Goal: Information Seeking & Learning: Learn about a topic

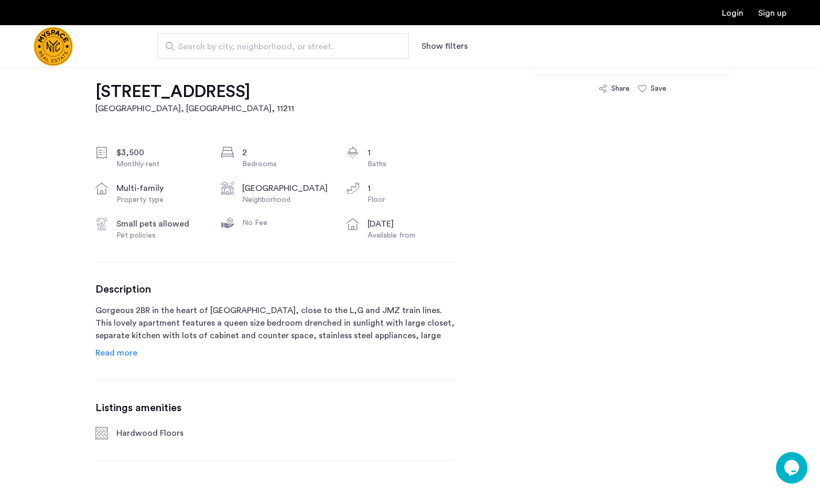
scroll to position [472, 0]
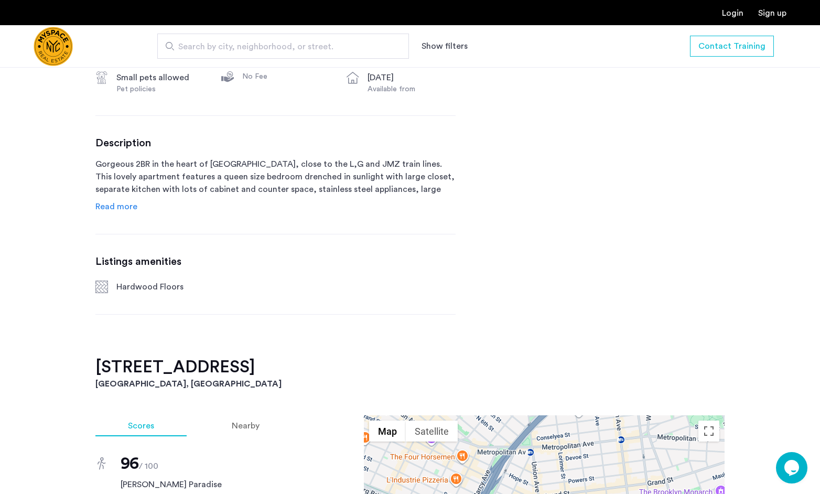
click at [129, 208] on span "Read more" at bounding box center [116, 206] width 42 height 8
click at [112, 196] on p "Gorgeous 2BR in the heart of Williamsburg, close to the L,G and JMZ train lines…" at bounding box center [275, 177] width 360 height 38
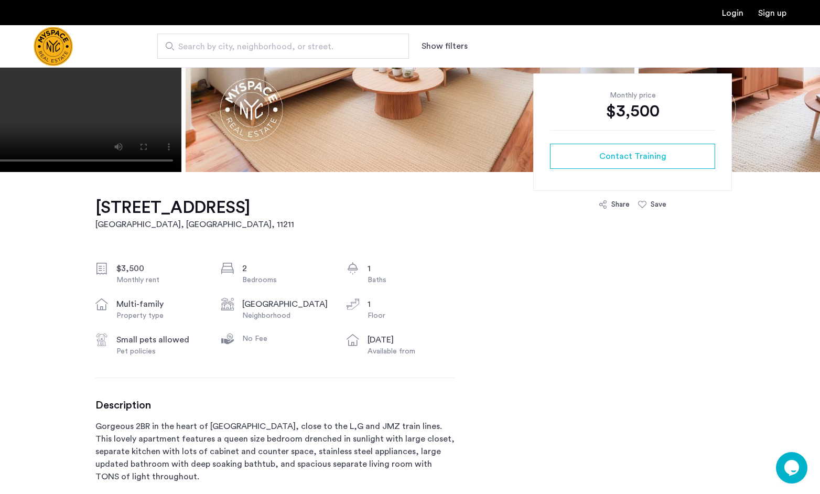
scroll to position [0, 0]
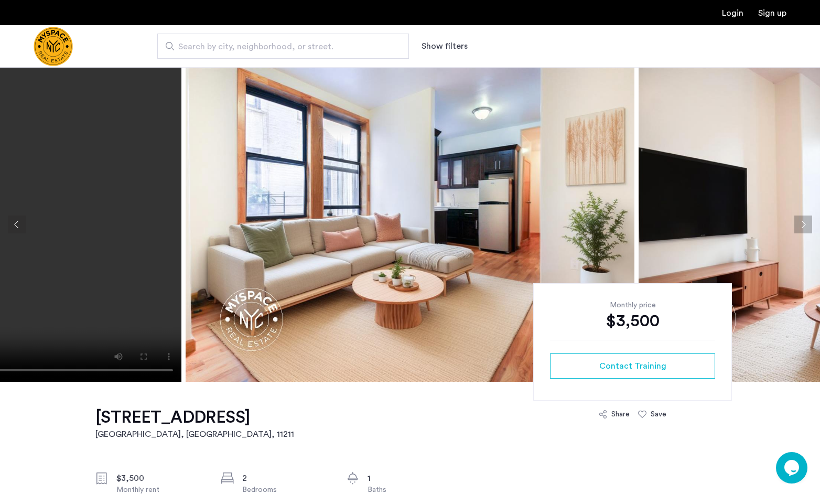
click at [807, 227] on button "Next apartment" at bounding box center [803, 225] width 18 height 18
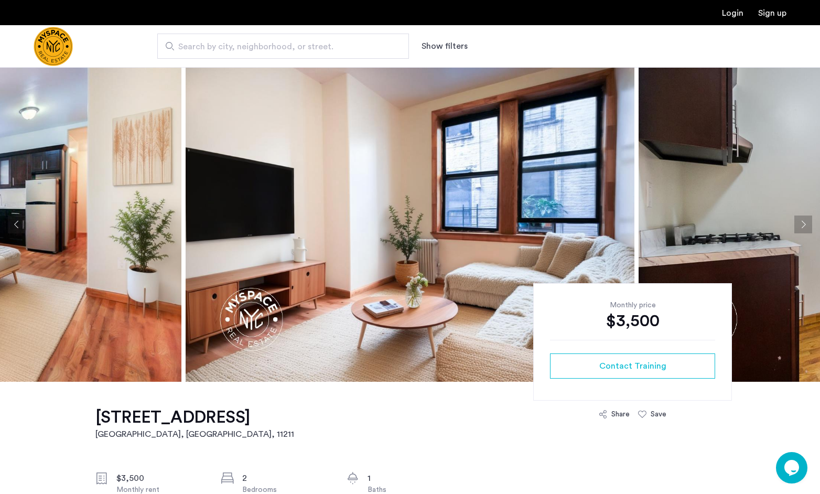
click at [807, 227] on button "Next apartment" at bounding box center [803, 225] width 18 height 18
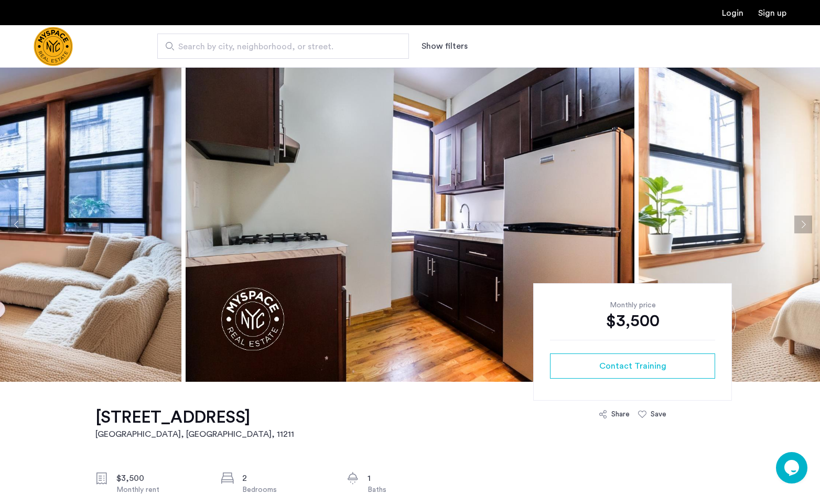
click at [807, 227] on button "Next apartment" at bounding box center [803, 225] width 18 height 18
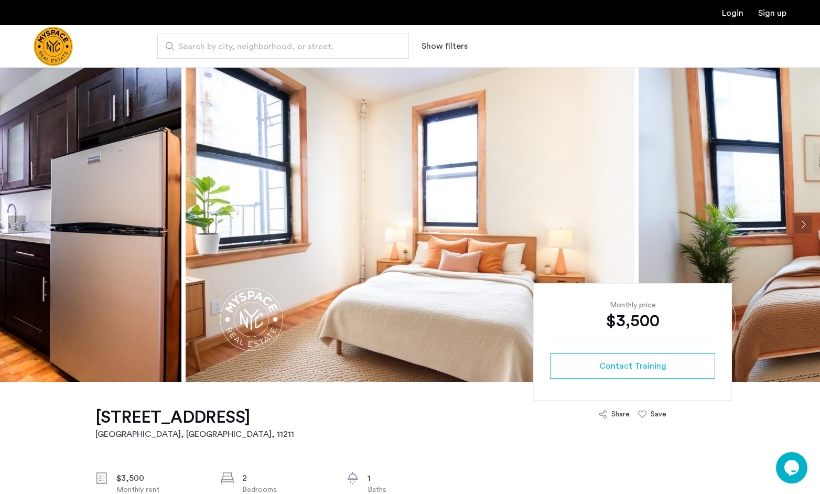
click at [807, 227] on button "Next apartment" at bounding box center [803, 225] width 18 height 18
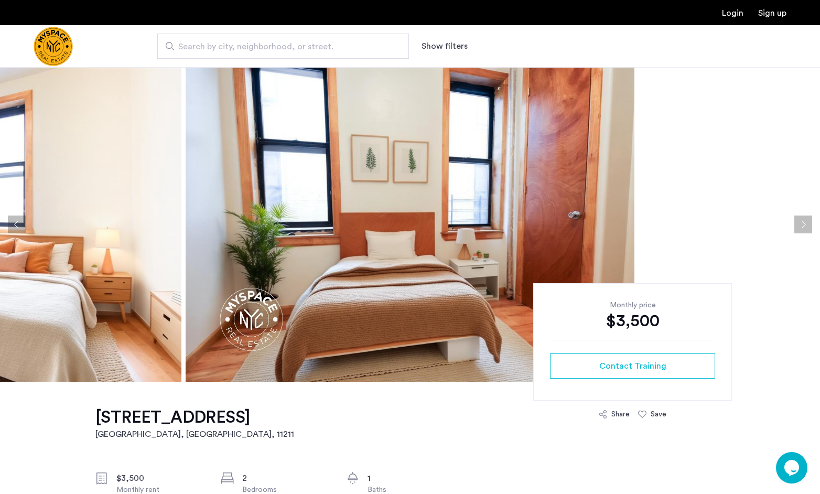
click at [807, 227] on button "Next apartment" at bounding box center [803, 225] width 18 height 18
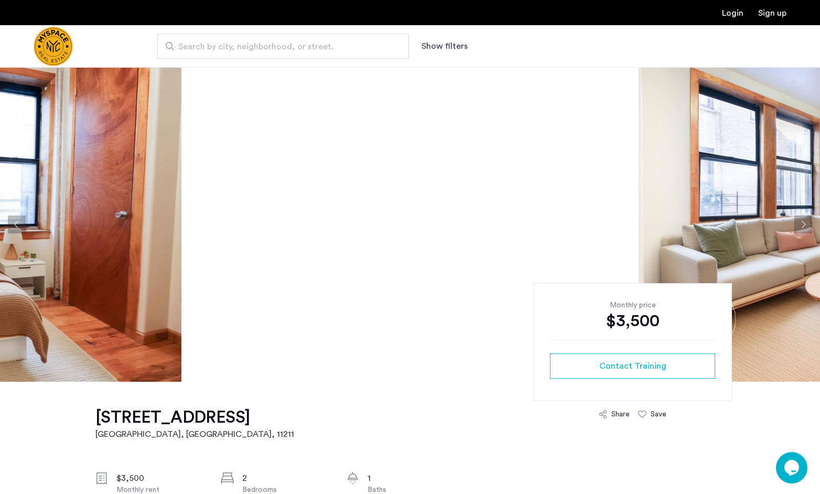
click at [807, 227] on button "Next apartment" at bounding box center [803, 225] width 18 height 18
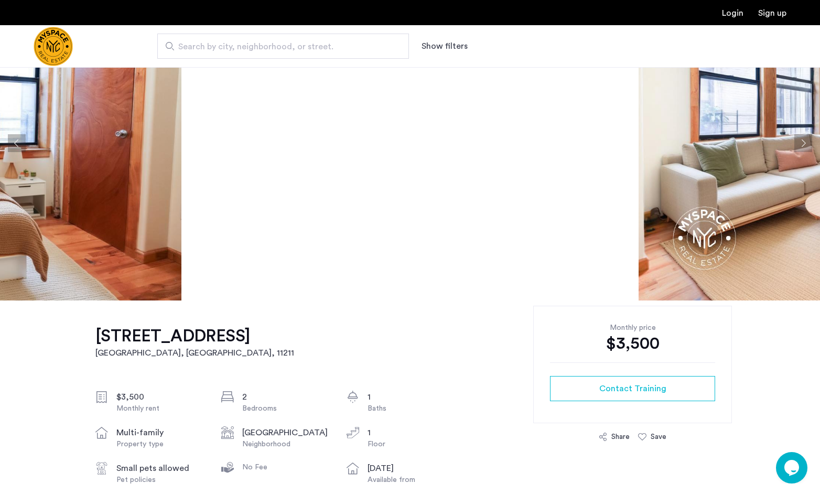
scroll to position [157, 0]
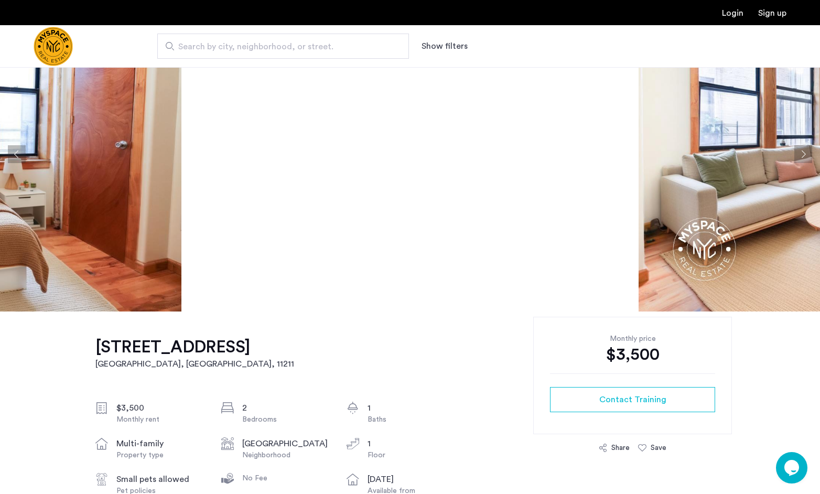
scroll to position [0, 0]
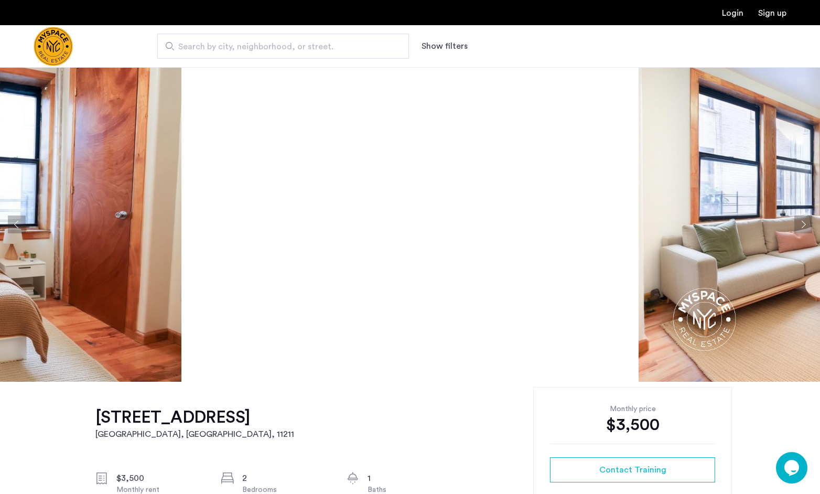
click at [811, 224] on button "Next apartment" at bounding box center [803, 225] width 18 height 18
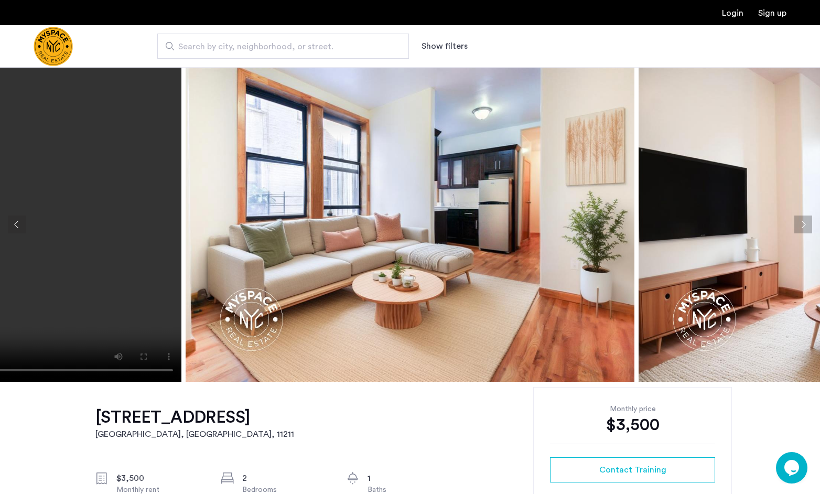
click at [804, 224] on button "Next apartment" at bounding box center [803, 225] width 18 height 18
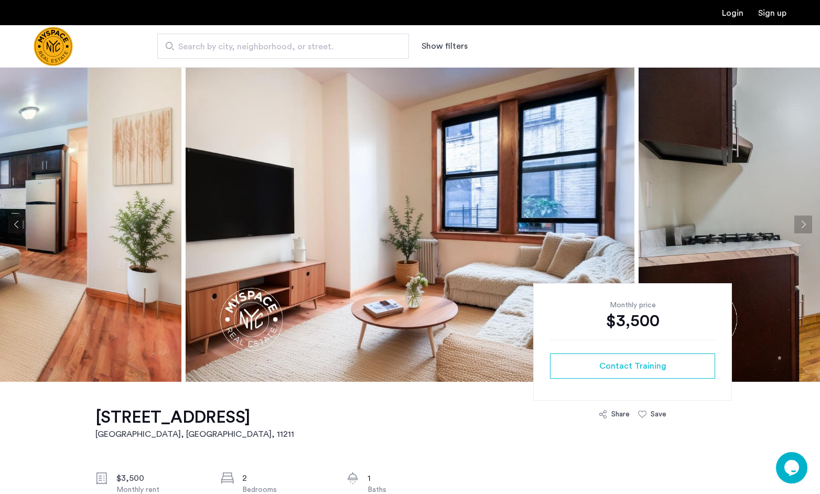
click at [382, 259] on img at bounding box center [410, 224] width 449 height 315
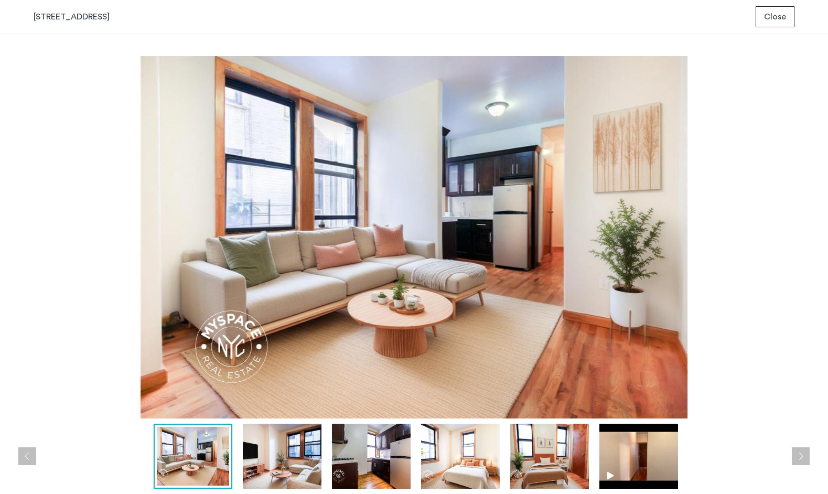
click at [774, 16] on span "Close" at bounding box center [775, 16] width 22 height 13
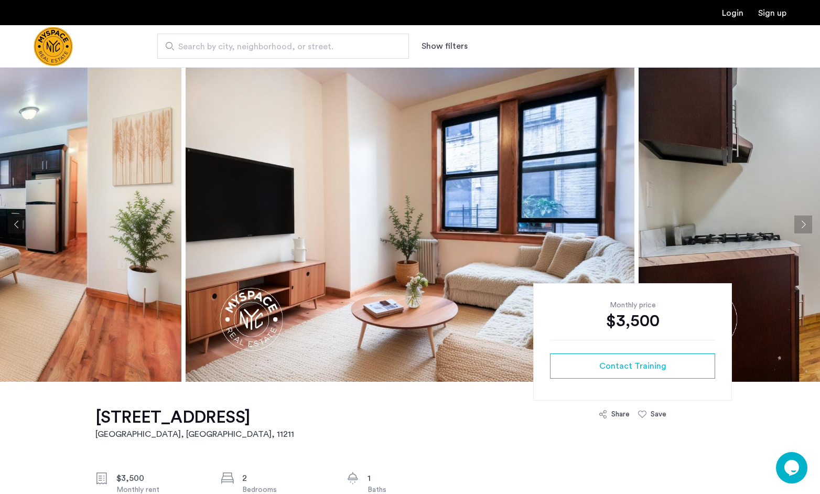
click at [296, 248] on img at bounding box center [410, 224] width 449 height 315
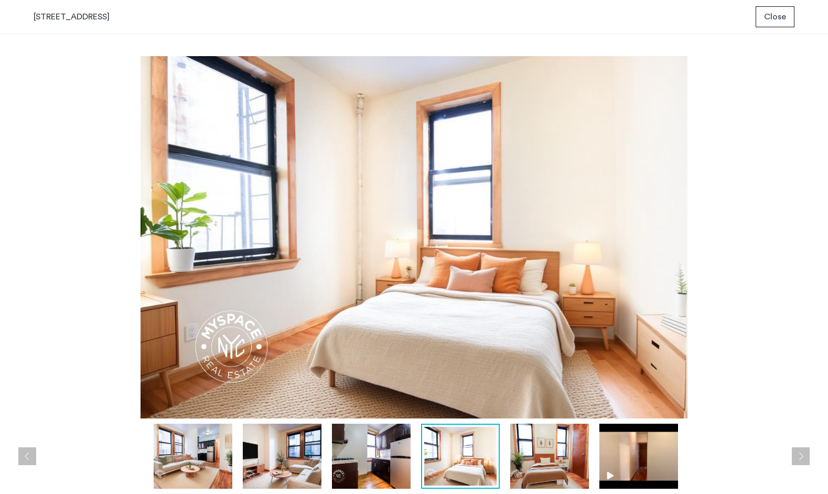
click at [771, 16] on span "Close" at bounding box center [775, 16] width 22 height 13
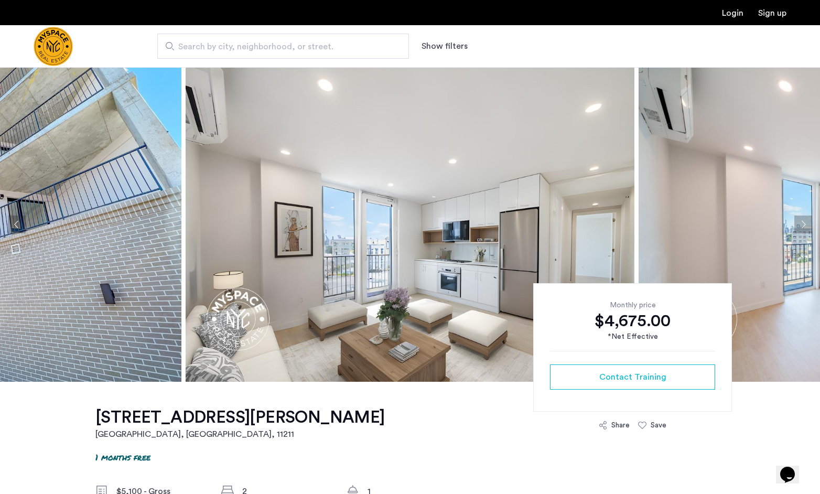
click at [803, 223] on button "Next apartment" at bounding box center [803, 225] width 18 height 18
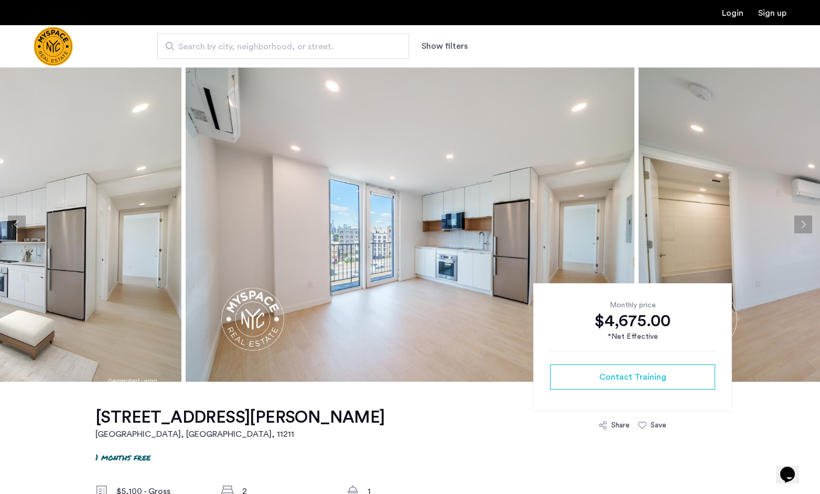
click at [803, 223] on button "Next apartment" at bounding box center [803, 225] width 18 height 18
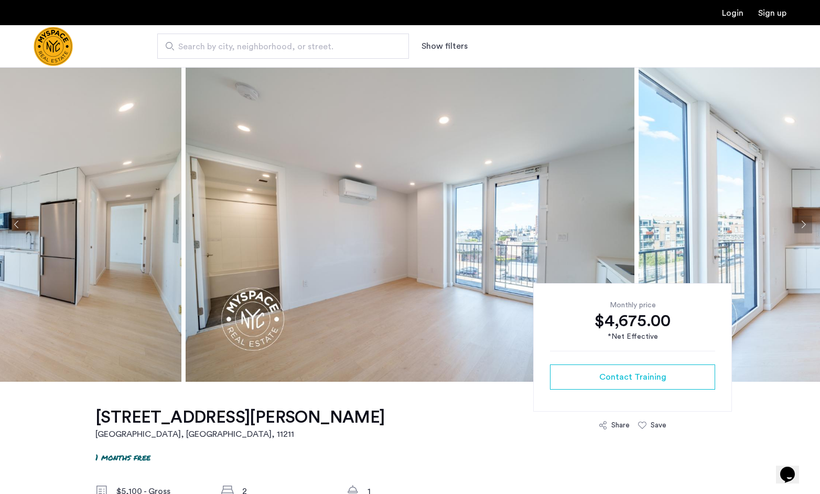
click at [803, 223] on button "Next apartment" at bounding box center [803, 225] width 18 height 18
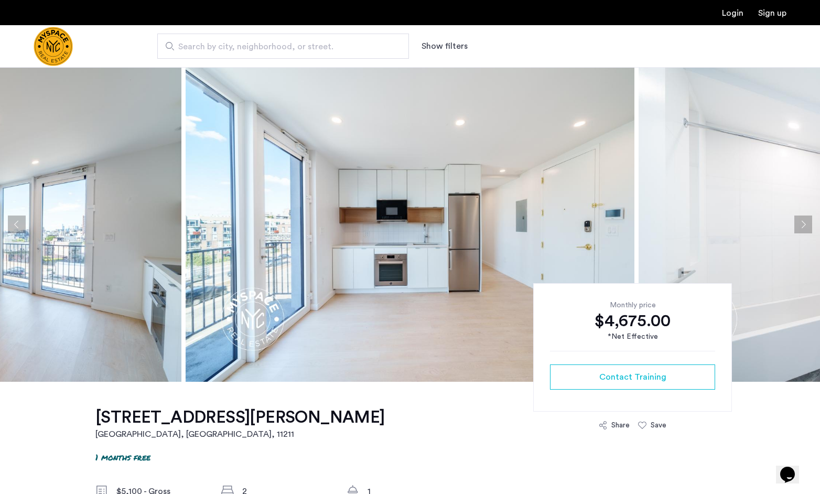
click at [803, 223] on button "Next apartment" at bounding box center [803, 225] width 18 height 18
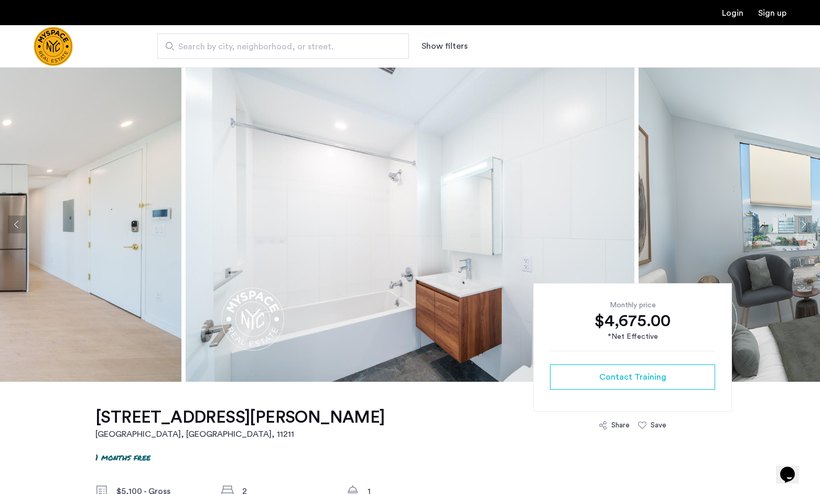
click at [803, 223] on button "Next apartment" at bounding box center [803, 225] width 18 height 18
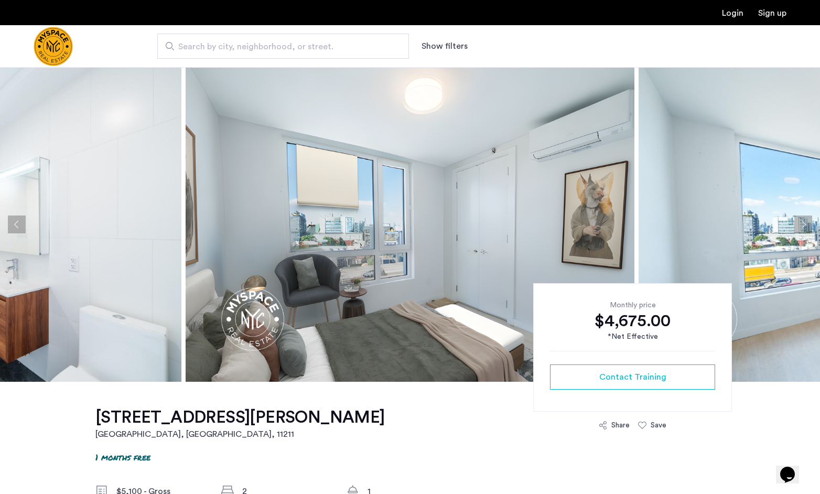
click at [803, 223] on button "Next apartment" at bounding box center [803, 225] width 18 height 18
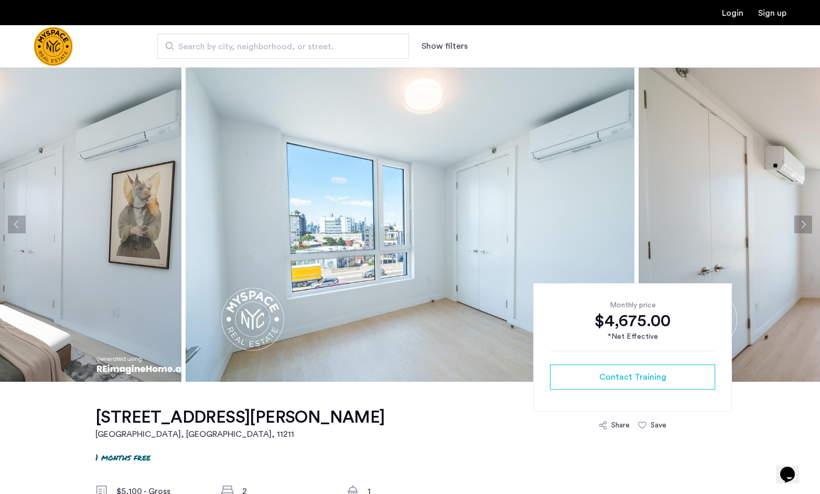
click at [803, 223] on button "Next apartment" at bounding box center [803, 225] width 18 height 18
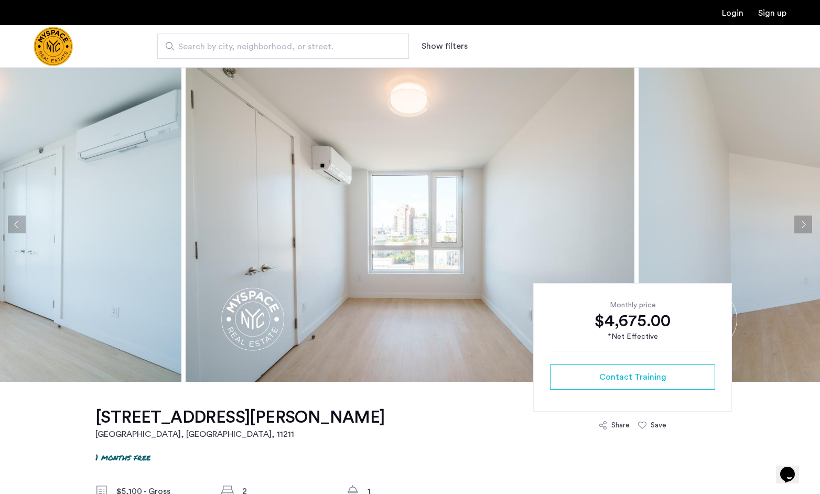
click at [803, 223] on button "Next apartment" at bounding box center [803, 225] width 18 height 18
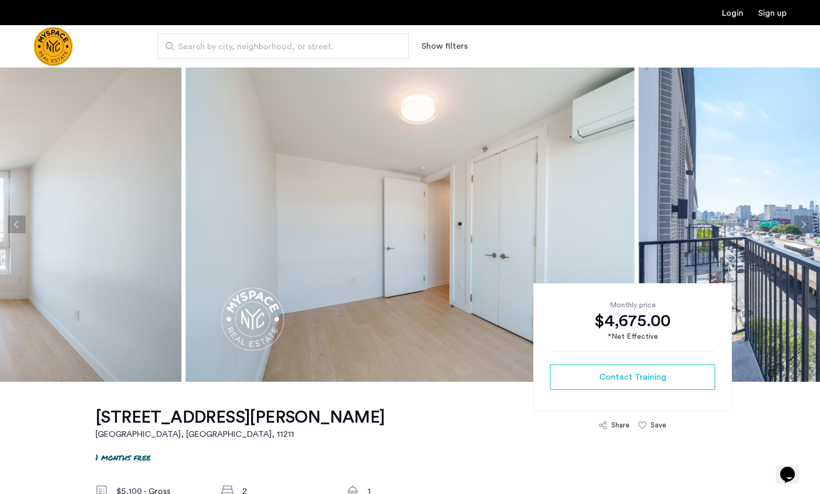
click at [803, 223] on button "Next apartment" at bounding box center [803, 225] width 18 height 18
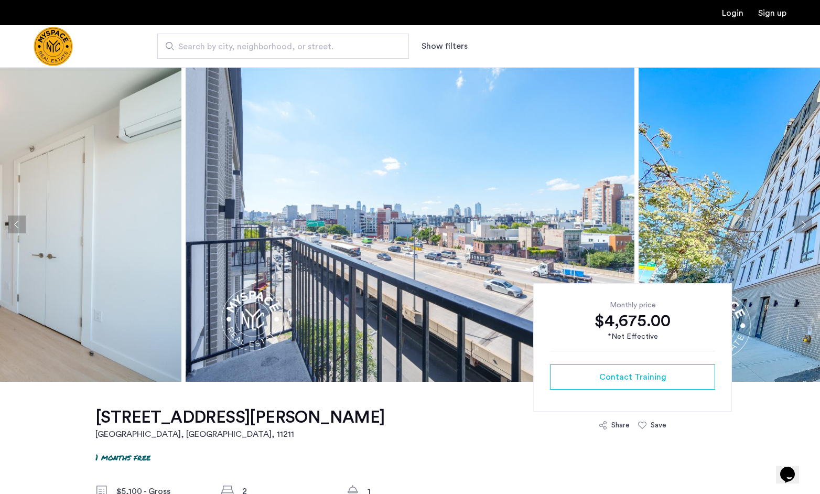
click at [805, 222] on button "Next apartment" at bounding box center [803, 225] width 18 height 18
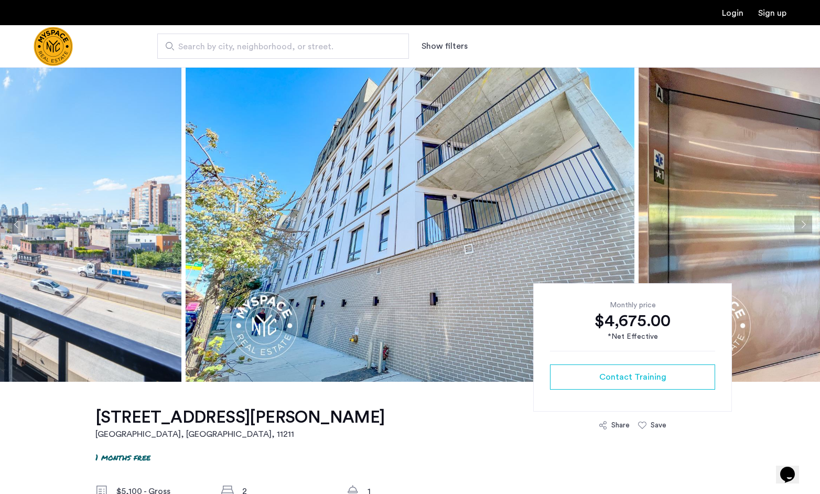
click at [16, 224] on button "Previous apartment" at bounding box center [17, 225] width 18 height 18
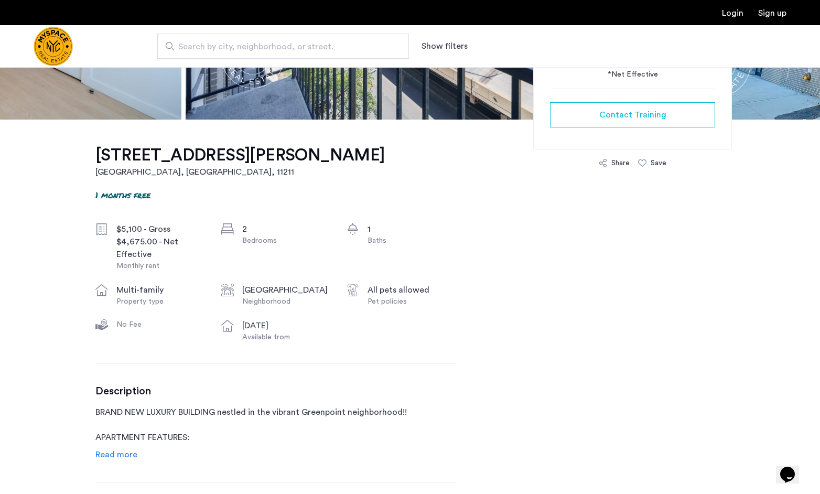
scroll to position [472, 0]
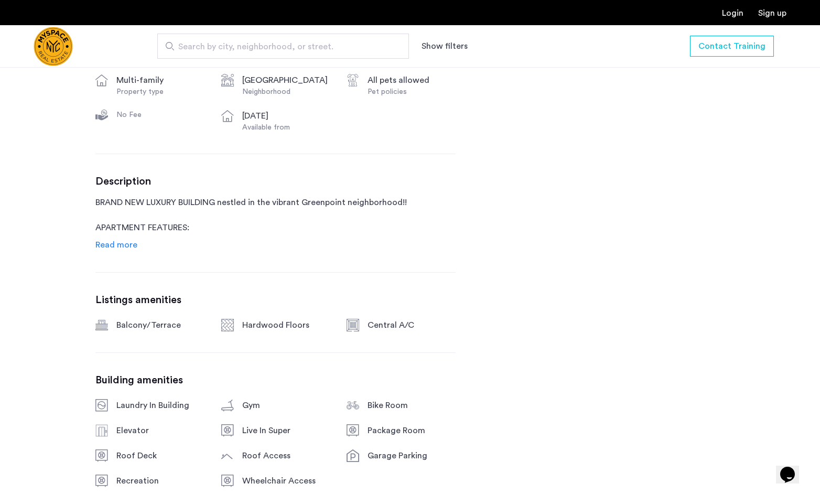
click at [123, 249] on span "Read more" at bounding box center [116, 245] width 42 height 8
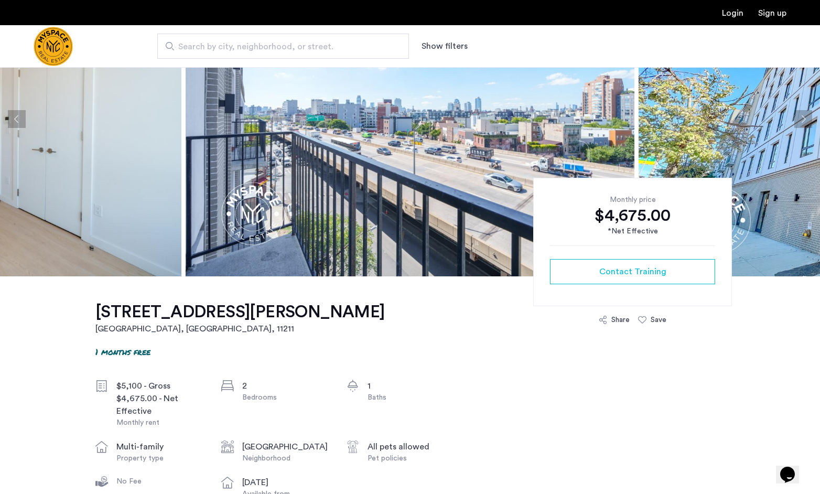
scroll to position [0, 0]
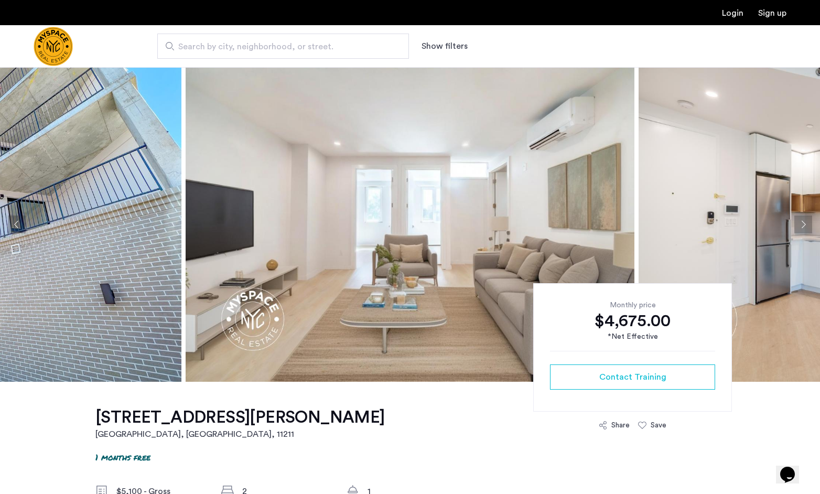
click at [799, 229] on button "Next apartment" at bounding box center [803, 225] width 18 height 18
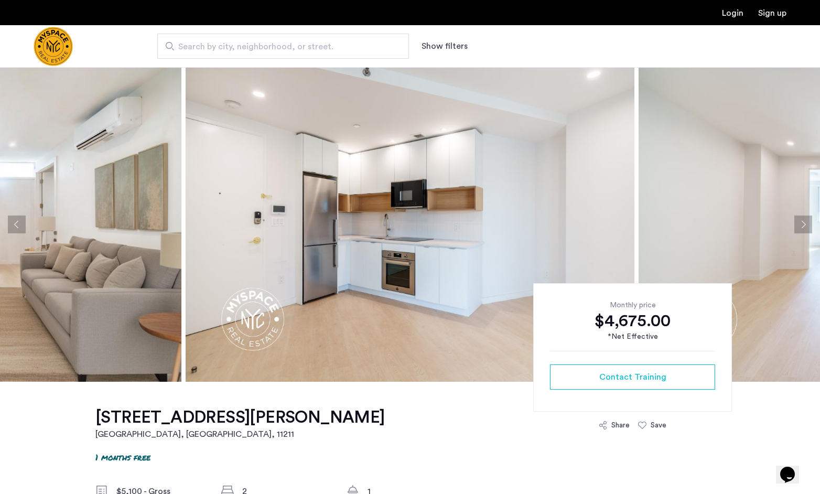
click at [799, 229] on button "Next apartment" at bounding box center [803, 225] width 18 height 18
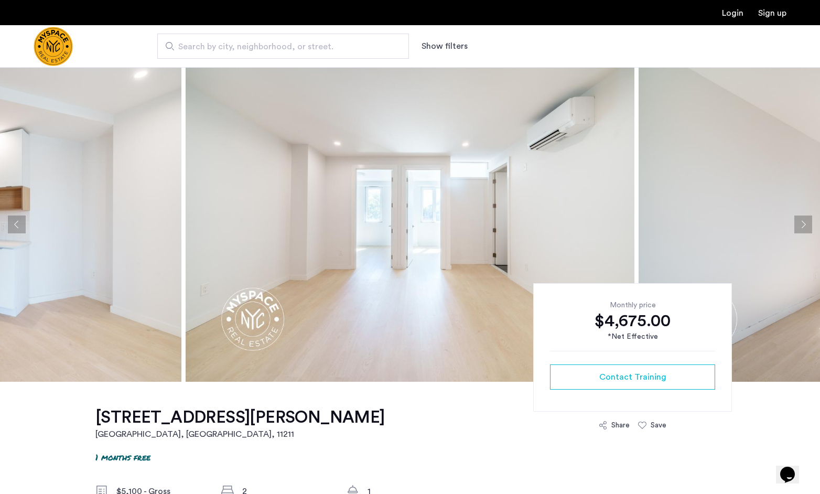
click at [799, 229] on button "Next apartment" at bounding box center [803, 225] width 18 height 18
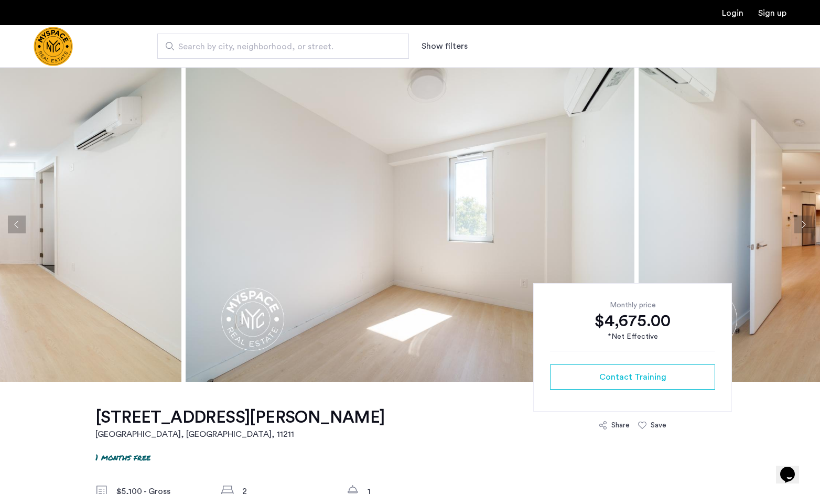
click at [799, 229] on button "Next apartment" at bounding box center [803, 225] width 18 height 18
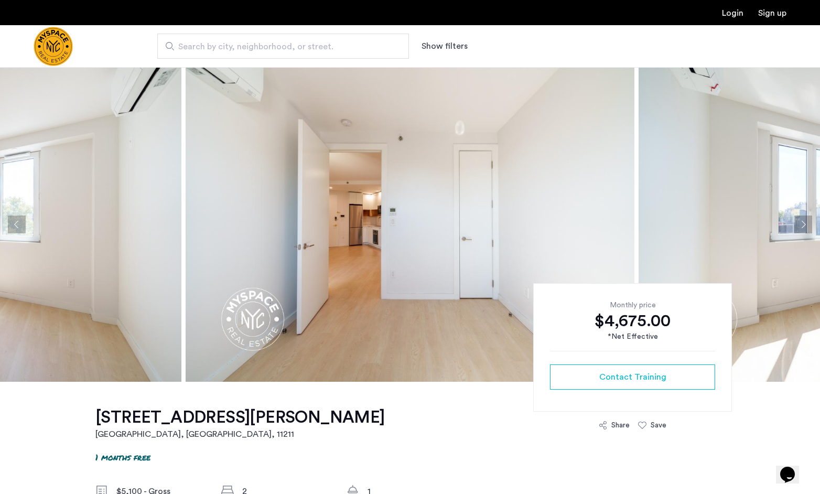
click at [799, 229] on button "Next apartment" at bounding box center [803, 225] width 18 height 18
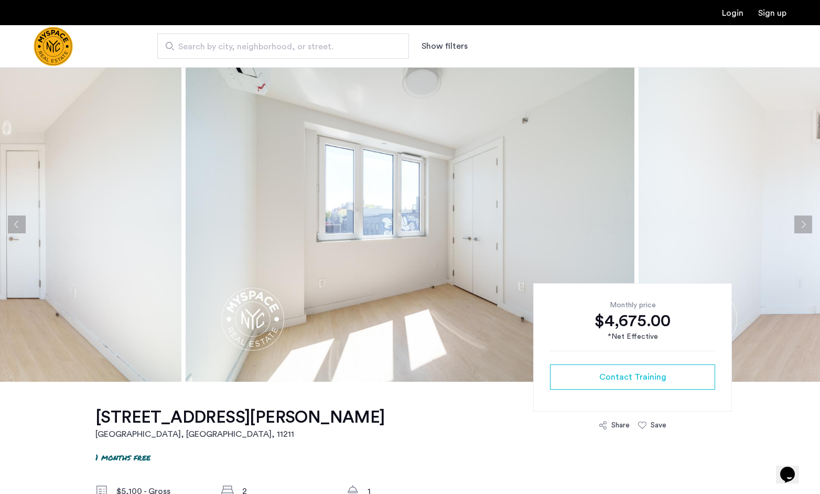
click at [799, 229] on button "Next apartment" at bounding box center [803, 225] width 18 height 18
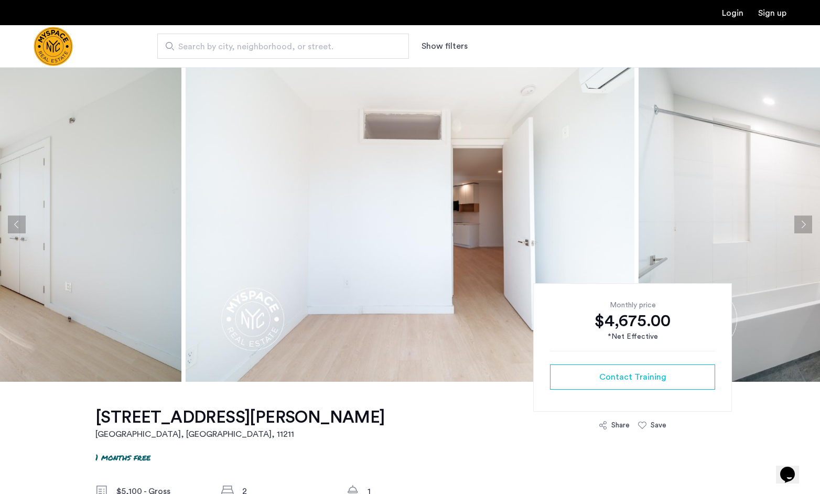
click at [799, 229] on button "Next apartment" at bounding box center [803, 225] width 18 height 18
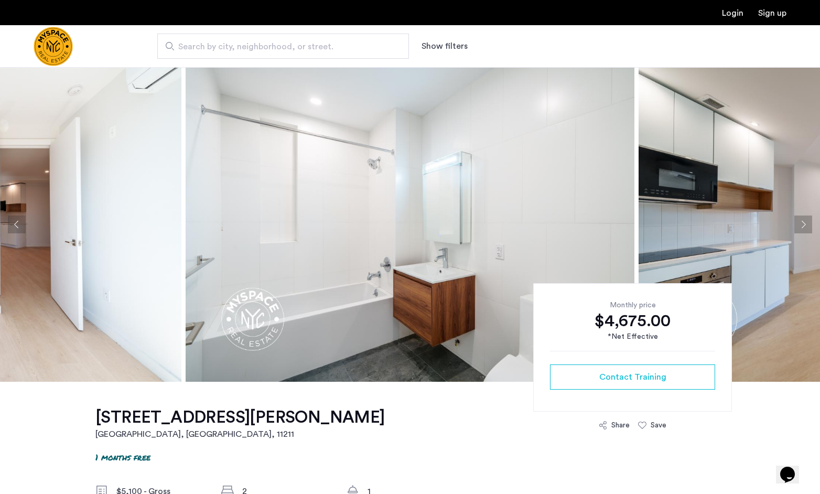
click at [799, 229] on button "Next apartment" at bounding box center [803, 225] width 18 height 18
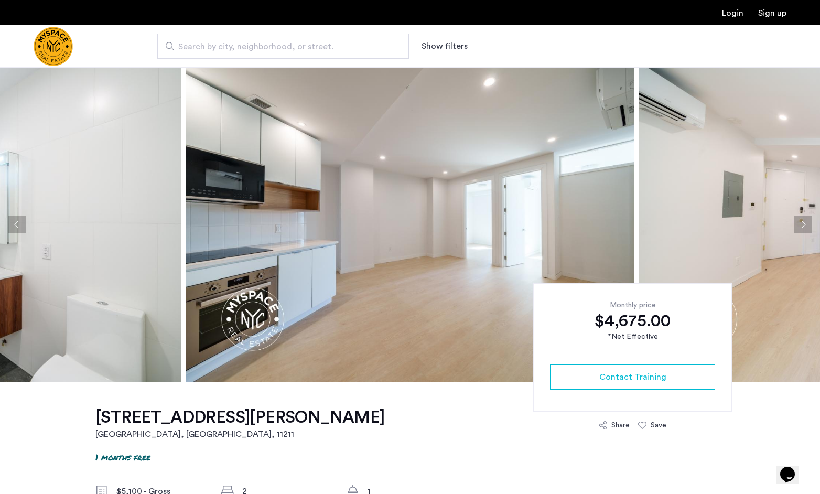
click at [799, 229] on button "Next apartment" at bounding box center [803, 225] width 18 height 18
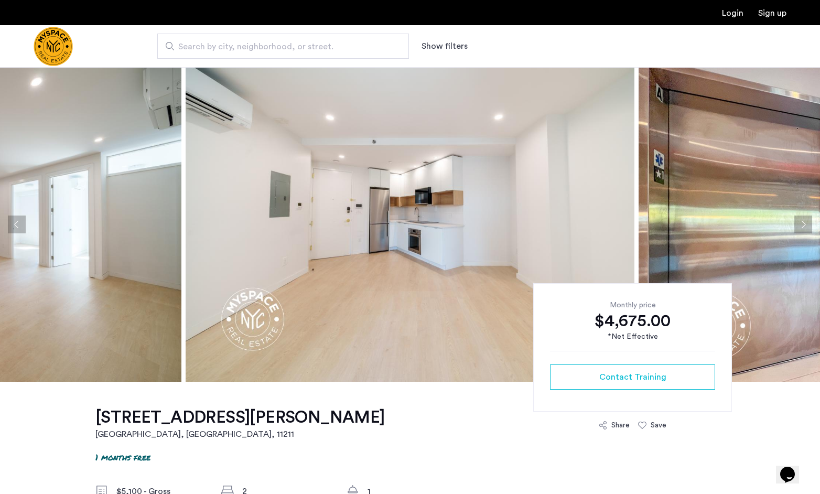
click at [799, 229] on button "Next apartment" at bounding box center [803, 225] width 18 height 18
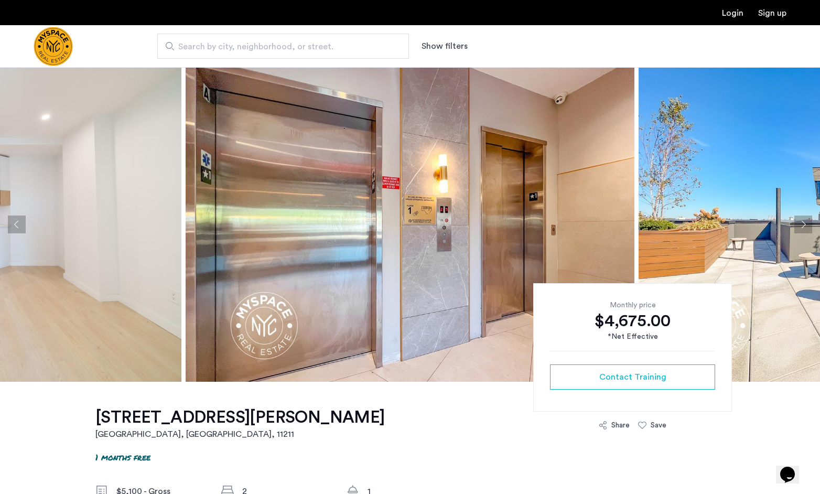
click at [799, 229] on button "Next apartment" at bounding box center [803, 225] width 18 height 18
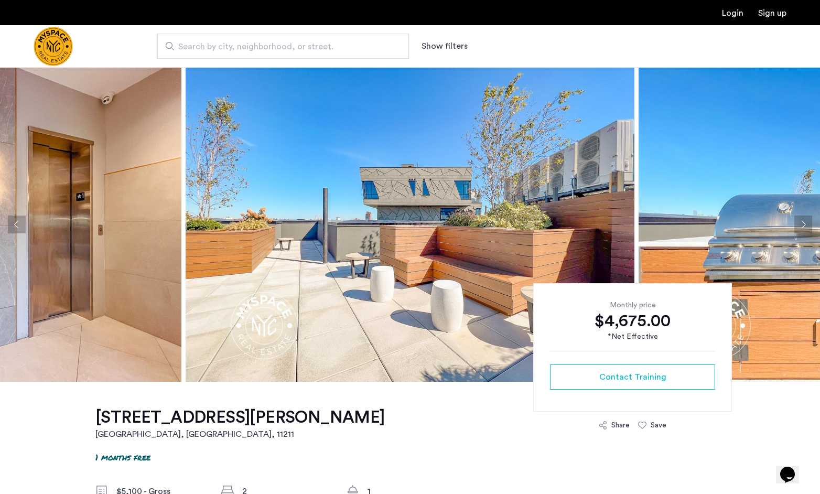
click at [799, 229] on button "Next apartment" at bounding box center [803, 225] width 18 height 18
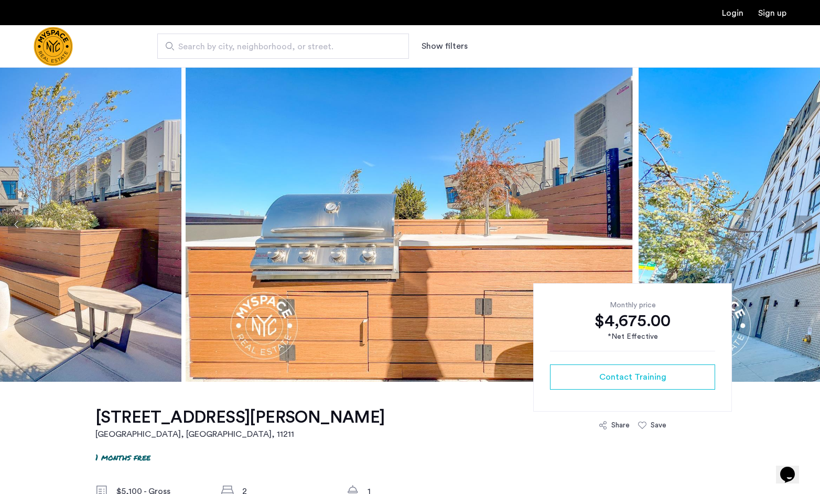
click at [799, 229] on button "Next apartment" at bounding box center [803, 225] width 18 height 18
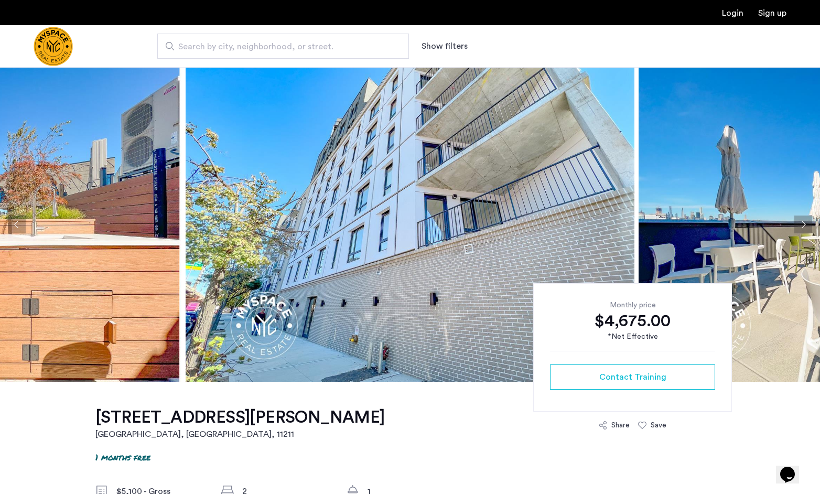
click at [801, 220] on button "Next apartment" at bounding box center [803, 225] width 18 height 18
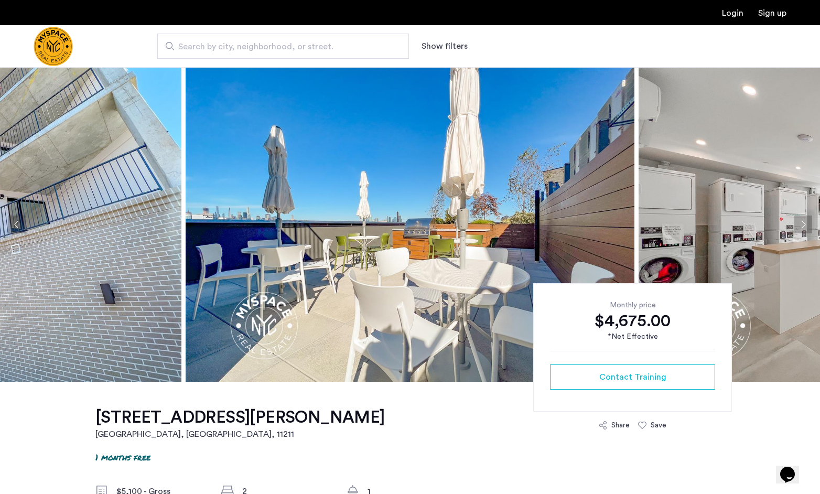
click at [801, 220] on button "Next apartment" at bounding box center [803, 225] width 18 height 18
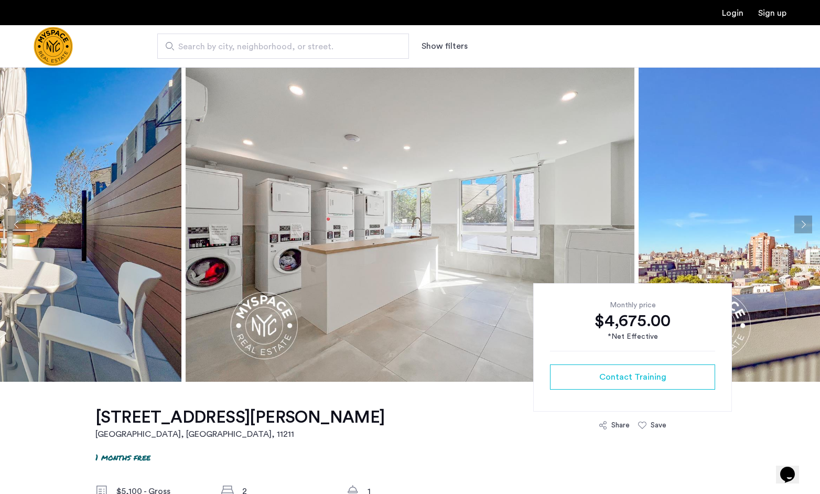
click at [801, 220] on button "Next apartment" at bounding box center [803, 225] width 18 height 18
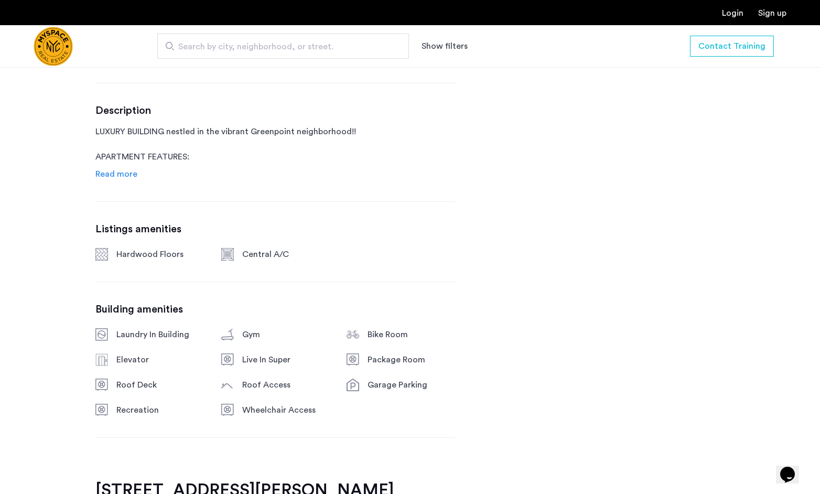
scroll to position [524, 0]
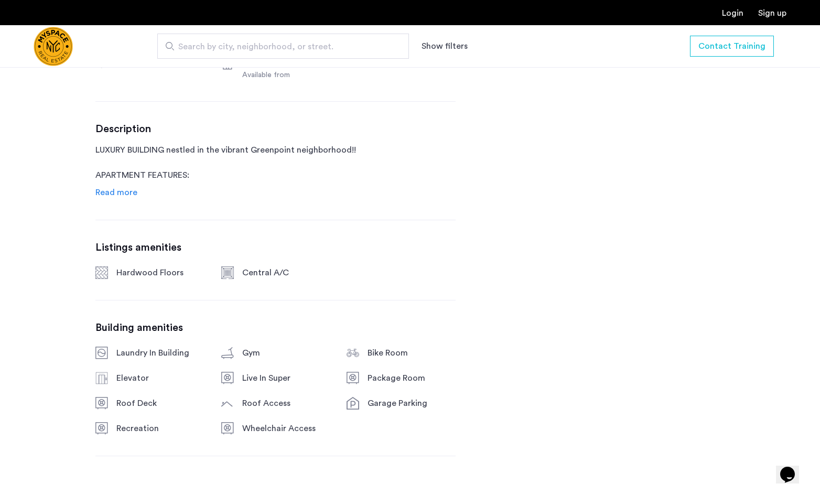
click at [122, 197] on span "Read more" at bounding box center [116, 192] width 42 height 8
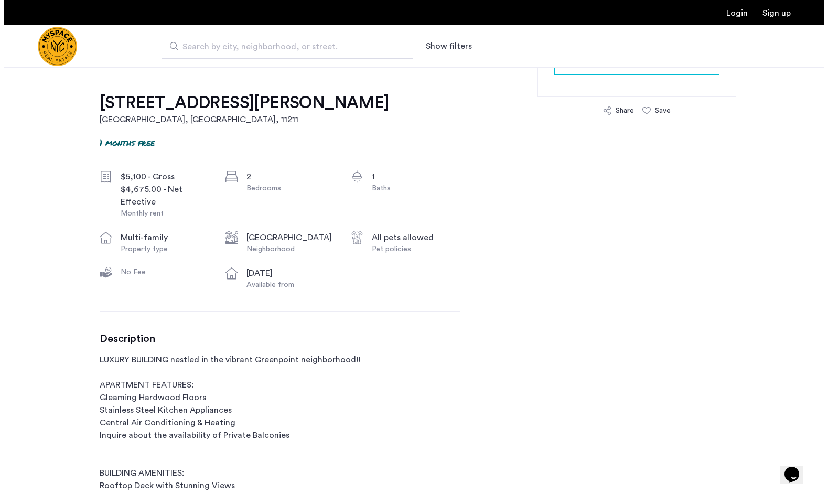
scroll to position [0, 0]
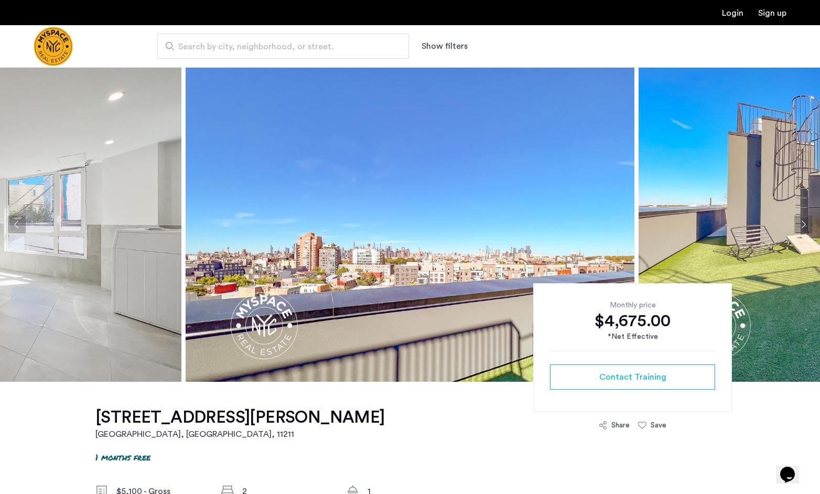
click at [15, 223] on button "Previous apartment" at bounding box center [17, 225] width 18 height 18
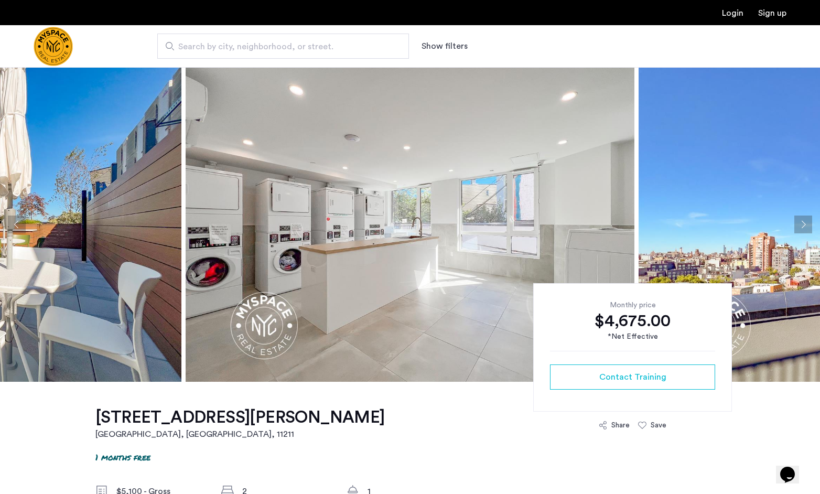
click at [15, 223] on button "Previous apartment" at bounding box center [17, 225] width 18 height 18
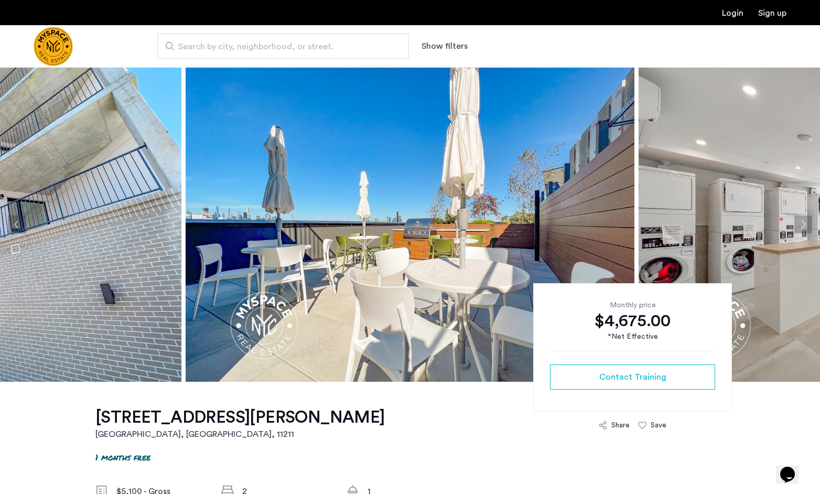
click at [15, 223] on button "Previous apartment" at bounding box center [17, 225] width 18 height 18
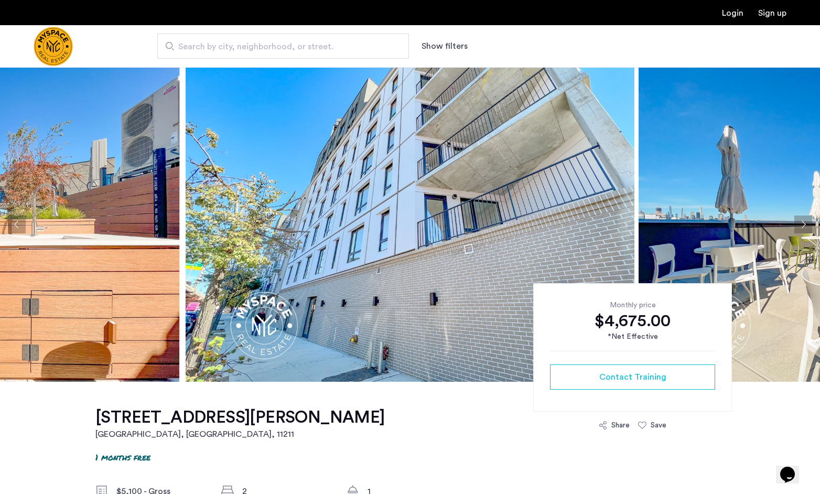
click at [15, 223] on button "Previous apartment" at bounding box center [17, 225] width 18 height 18
click at [16, 225] on button "Previous apartment" at bounding box center [17, 225] width 18 height 18
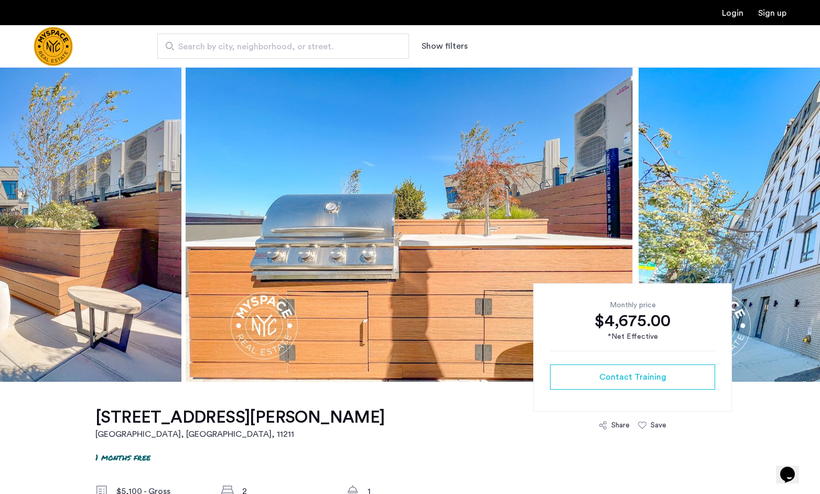
click at [16, 225] on button "Previous apartment" at bounding box center [17, 225] width 18 height 18
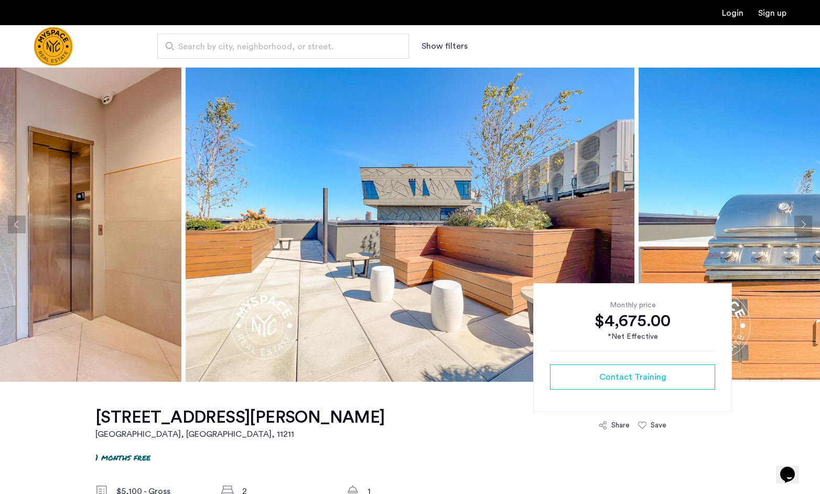
click at [16, 225] on button "Previous apartment" at bounding box center [17, 225] width 18 height 18
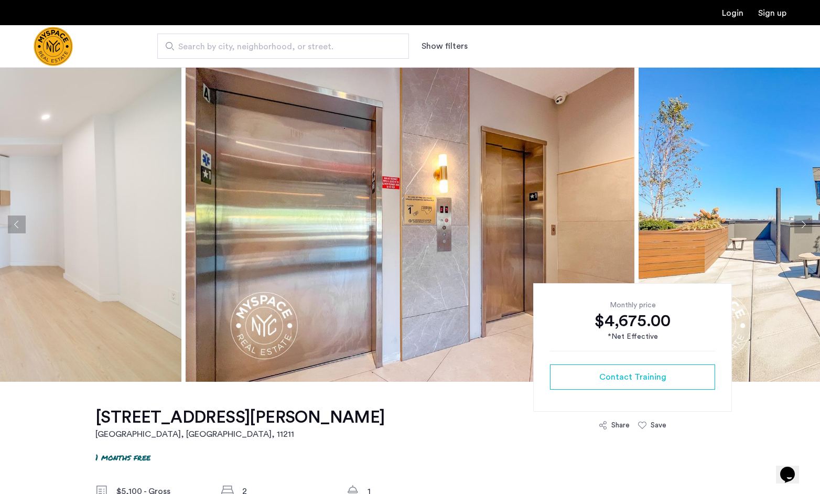
click at [16, 225] on button "Previous apartment" at bounding box center [17, 225] width 18 height 18
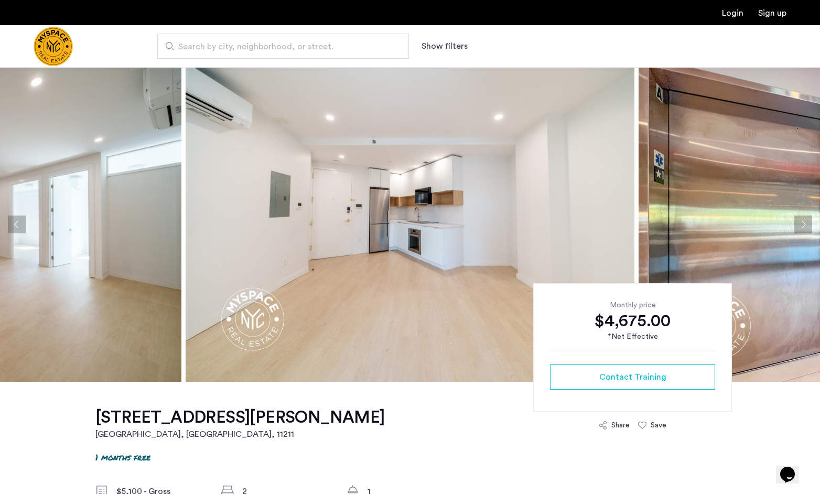
click at [16, 225] on button "Previous apartment" at bounding box center [17, 225] width 18 height 18
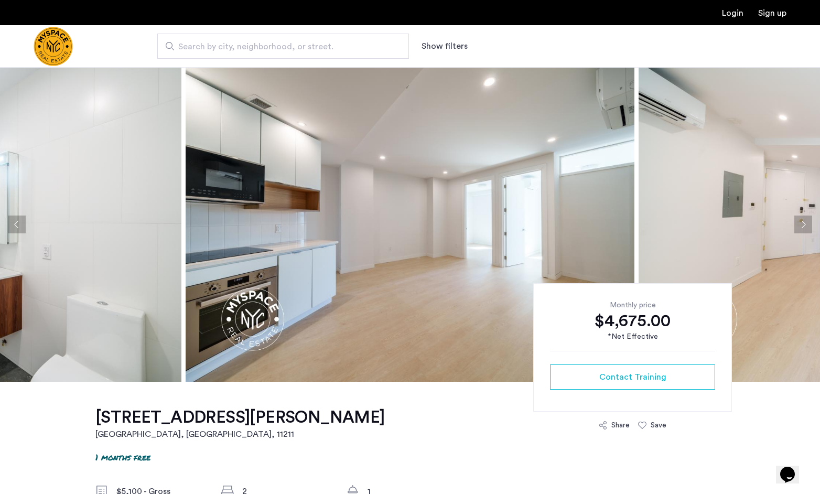
click at [16, 225] on button "Previous apartment" at bounding box center [17, 225] width 18 height 18
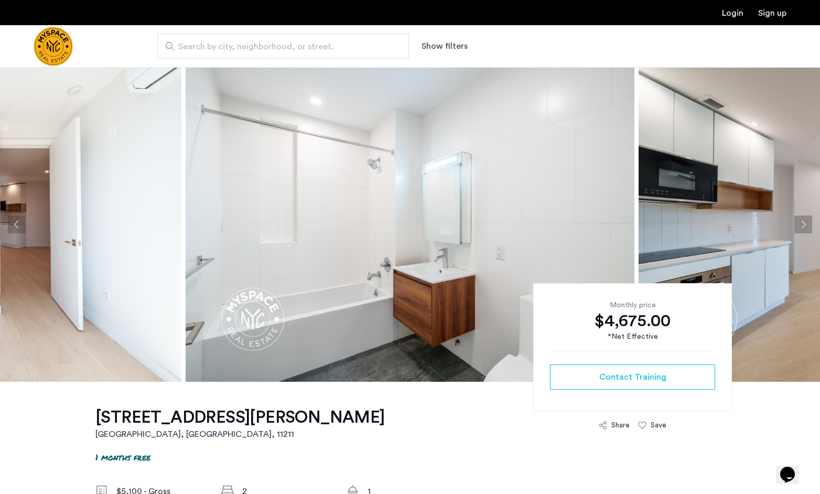
click at [17, 225] on button "Previous apartment" at bounding box center [17, 225] width 18 height 18
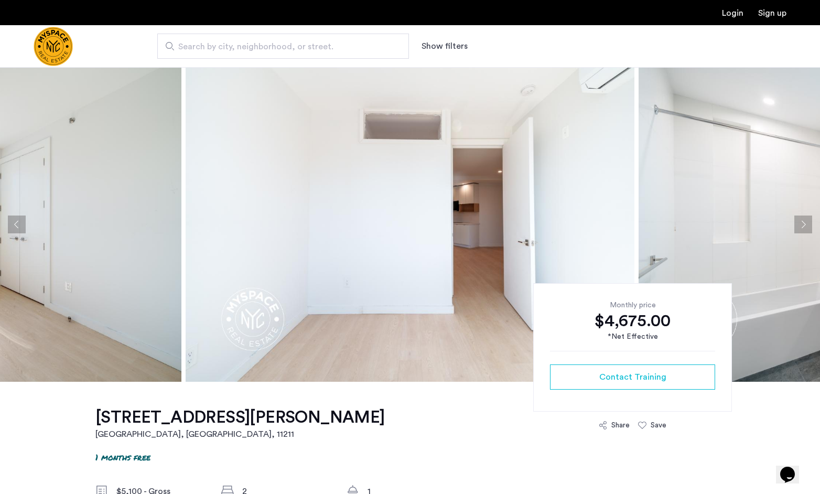
click at [20, 226] on button "Previous apartment" at bounding box center [17, 225] width 18 height 18
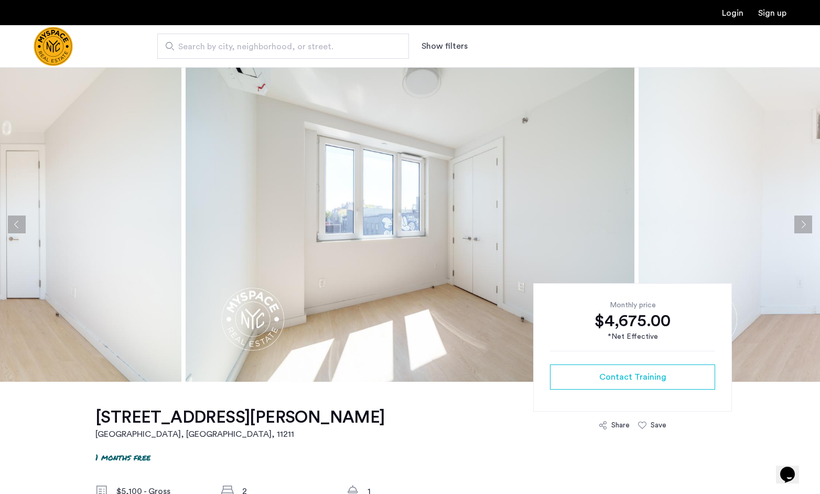
click at [20, 227] on button "Previous apartment" at bounding box center [17, 225] width 18 height 18
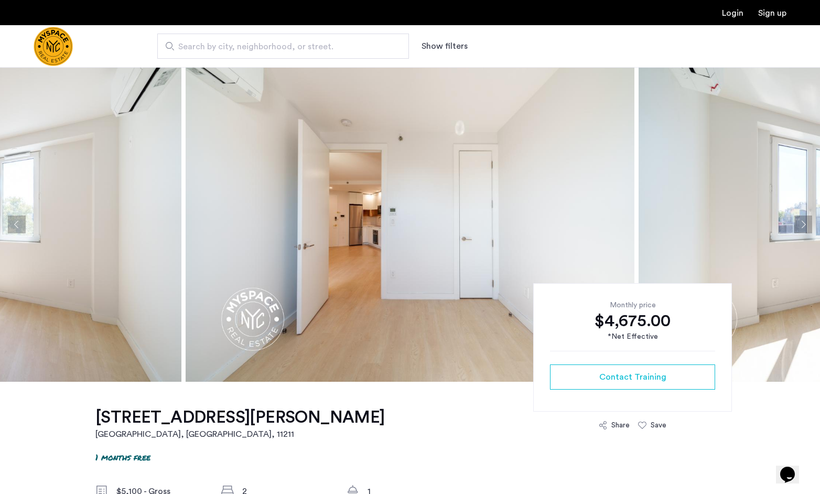
click at [20, 227] on button "Previous apartment" at bounding box center [17, 225] width 18 height 18
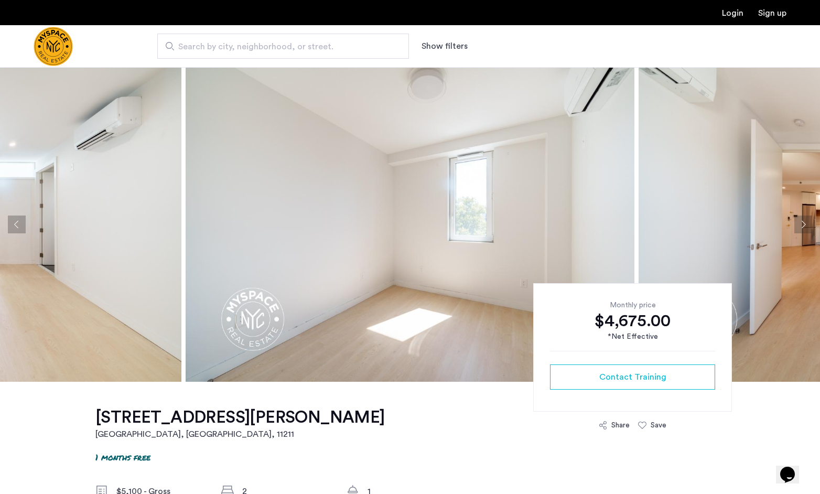
click at [20, 227] on button "Previous apartment" at bounding box center [17, 225] width 18 height 18
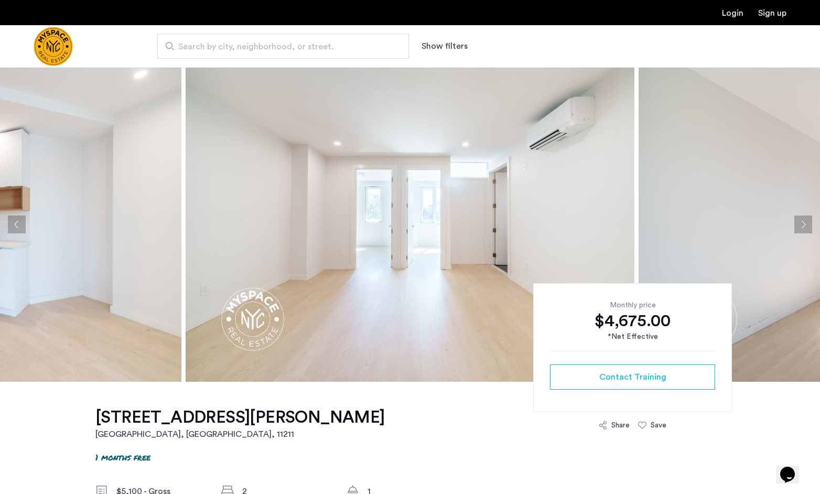
click at [20, 228] on button "Previous apartment" at bounding box center [17, 225] width 18 height 18
click at [17, 225] on button "Previous apartment" at bounding box center [17, 225] width 18 height 18
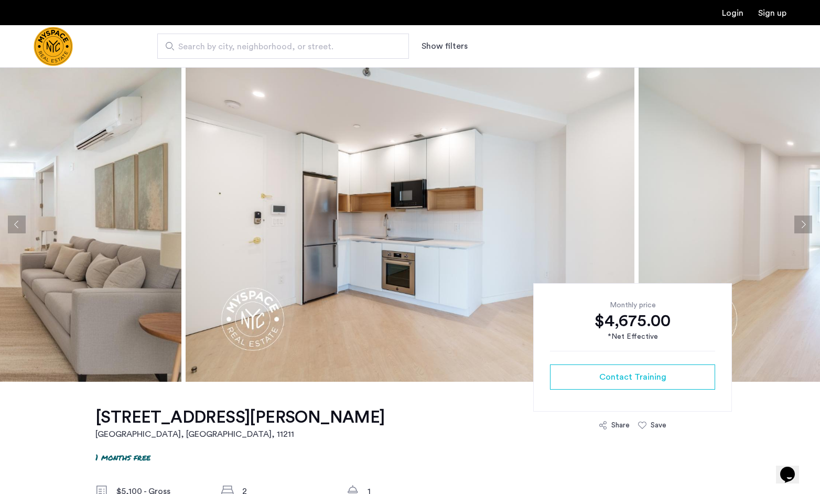
click at [17, 225] on button "Previous apartment" at bounding box center [17, 225] width 18 height 18
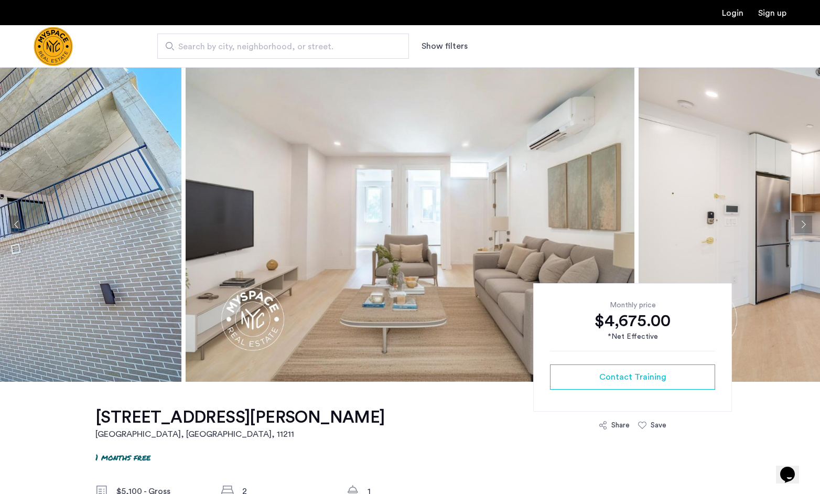
click at [17, 225] on button "Previous apartment" at bounding box center [17, 225] width 18 height 18
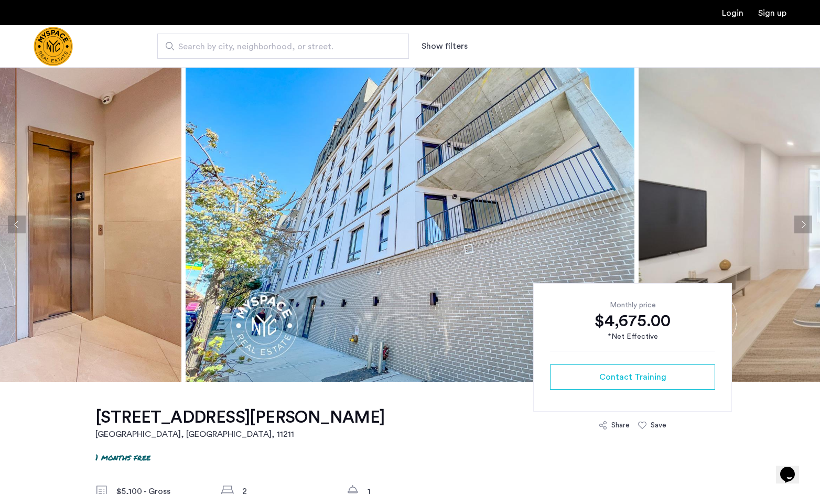
click at [18, 222] on button "Previous apartment" at bounding box center [17, 225] width 18 height 18
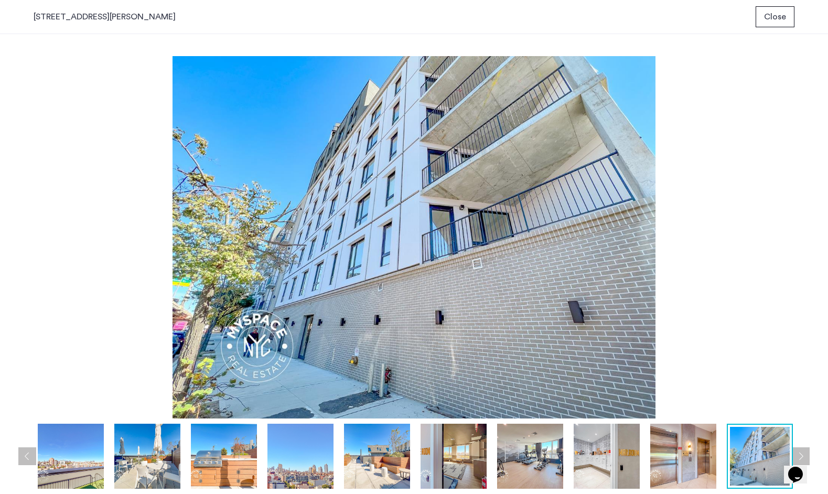
click at [802, 224] on div "prev next prev next" at bounding box center [414, 264] width 828 height 460
click at [670, 225] on img at bounding box center [414, 237] width 761 height 362
click at [28, 460] on button "Previous apartment" at bounding box center [27, 456] width 18 height 18
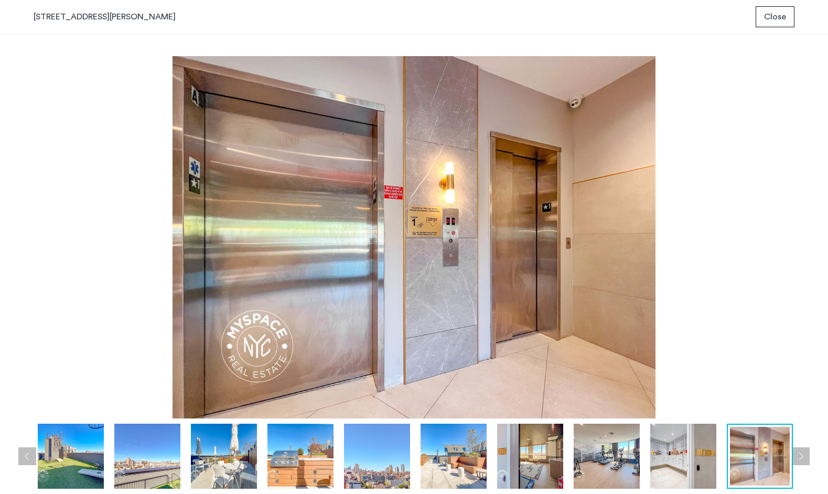
click at [28, 460] on button "Previous apartment" at bounding box center [27, 456] width 18 height 18
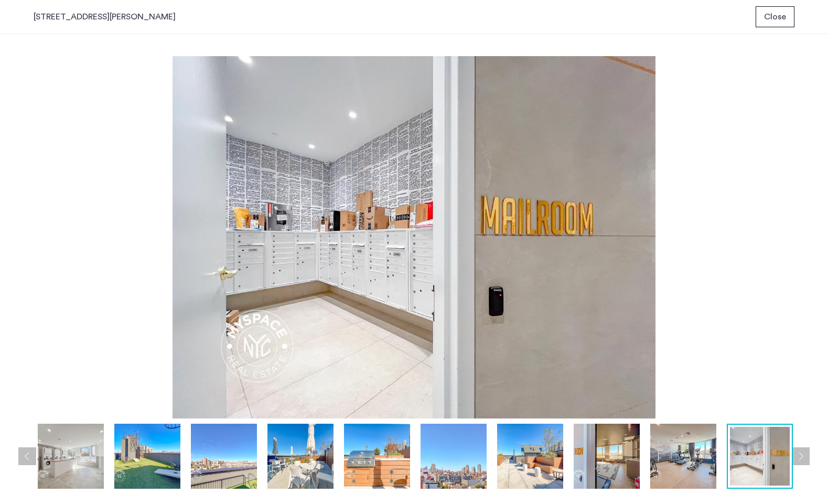
click at [28, 460] on button "Previous apartment" at bounding box center [27, 456] width 18 height 18
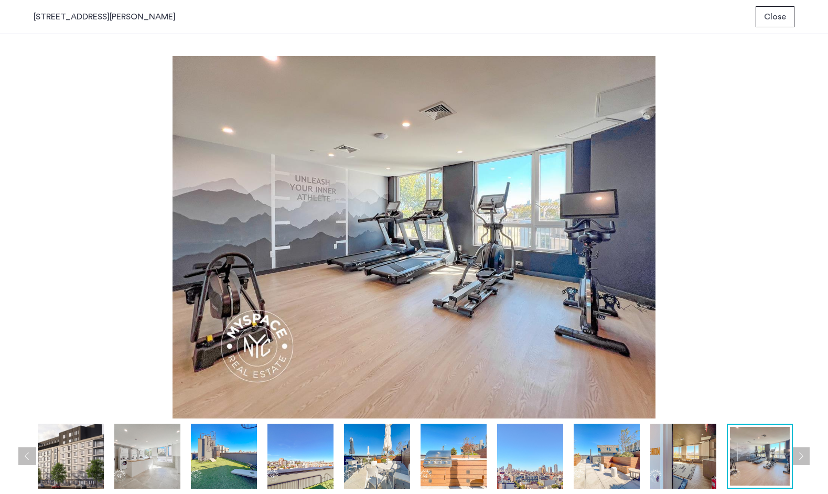
click at [28, 460] on button "Previous apartment" at bounding box center [27, 456] width 18 height 18
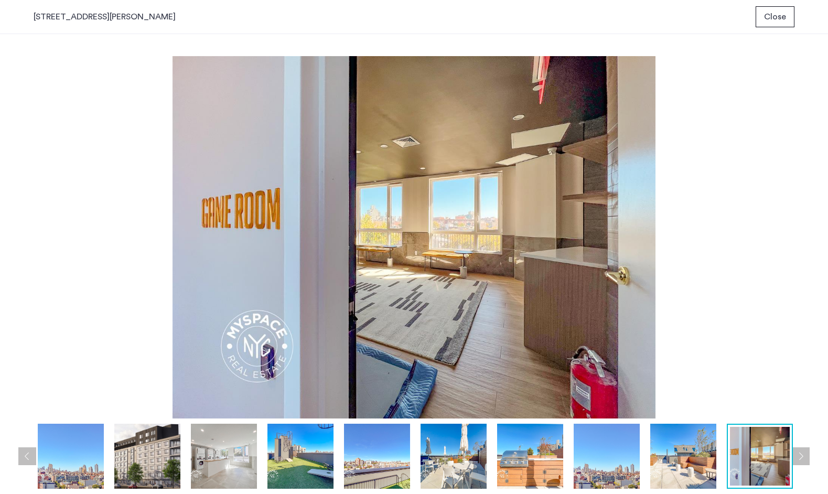
click at [28, 460] on button "Previous apartment" at bounding box center [27, 456] width 18 height 18
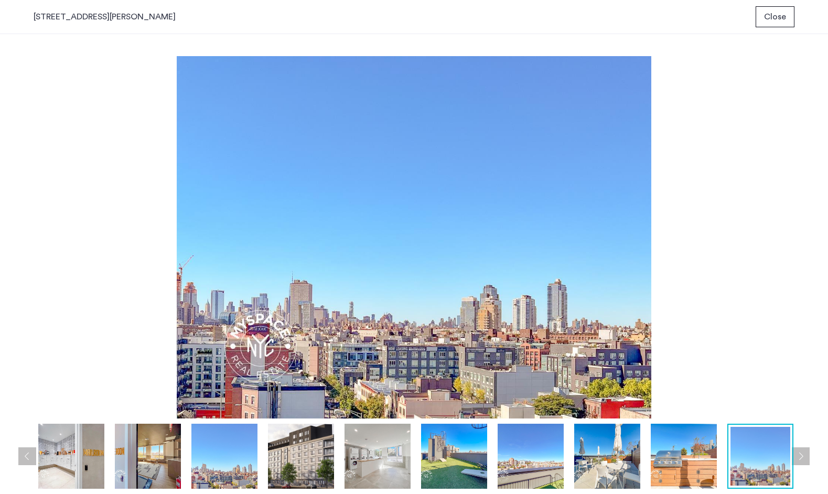
click at [28, 460] on button "Previous apartment" at bounding box center [27, 456] width 18 height 18
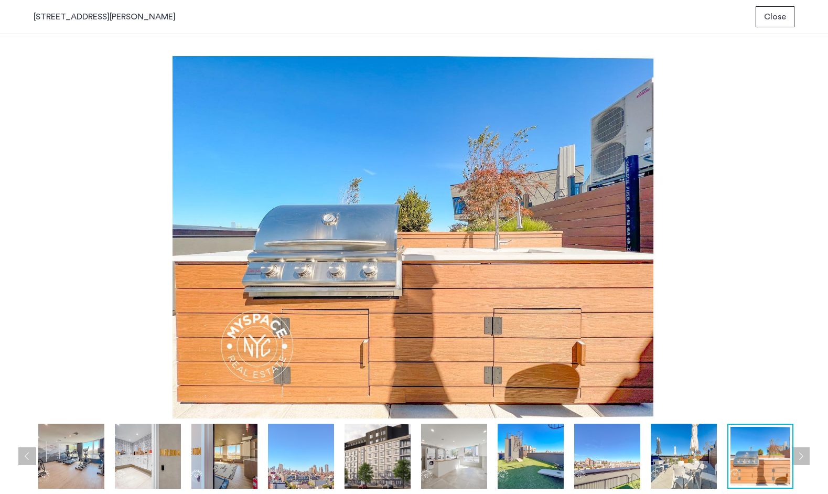
click at [28, 460] on button "Previous apartment" at bounding box center [27, 456] width 18 height 18
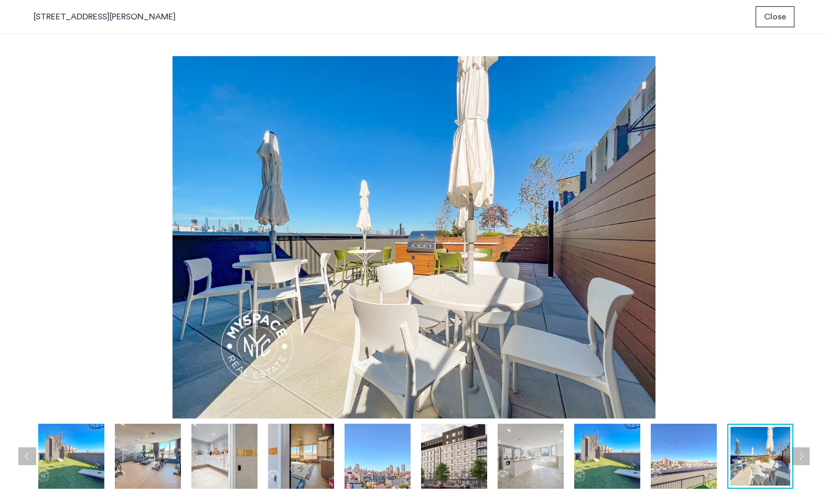
click at [28, 460] on button "Previous apartment" at bounding box center [27, 456] width 18 height 18
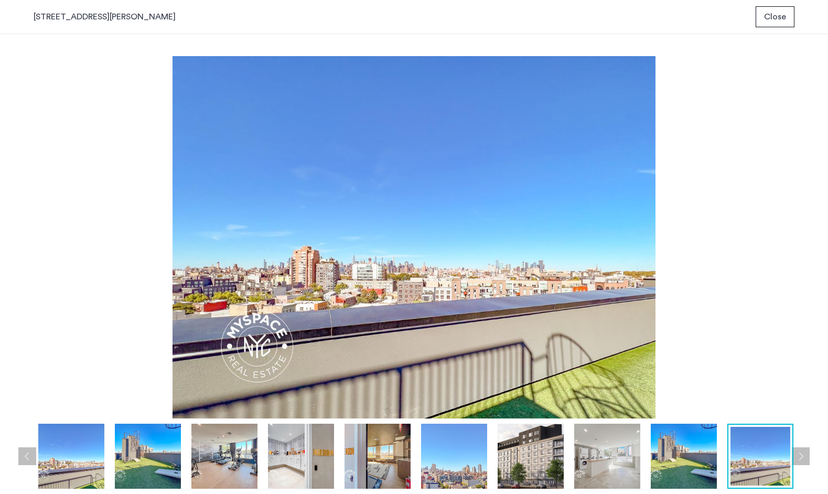
click at [28, 460] on button "Previous apartment" at bounding box center [27, 456] width 18 height 18
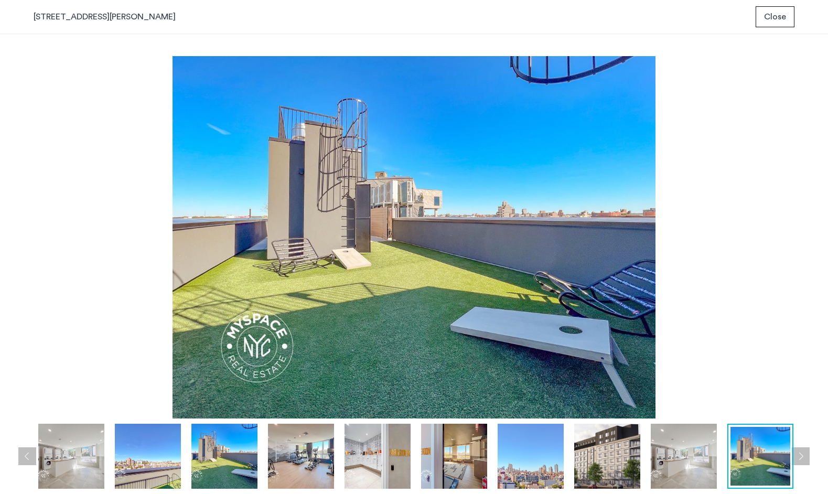
click at [28, 460] on button "Previous apartment" at bounding box center [27, 456] width 18 height 18
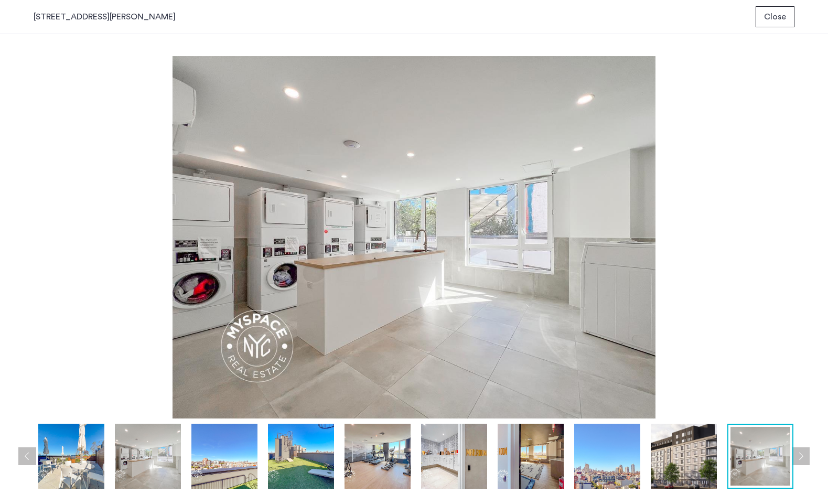
click at [28, 460] on button "Previous apartment" at bounding box center [27, 456] width 18 height 18
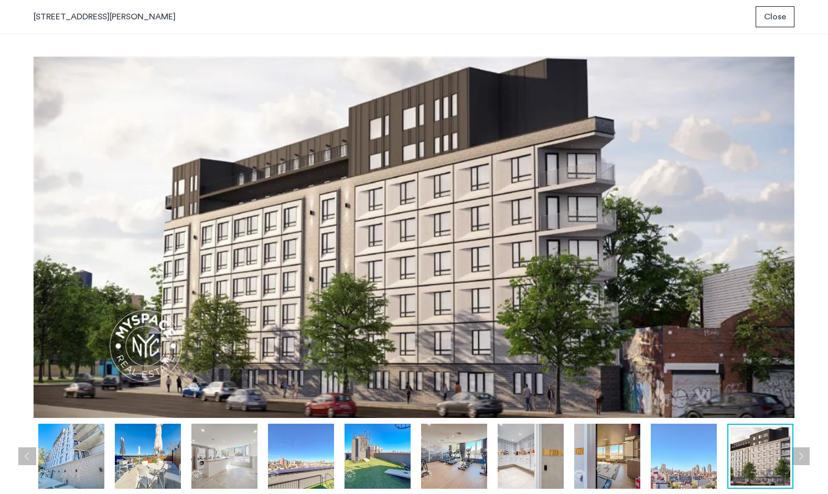
click at [28, 460] on button "Previous apartment" at bounding box center [27, 456] width 18 height 18
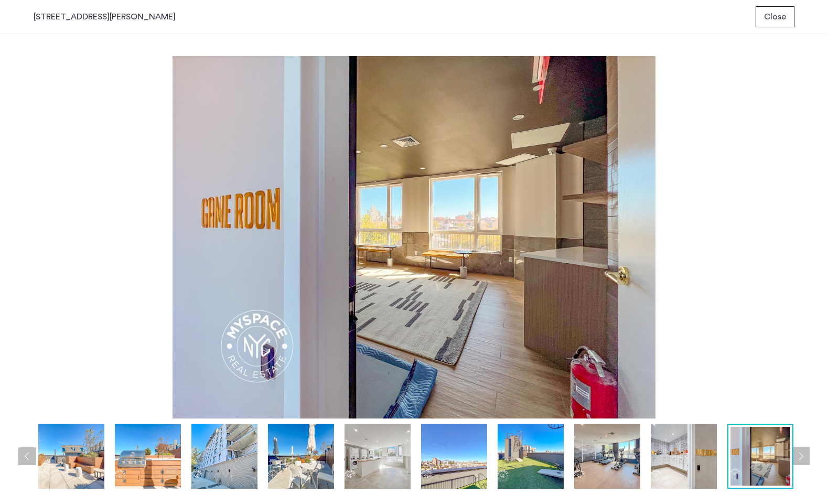
click at [28, 460] on button "Previous apartment" at bounding box center [27, 456] width 18 height 18
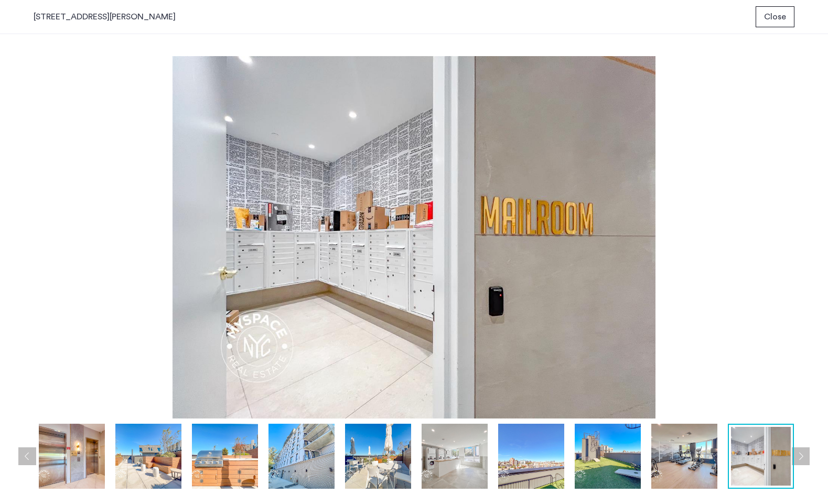
click at [28, 460] on button "Previous apartment" at bounding box center [27, 456] width 18 height 18
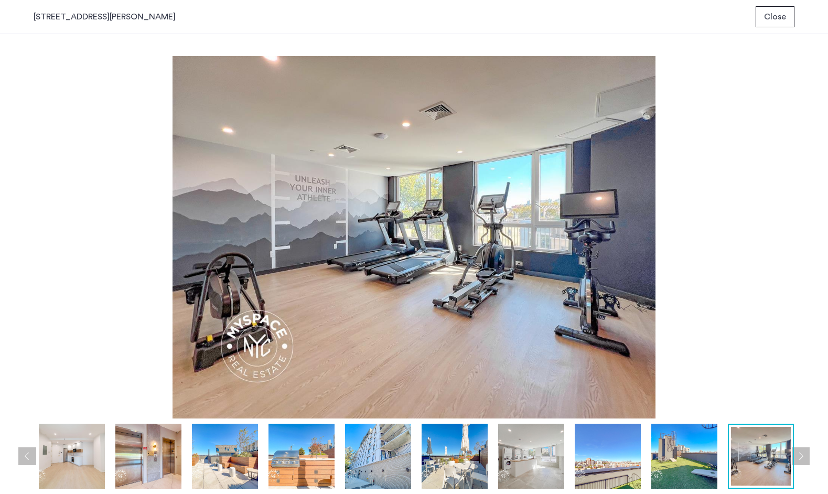
click at [28, 460] on button "Previous apartment" at bounding box center [27, 456] width 18 height 18
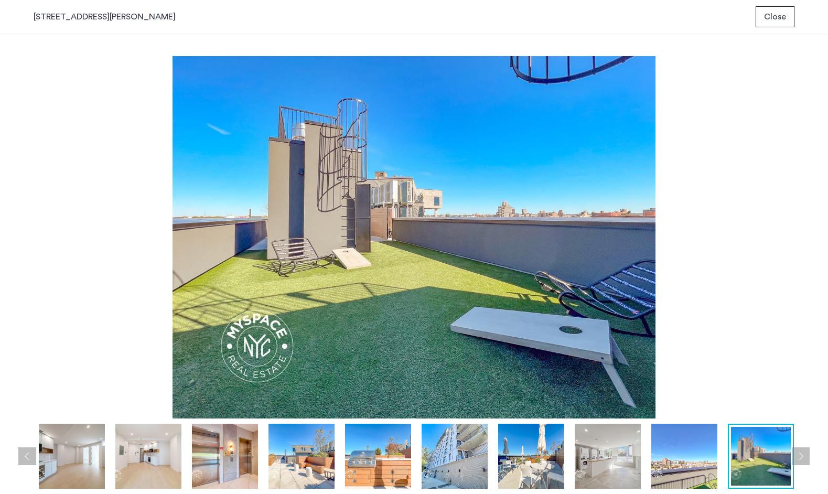
click at [28, 460] on button "Previous apartment" at bounding box center [27, 456] width 18 height 18
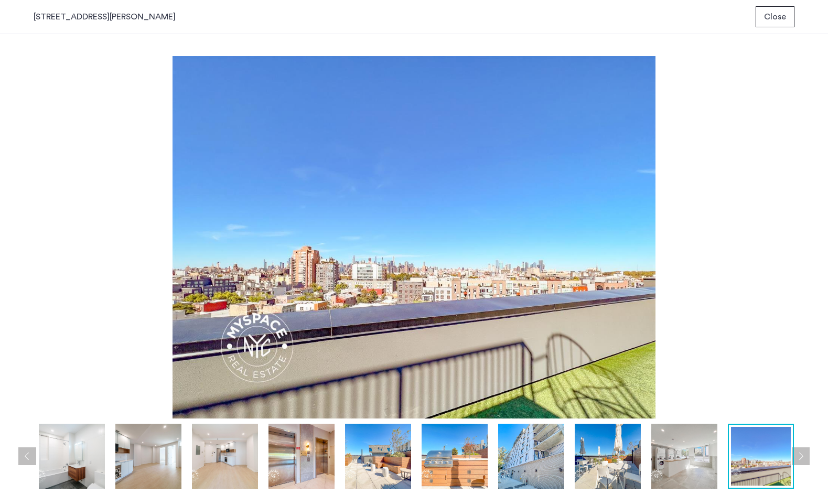
click at [28, 460] on button "Previous apartment" at bounding box center [27, 456] width 18 height 18
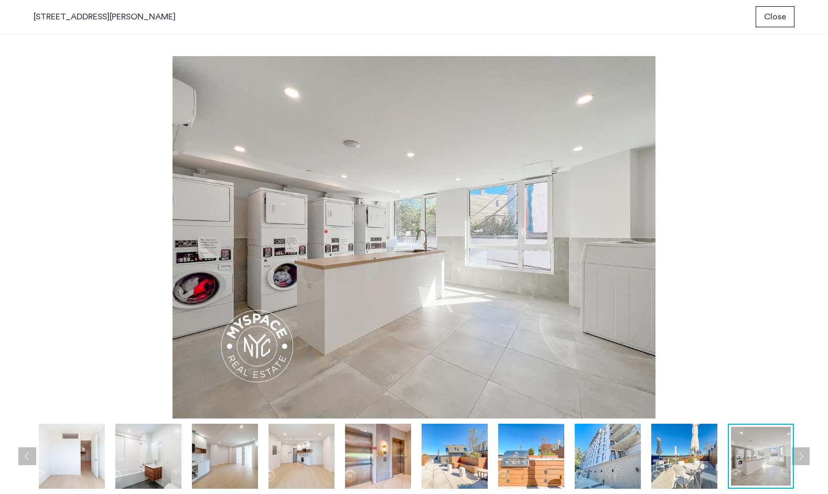
click at [28, 460] on button "Previous apartment" at bounding box center [27, 456] width 18 height 18
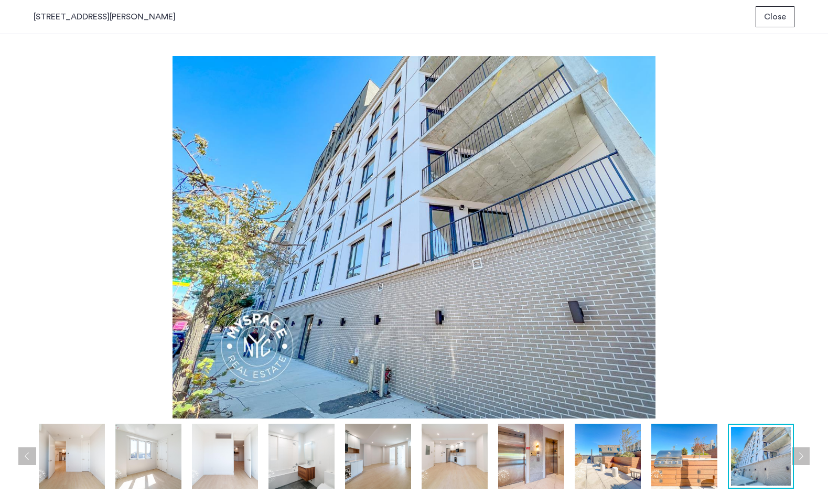
click at [28, 460] on button "Previous apartment" at bounding box center [27, 456] width 18 height 18
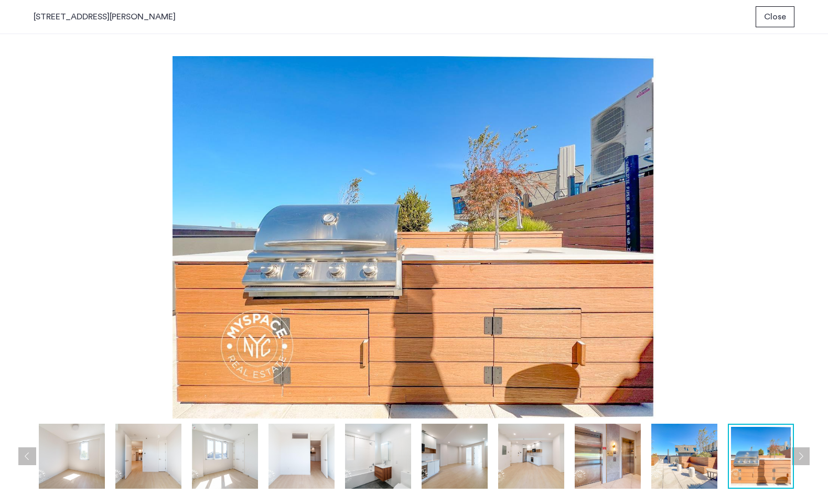
click at [28, 460] on button "Previous apartment" at bounding box center [27, 456] width 18 height 18
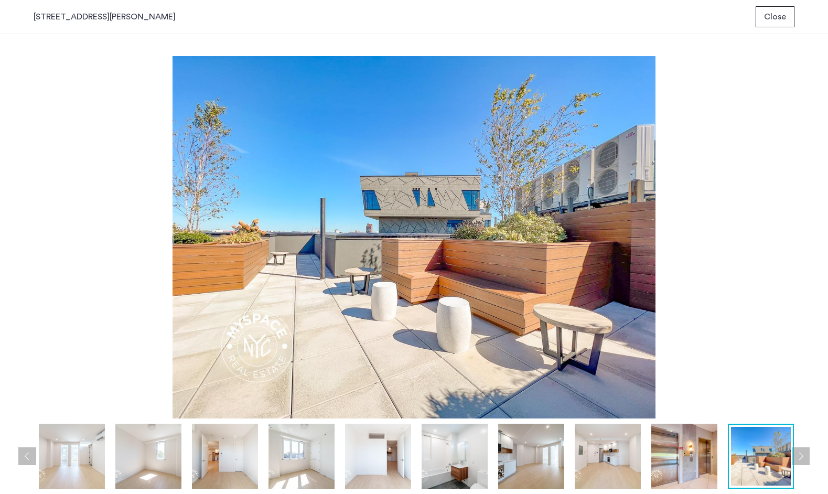
click at [28, 460] on button "Previous apartment" at bounding box center [27, 456] width 18 height 18
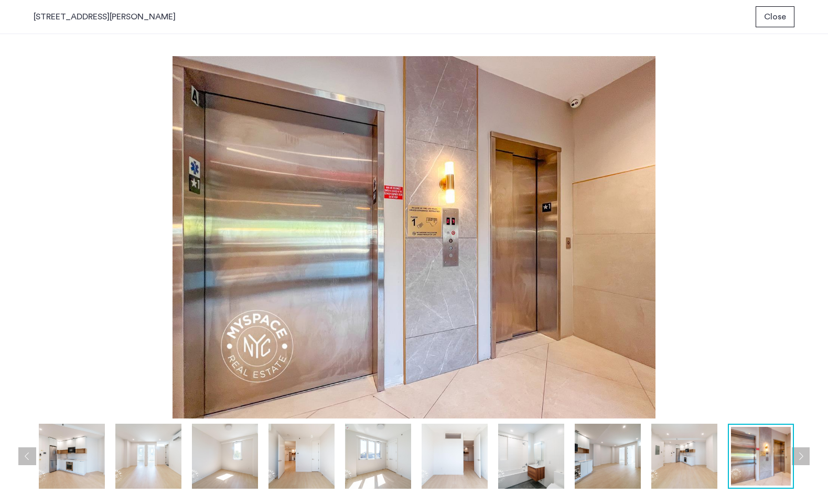
click at [28, 460] on button "Previous apartment" at bounding box center [27, 456] width 18 height 18
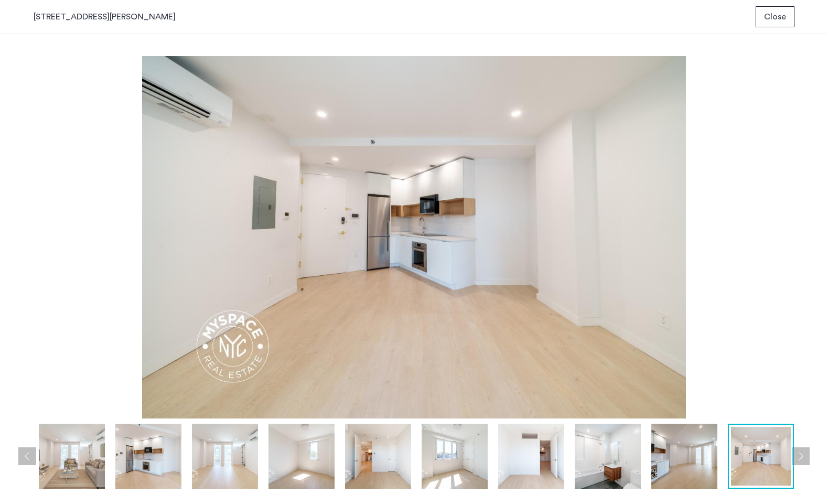
click at [28, 460] on button "Previous apartment" at bounding box center [27, 456] width 18 height 18
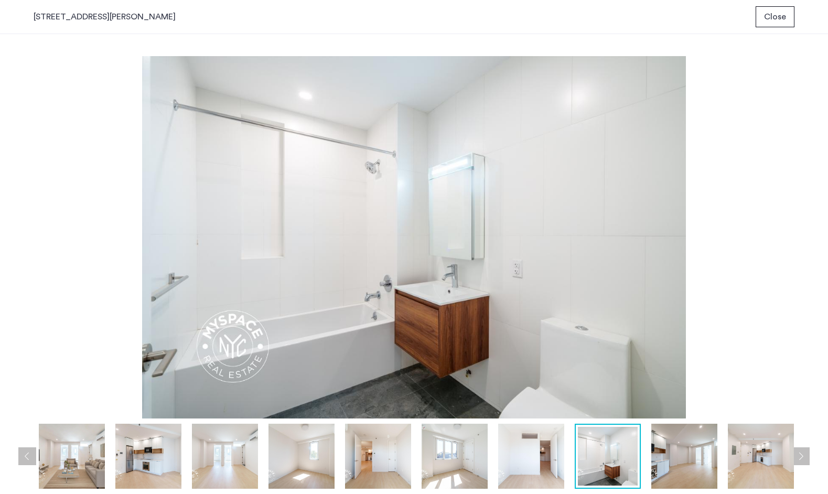
click at [28, 460] on button "Previous apartment" at bounding box center [27, 456] width 18 height 18
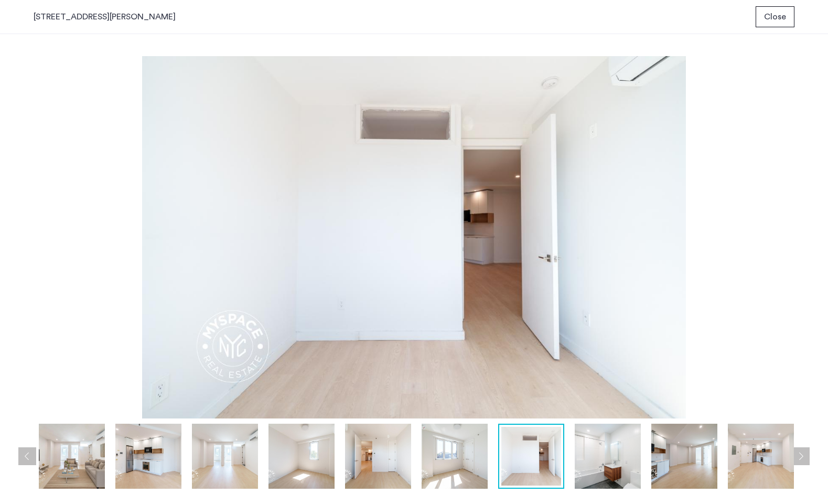
click at [28, 460] on button "Previous apartment" at bounding box center [27, 456] width 18 height 18
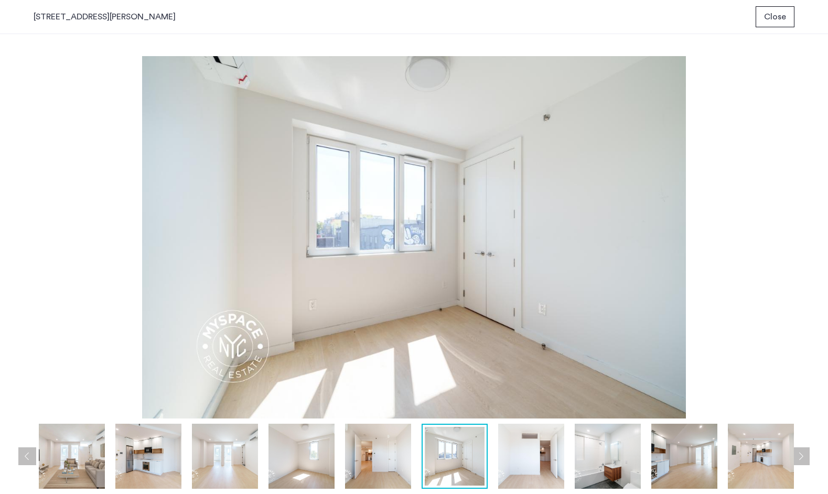
click at [28, 460] on button "Previous apartment" at bounding box center [27, 456] width 18 height 18
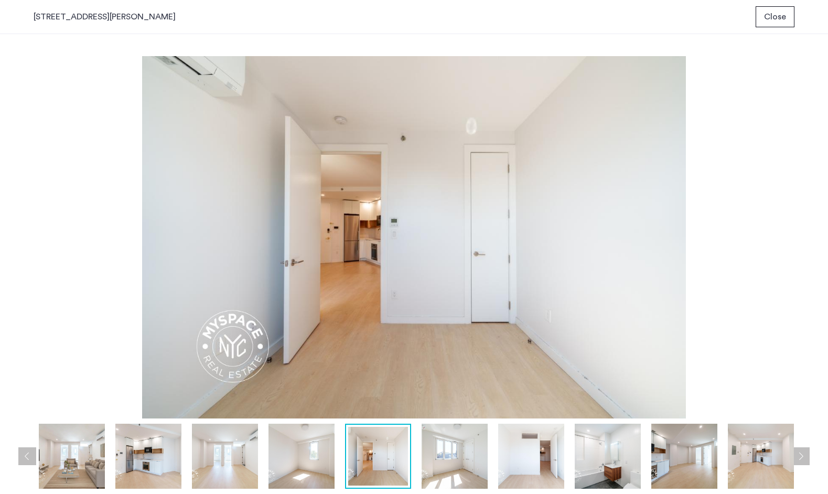
click at [226, 468] on img at bounding box center [225, 456] width 66 height 65
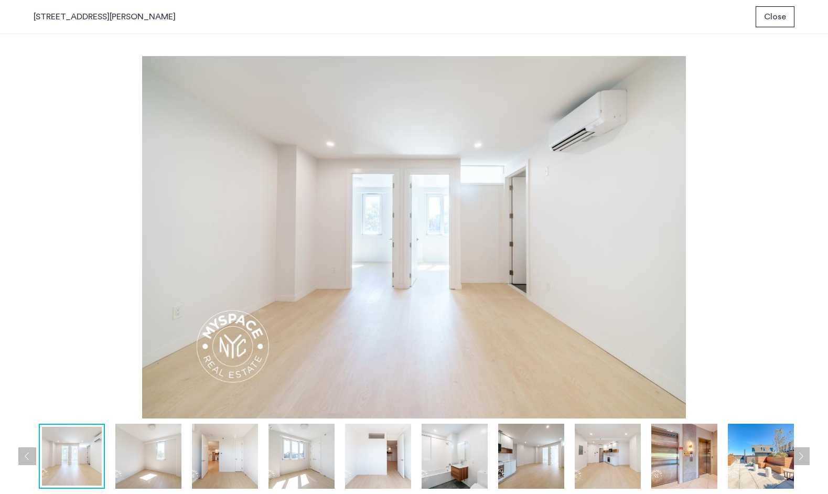
click at [279, 467] on img at bounding box center [301, 456] width 66 height 65
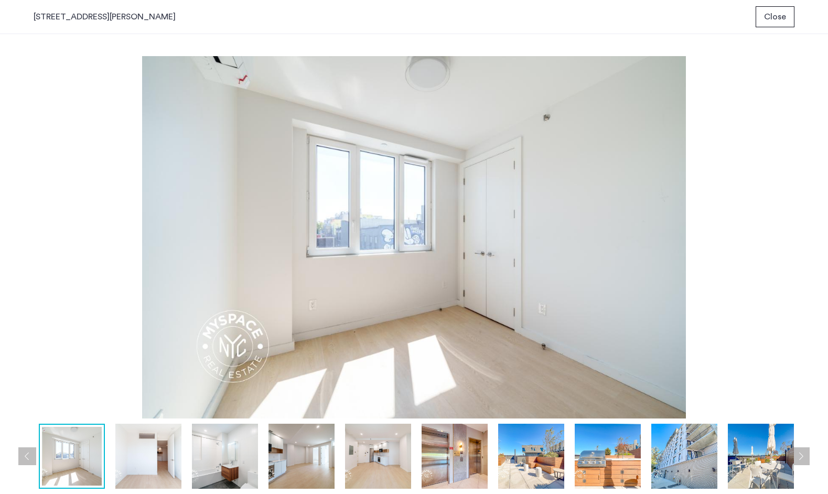
click at [125, 461] on img at bounding box center [148, 456] width 66 height 65
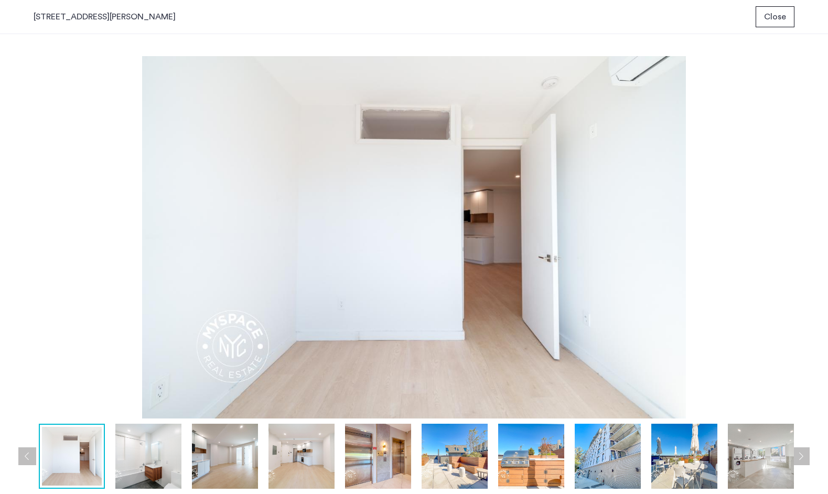
click at [808, 457] on button "Next apartment" at bounding box center [801, 456] width 18 height 18
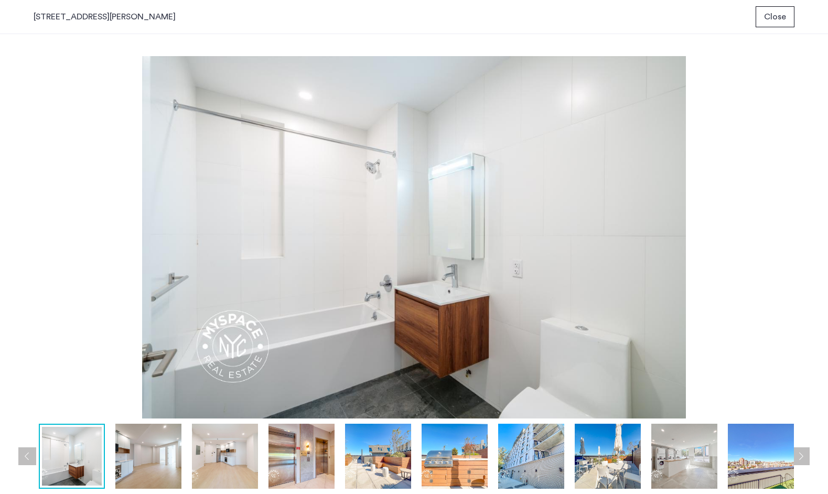
click at [808, 457] on button "Next apartment" at bounding box center [801, 456] width 18 height 18
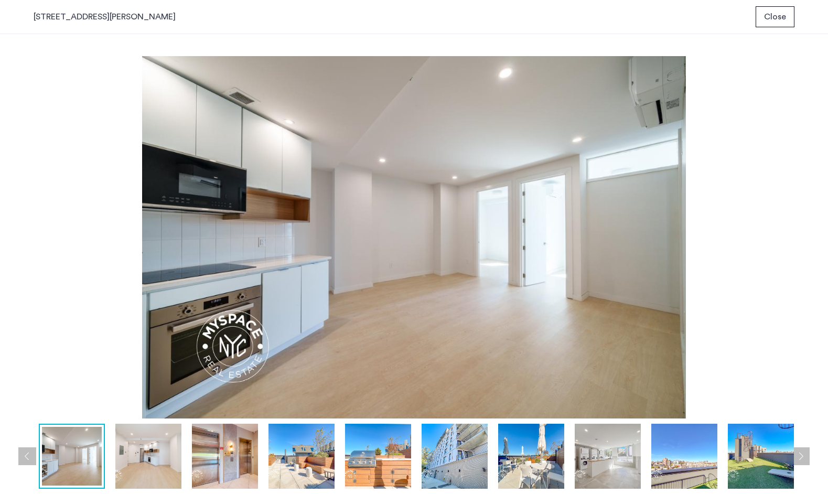
click at [808, 457] on button "Next apartment" at bounding box center [801, 456] width 18 height 18
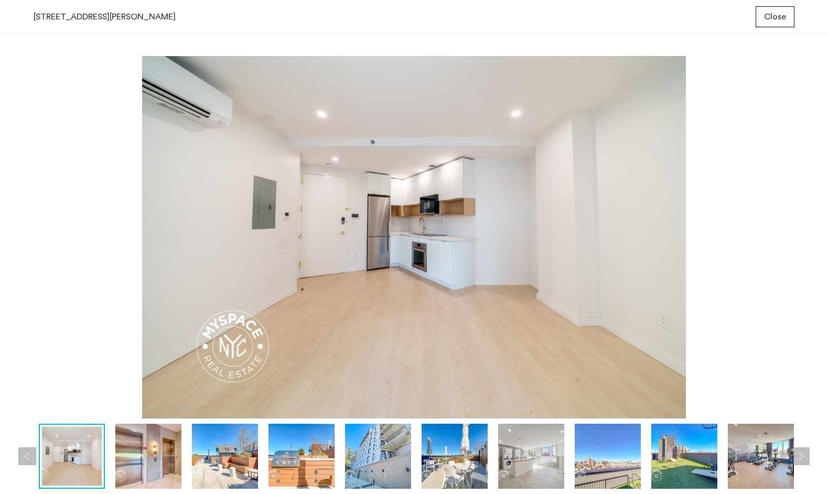
click at [808, 457] on button "Next apartment" at bounding box center [801, 456] width 18 height 18
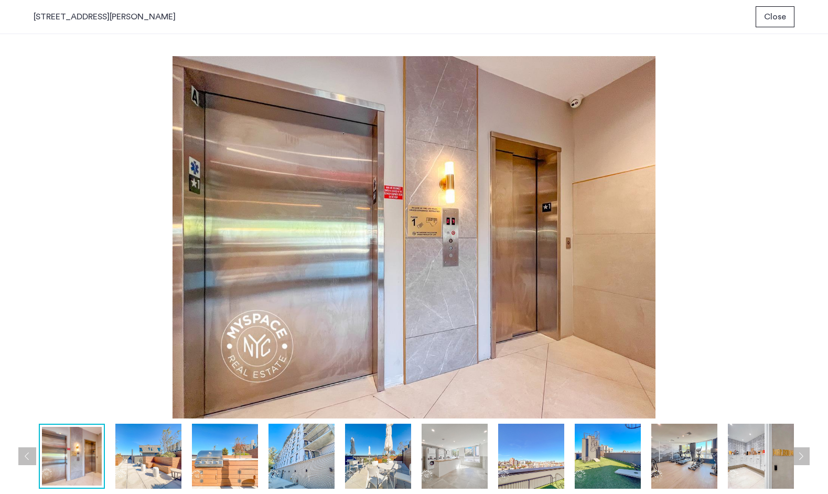
click at [808, 457] on button "Next apartment" at bounding box center [801, 456] width 18 height 18
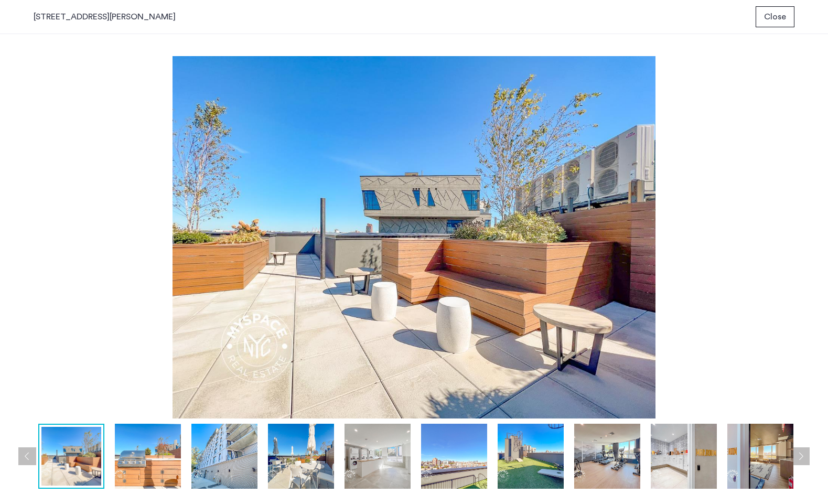
click at [28, 454] on button "Previous apartment" at bounding box center [27, 456] width 18 height 18
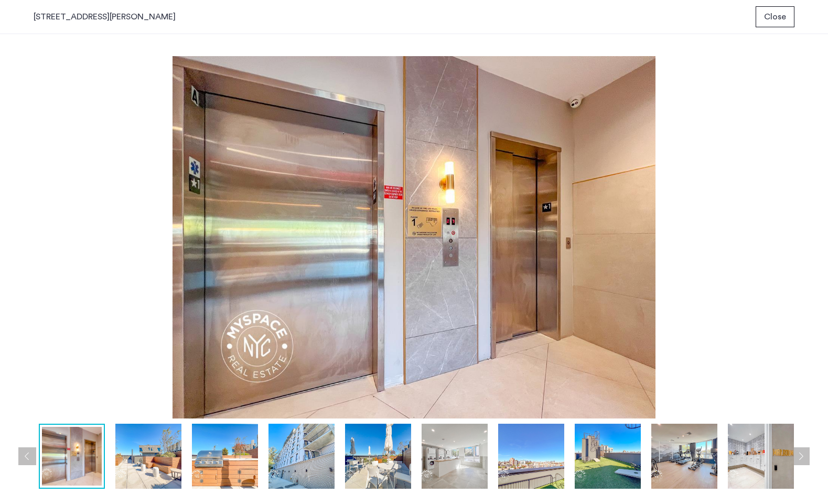
click at [30, 455] on button "Previous apartment" at bounding box center [27, 456] width 18 height 18
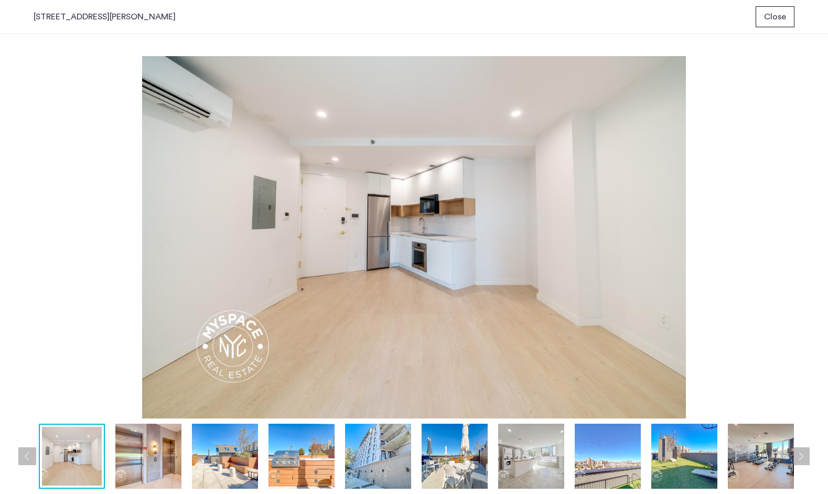
click at [30, 455] on button "Previous apartment" at bounding box center [27, 456] width 18 height 18
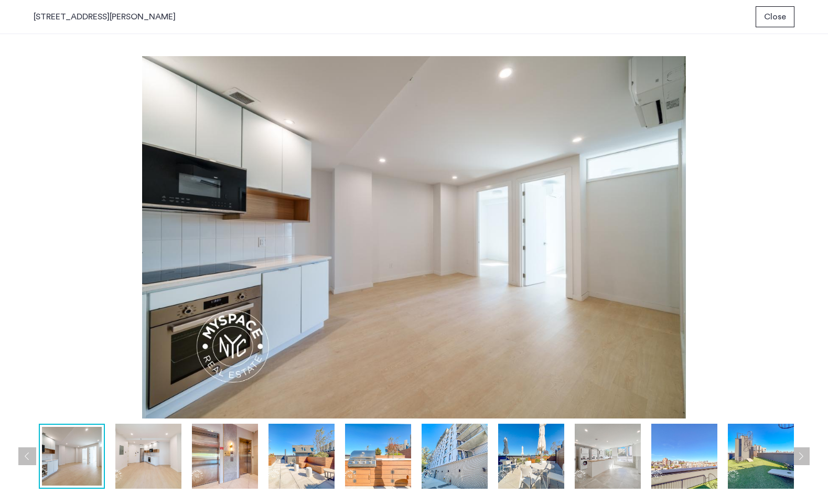
click at [30, 455] on button "Previous apartment" at bounding box center [27, 456] width 18 height 18
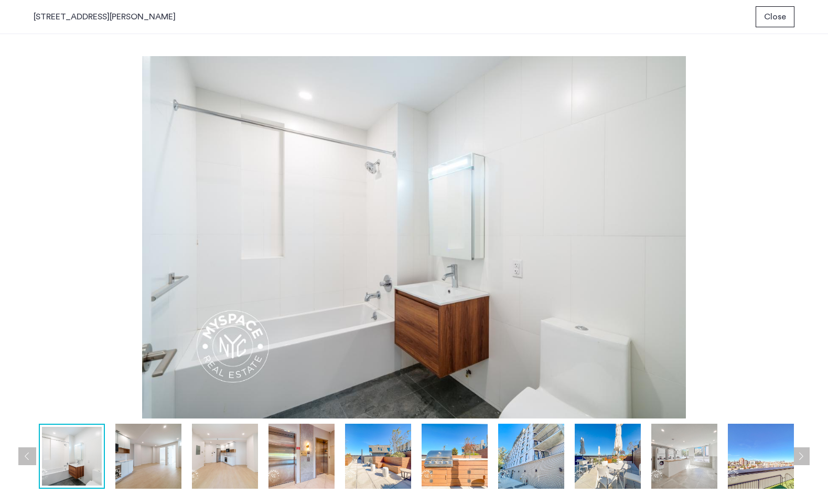
click at [30, 455] on button "Previous apartment" at bounding box center [27, 456] width 18 height 18
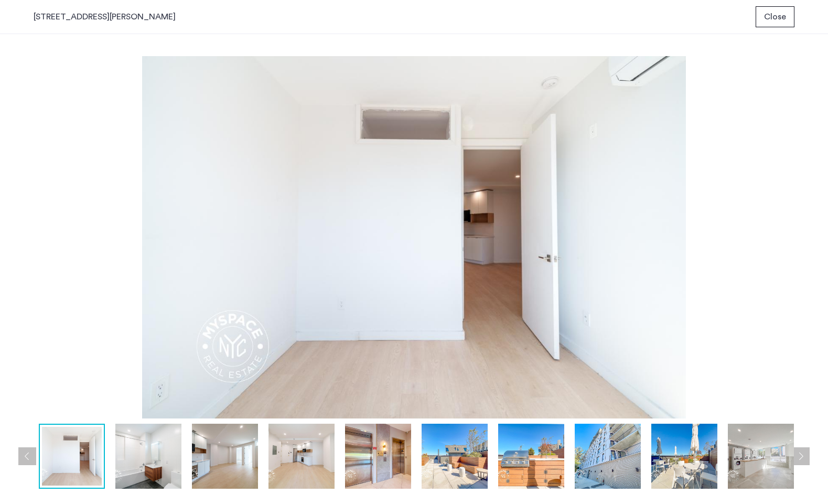
click at [30, 455] on button "Previous apartment" at bounding box center [27, 456] width 18 height 18
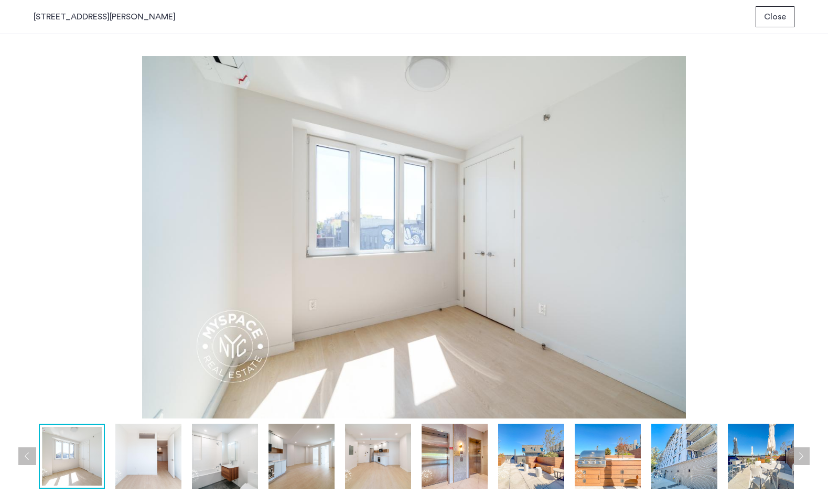
click at [30, 455] on button "Previous apartment" at bounding box center [27, 456] width 18 height 18
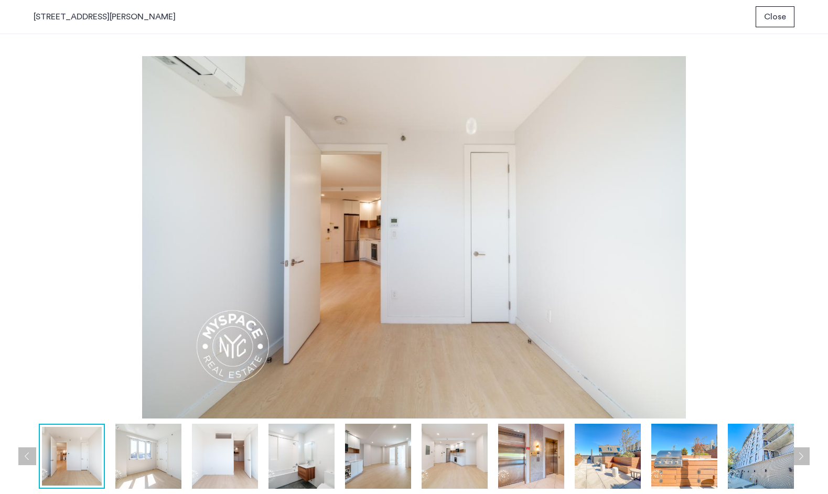
click at [30, 455] on button "Previous apartment" at bounding box center [27, 456] width 18 height 18
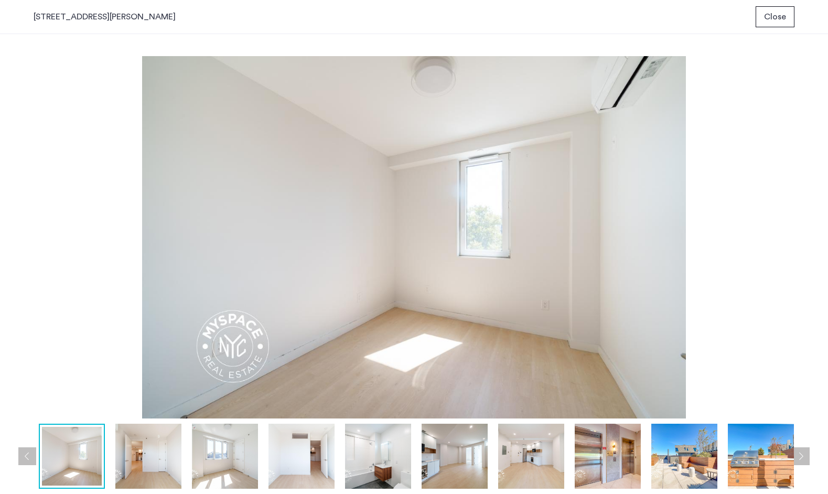
click at [30, 455] on button "Previous apartment" at bounding box center [27, 456] width 18 height 18
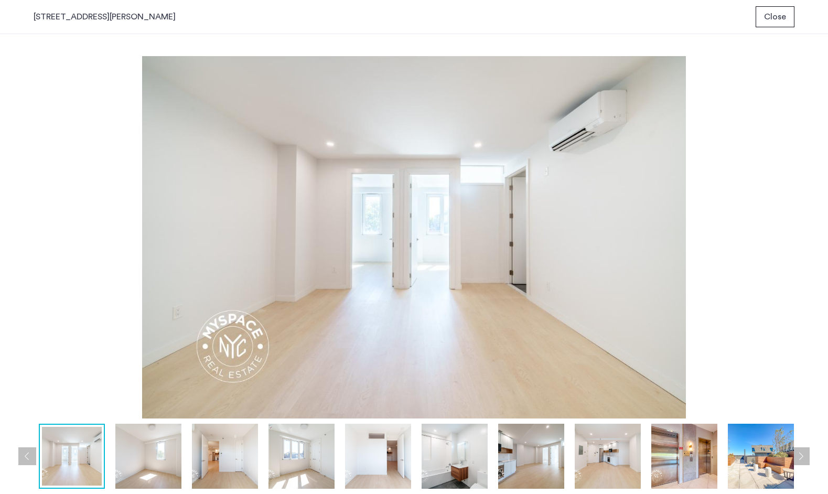
click at [30, 455] on button "Previous apartment" at bounding box center [27, 456] width 18 height 18
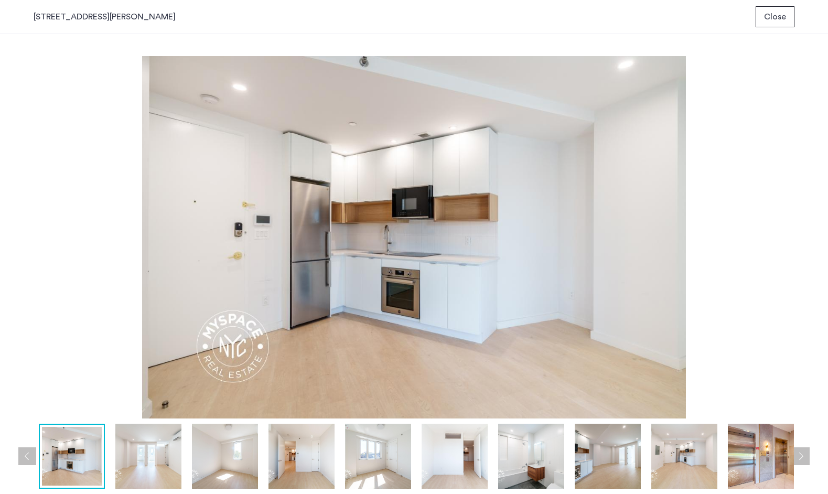
click at [666, 168] on img at bounding box center [414, 237] width 761 height 362
click at [654, 269] on img at bounding box center [414, 237] width 761 height 362
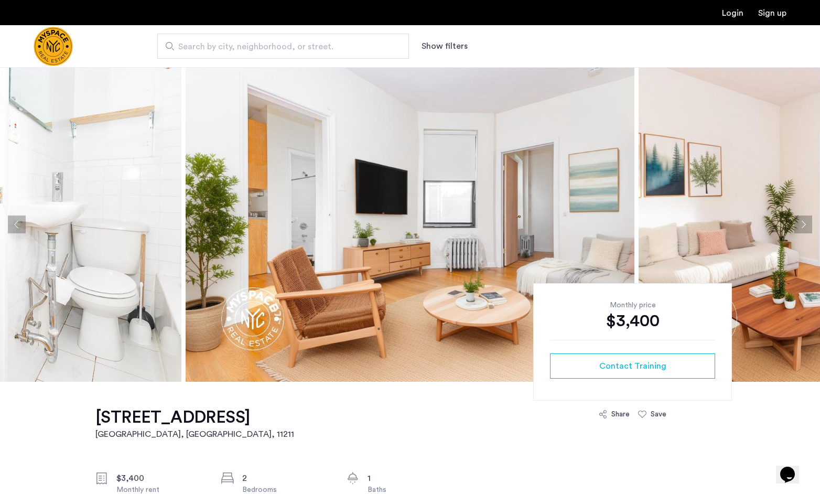
click at [809, 224] on button "Next apartment" at bounding box center [803, 225] width 18 height 18
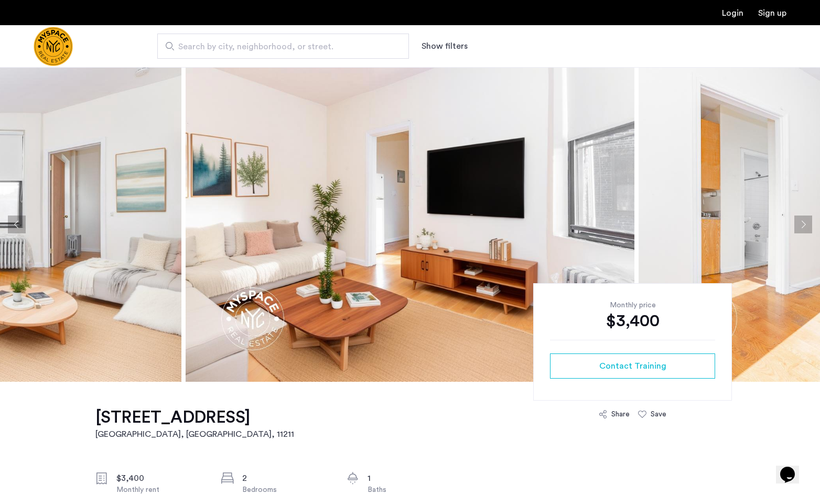
click at [809, 224] on button "Next apartment" at bounding box center [803, 225] width 18 height 18
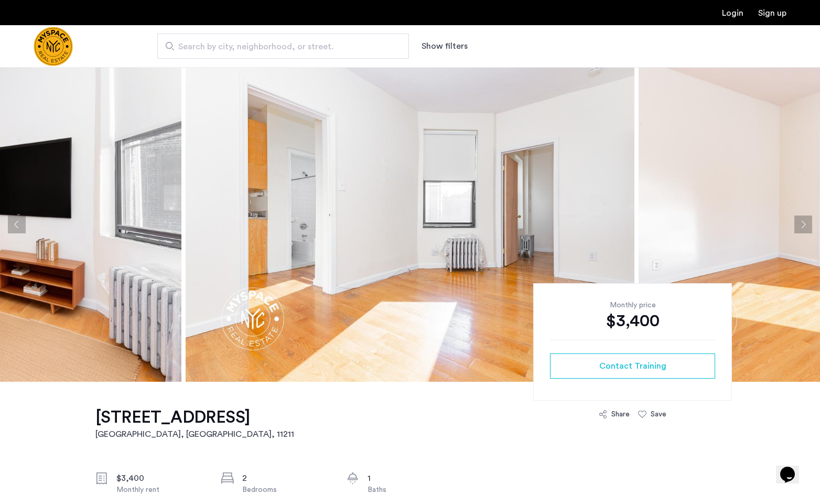
click at [809, 224] on button "Next apartment" at bounding box center [803, 225] width 18 height 18
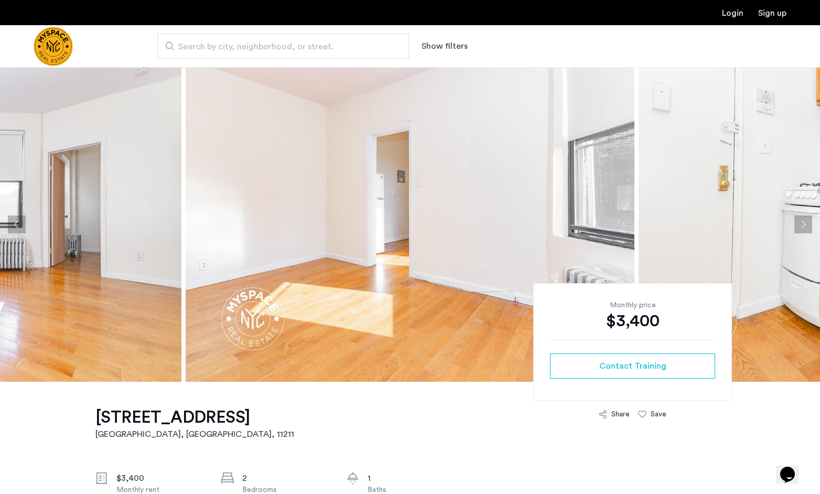
click at [809, 224] on button "Next apartment" at bounding box center [803, 225] width 18 height 18
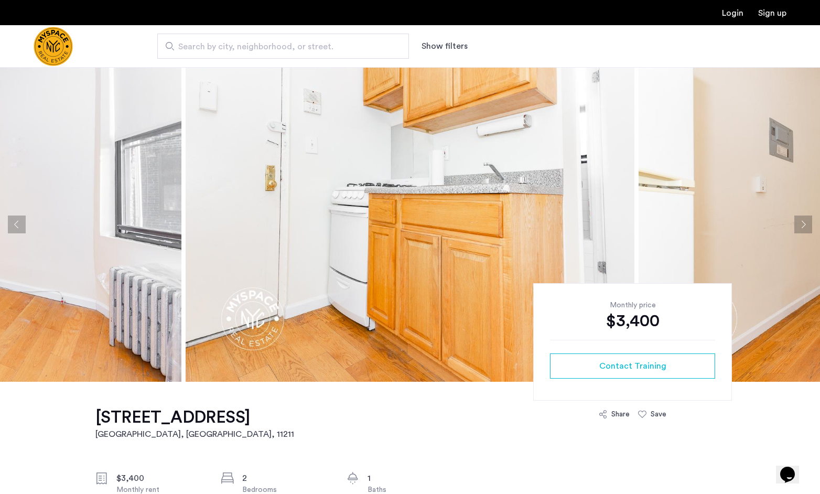
click at [809, 224] on button "Next apartment" at bounding box center [803, 225] width 18 height 18
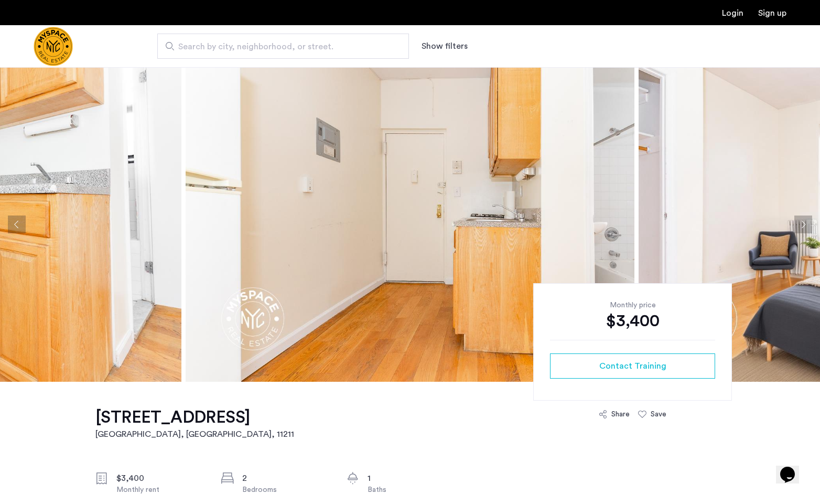
click at [809, 224] on button "Next apartment" at bounding box center [803, 225] width 18 height 18
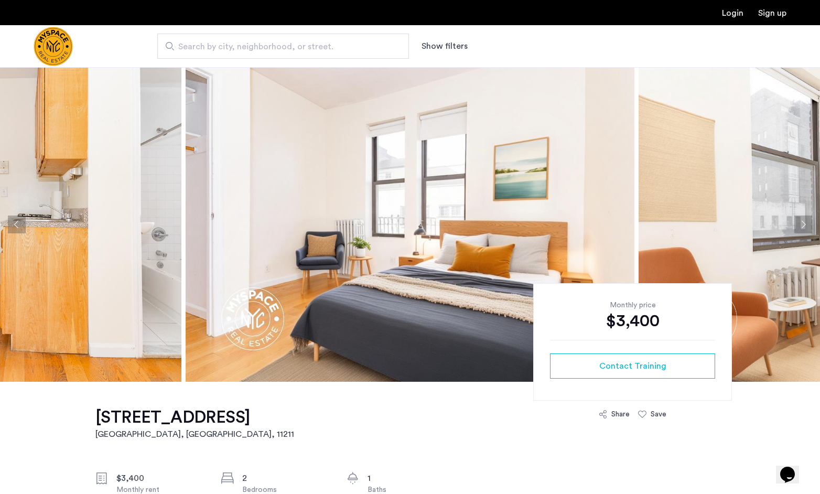
click at [809, 224] on button "Next apartment" at bounding box center [803, 225] width 18 height 18
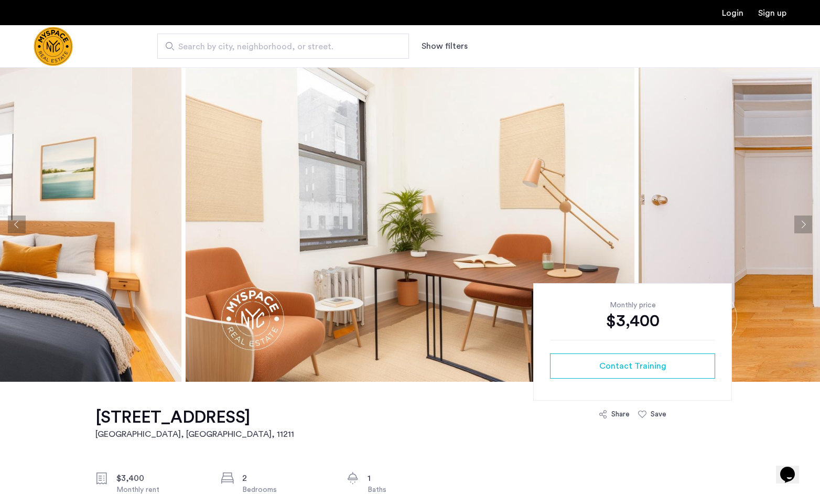
click at [809, 224] on button "Next apartment" at bounding box center [803, 225] width 18 height 18
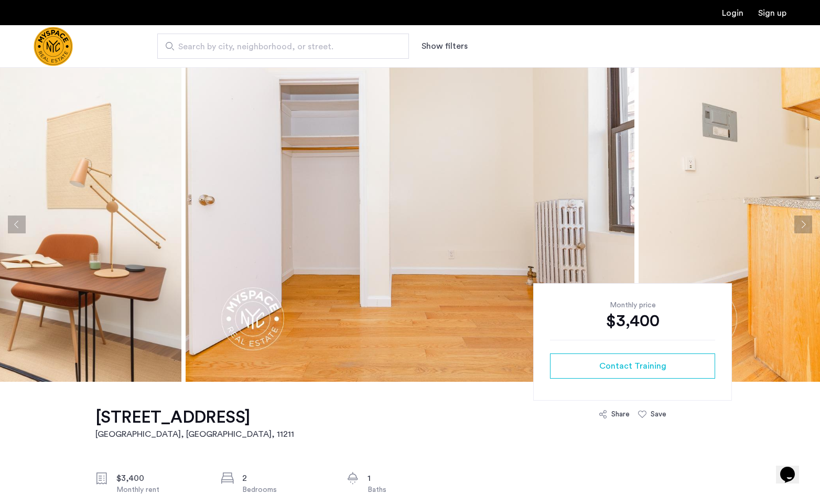
click at [809, 224] on button "Next apartment" at bounding box center [803, 225] width 18 height 18
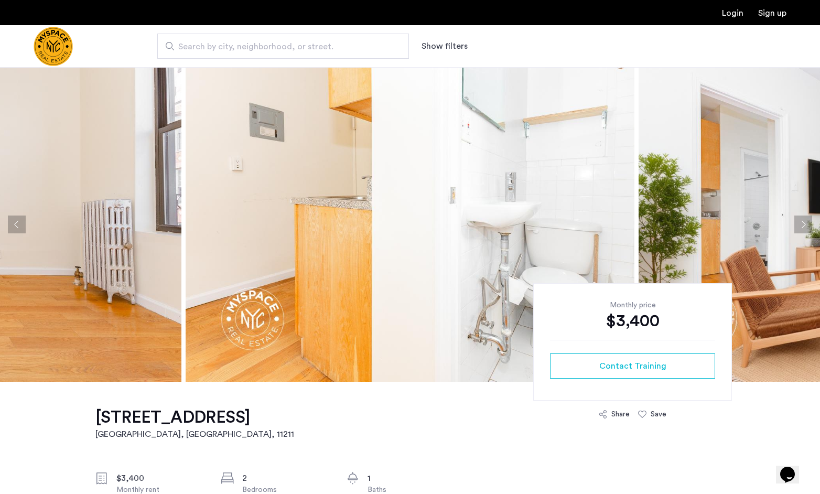
click at [809, 224] on button "Next apartment" at bounding box center [803, 225] width 18 height 18
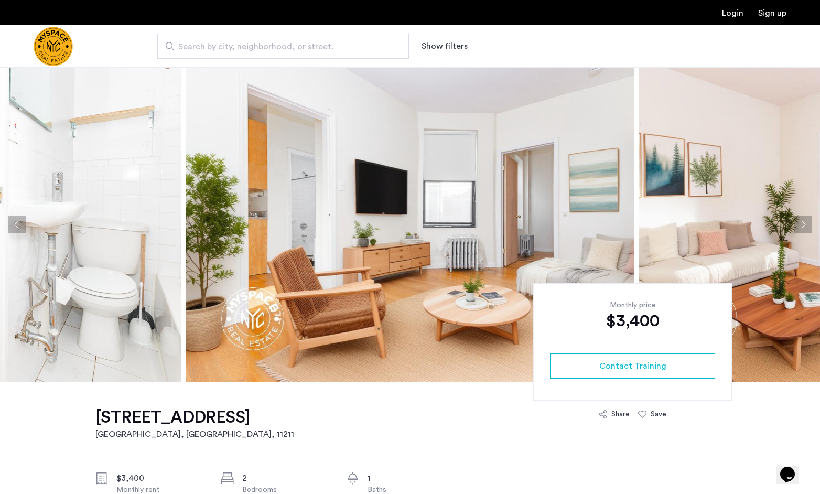
click at [809, 224] on button "Next apartment" at bounding box center [803, 225] width 18 height 18
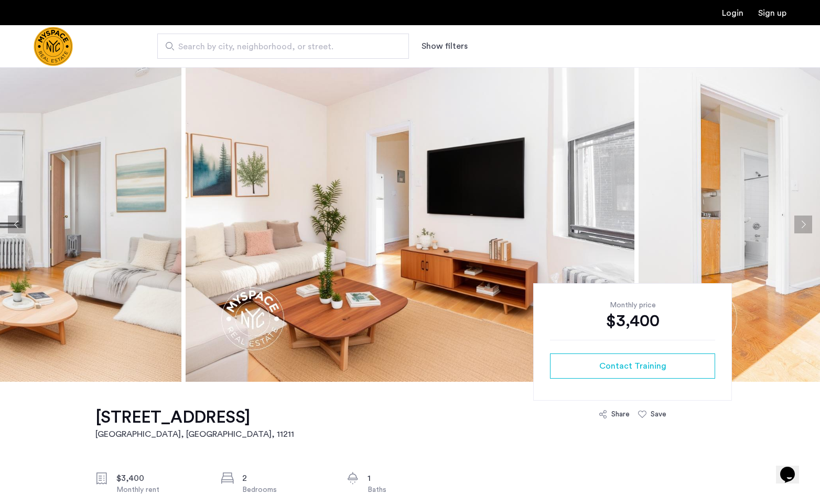
click at [809, 224] on button "Next apartment" at bounding box center [803, 225] width 18 height 18
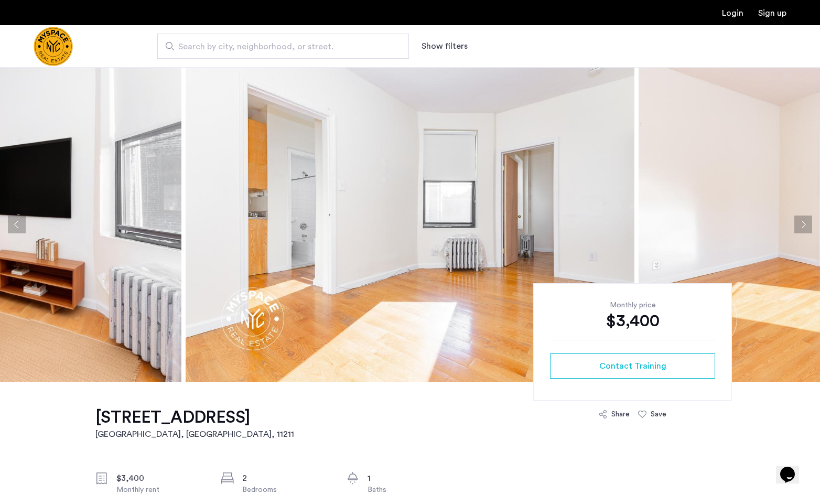
click at [809, 224] on button "Next apartment" at bounding box center [803, 225] width 18 height 18
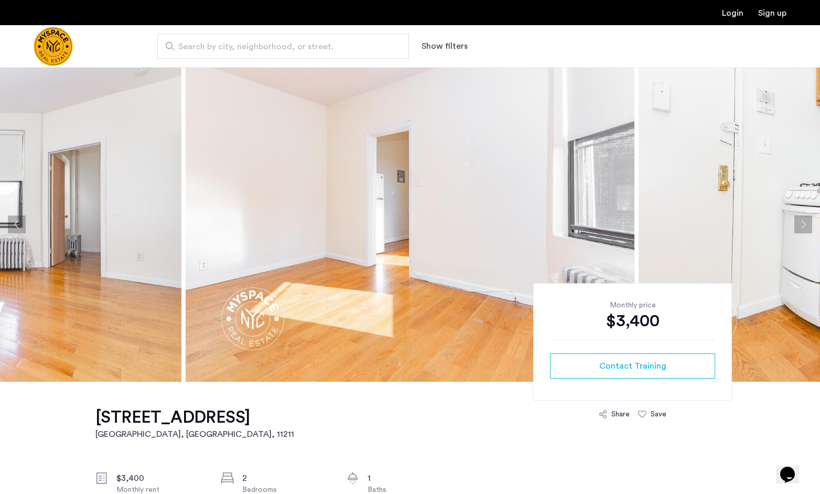
click at [809, 224] on button "Next apartment" at bounding box center [803, 225] width 18 height 18
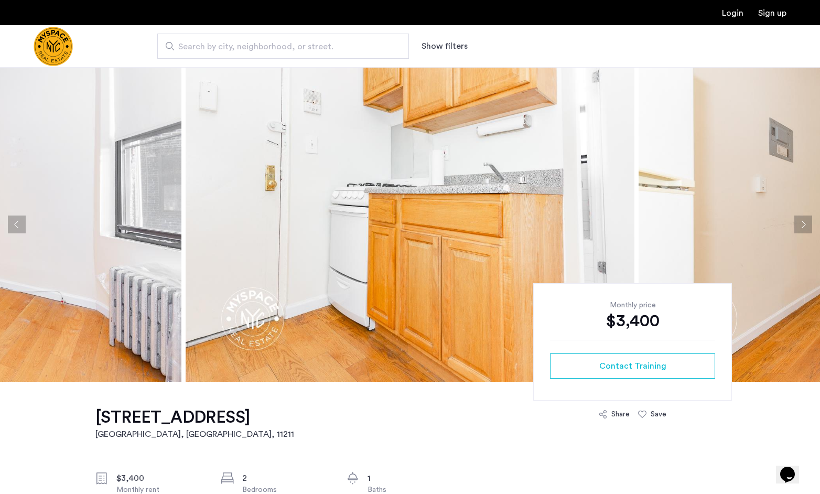
click at [809, 224] on button "Next apartment" at bounding box center [803, 225] width 18 height 18
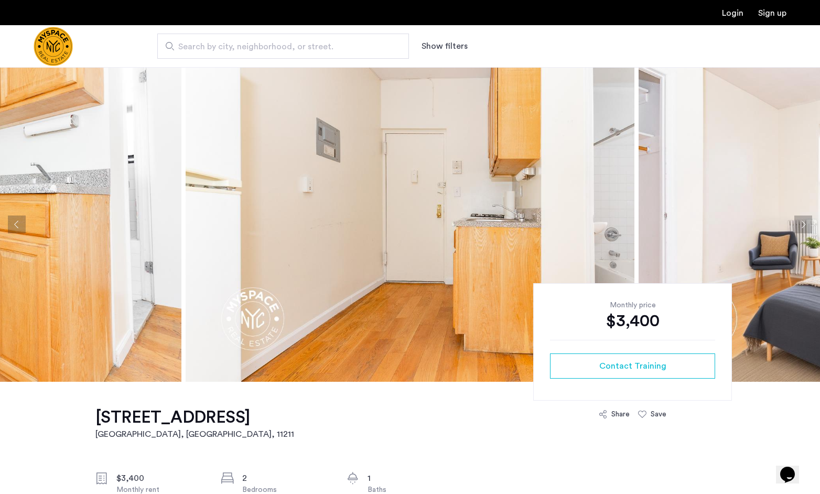
click at [809, 224] on button "Next apartment" at bounding box center [803, 225] width 18 height 18
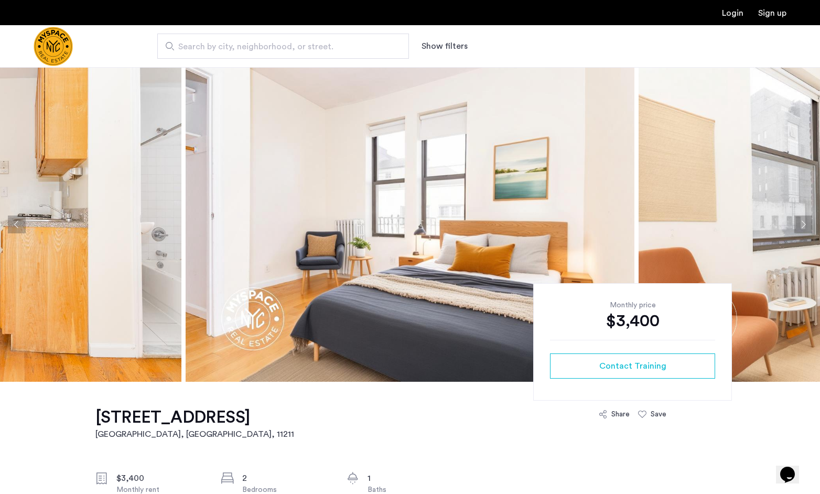
click at [809, 224] on button "Next apartment" at bounding box center [803, 225] width 18 height 18
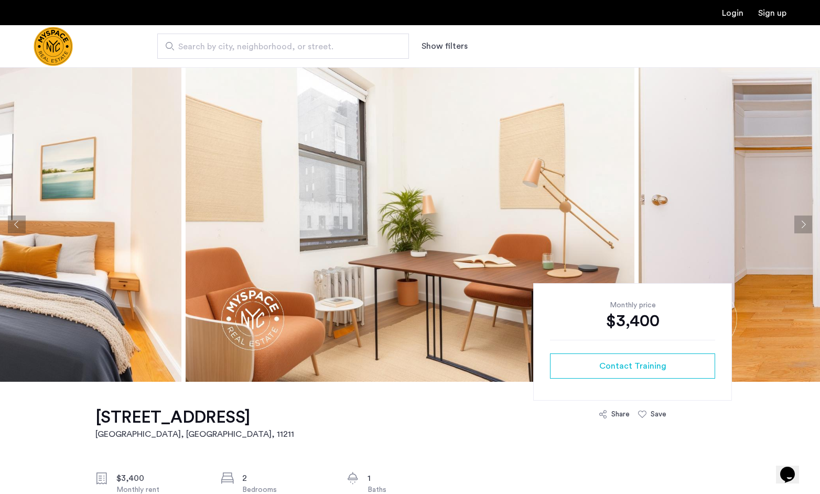
click at [809, 224] on button "Next apartment" at bounding box center [803, 225] width 18 height 18
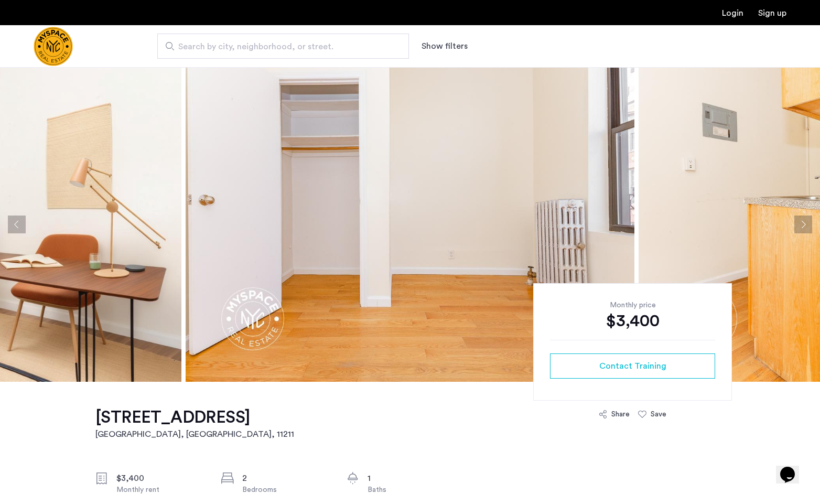
click at [809, 224] on button "Next apartment" at bounding box center [803, 225] width 18 height 18
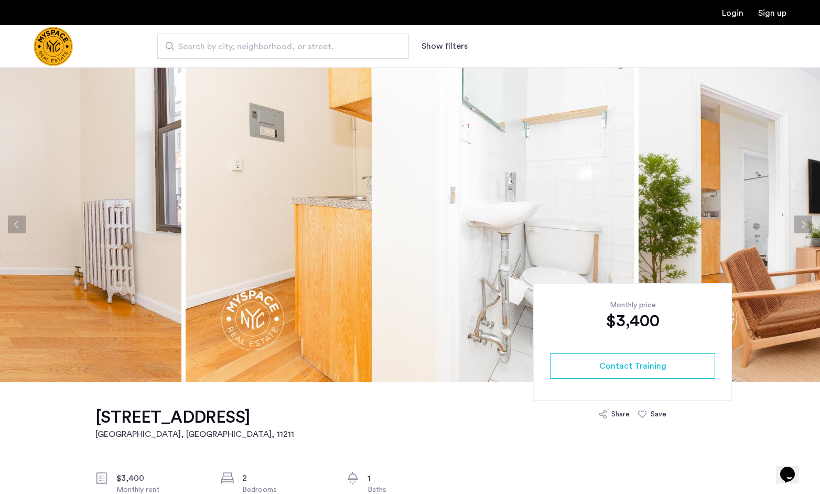
click at [809, 224] on button "Next apartment" at bounding box center [803, 225] width 18 height 18
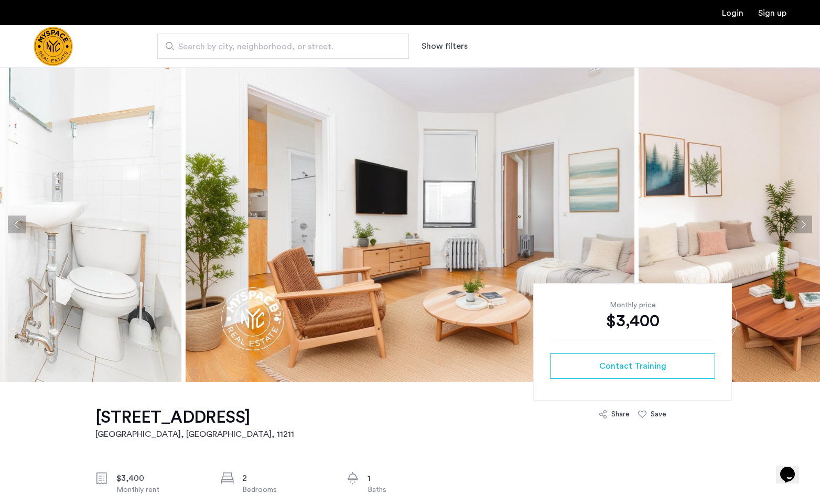
click at [809, 224] on button "Next apartment" at bounding box center [803, 225] width 18 height 18
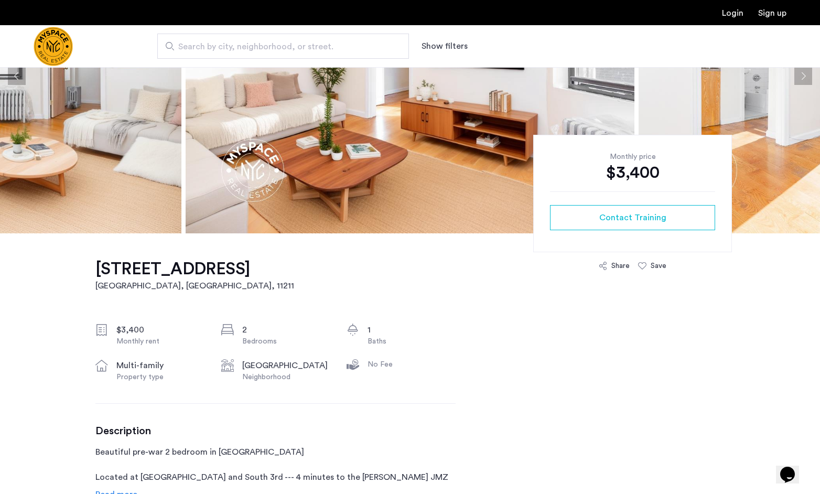
scroll to position [315, 0]
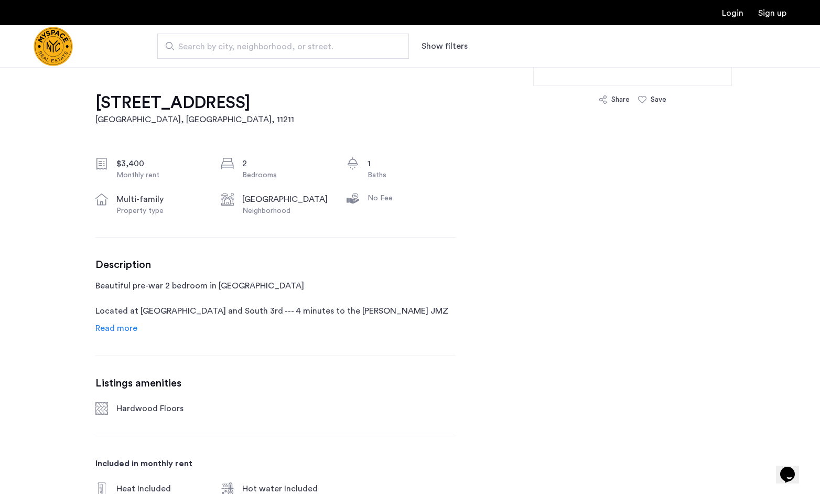
click at [128, 322] on link "Read more" at bounding box center [116, 328] width 42 height 13
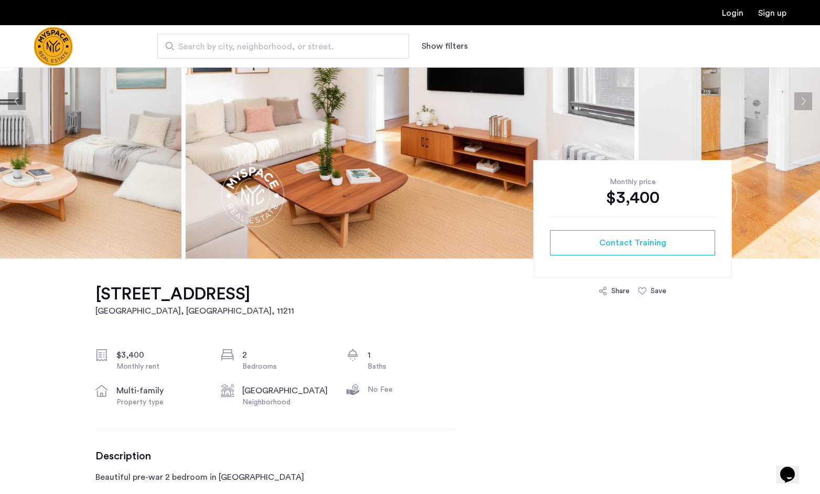
scroll to position [0, 0]
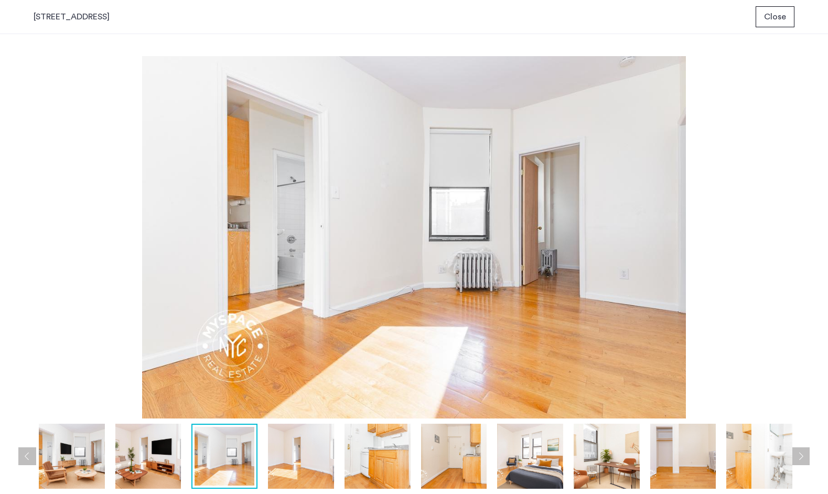
click at [776, 11] on span "Close" at bounding box center [775, 16] width 22 height 13
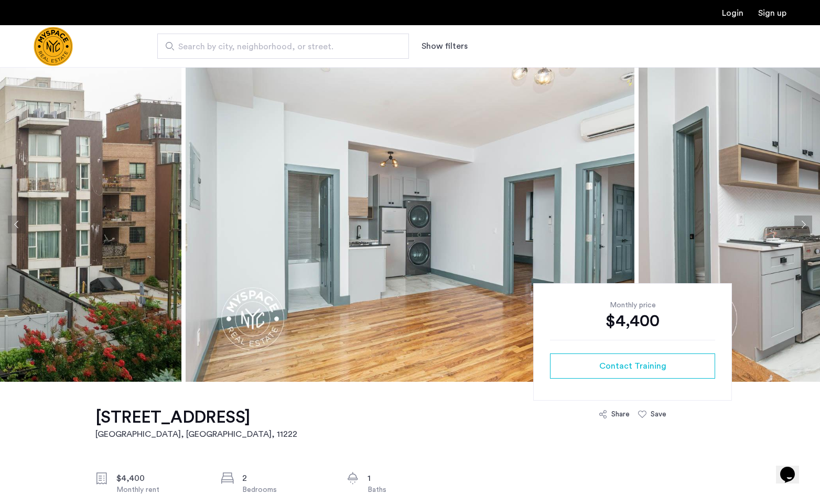
click at [411, 239] on img at bounding box center [410, 224] width 449 height 315
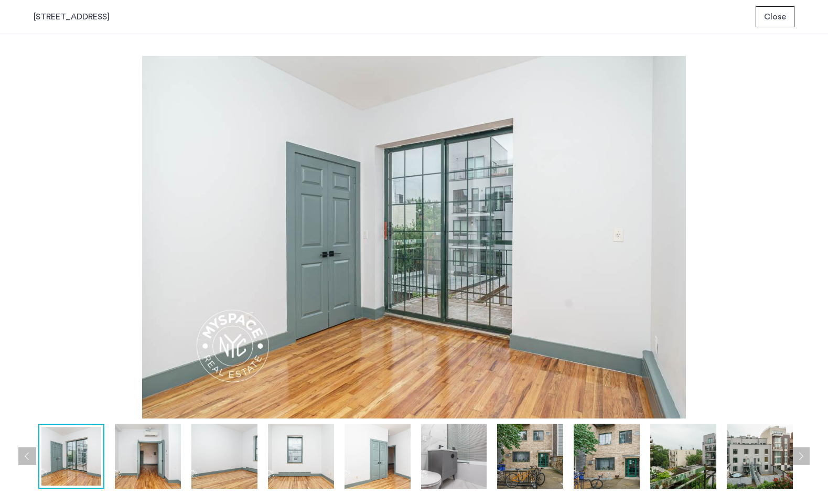
click at [47, 123] on img at bounding box center [414, 237] width 761 height 362
click at [784, 20] on span "Close" at bounding box center [775, 16] width 22 height 13
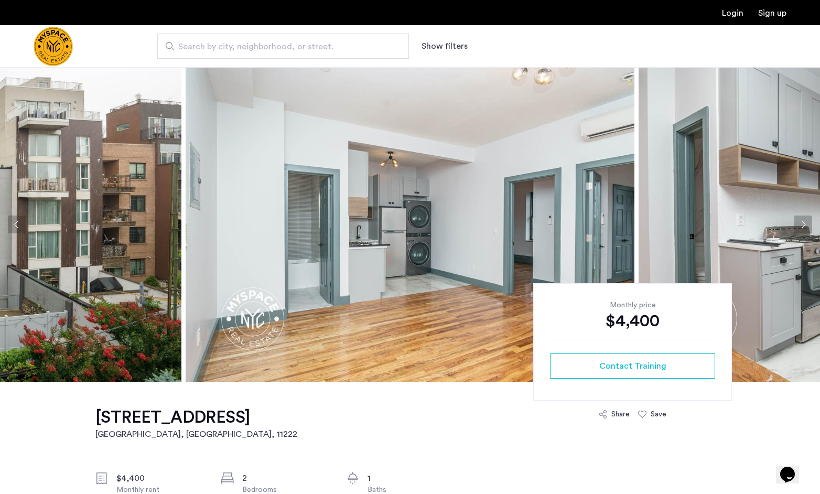
click at [804, 227] on button "Next apartment" at bounding box center [803, 225] width 18 height 18
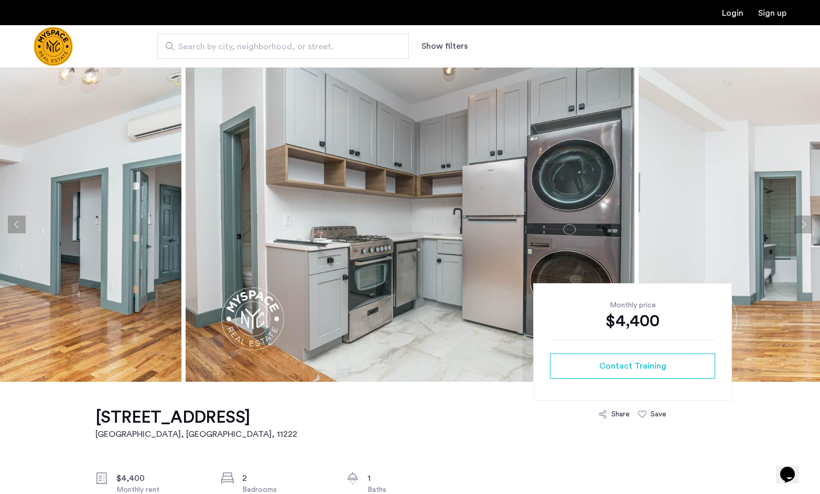
click at [804, 227] on button "Next apartment" at bounding box center [803, 225] width 18 height 18
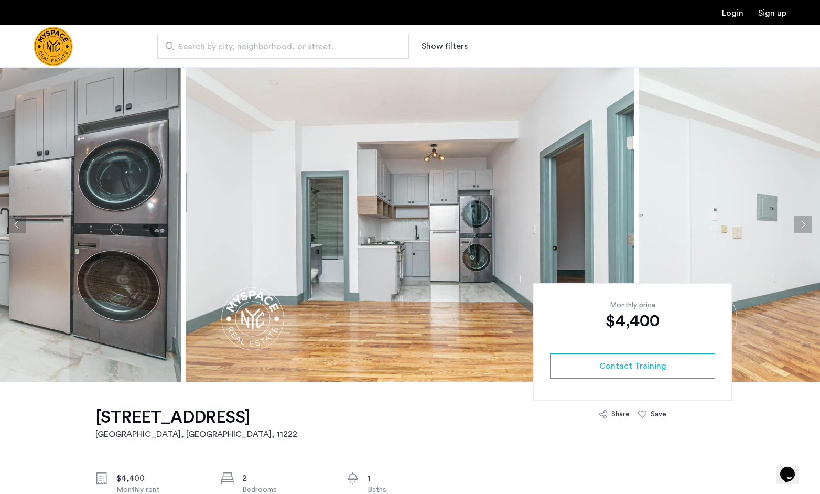
click at [804, 227] on button "Next apartment" at bounding box center [803, 225] width 18 height 18
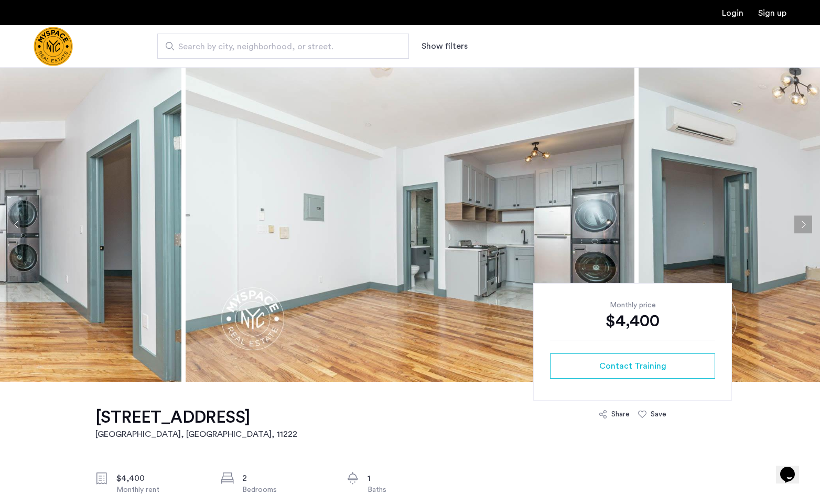
click at [804, 227] on button "Next apartment" at bounding box center [803, 225] width 18 height 18
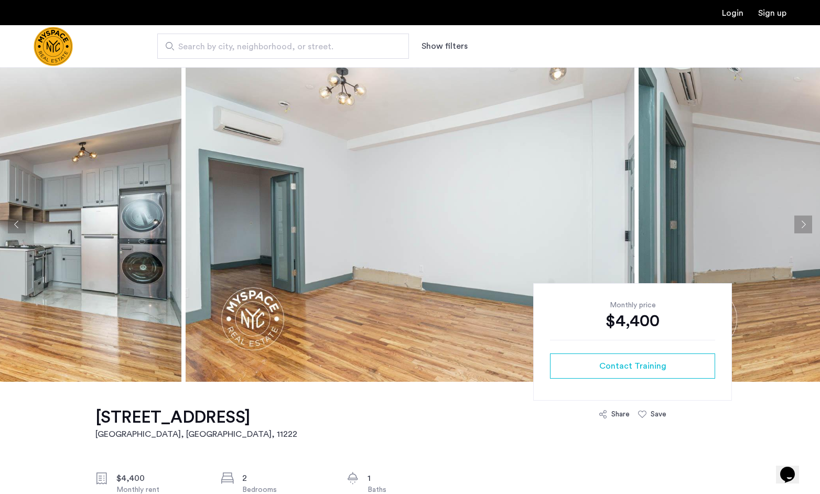
click at [804, 227] on button "Next apartment" at bounding box center [803, 225] width 18 height 18
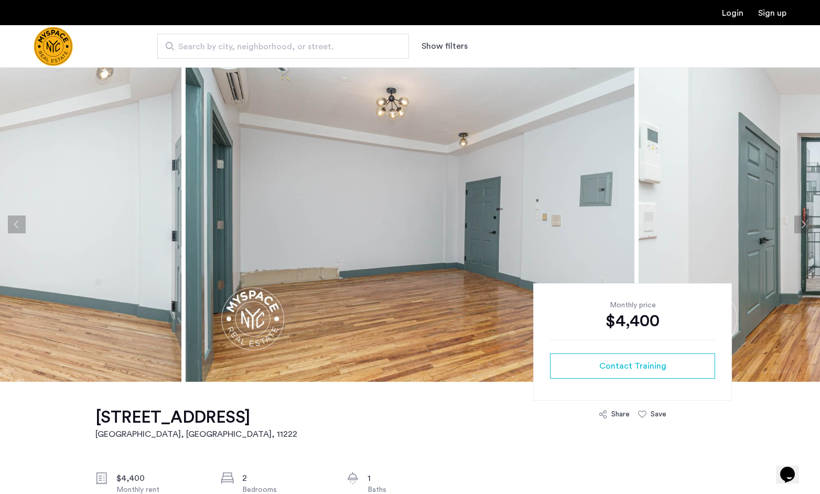
click at [800, 224] on button "Next apartment" at bounding box center [803, 225] width 18 height 18
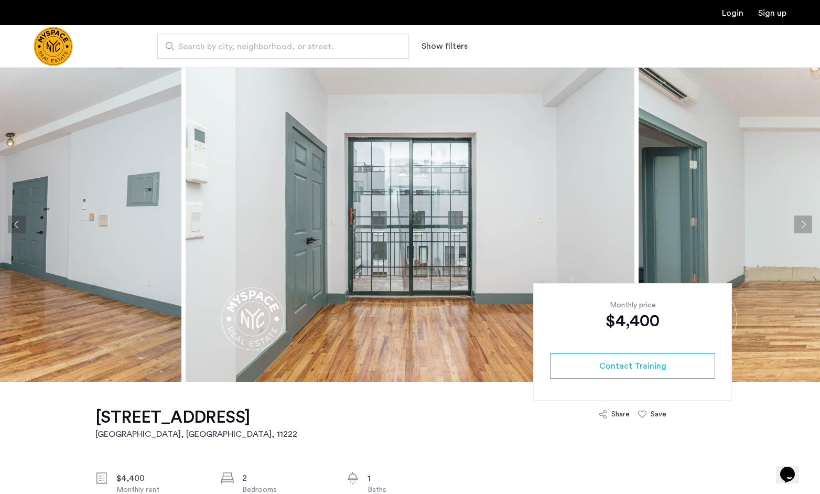
click at [800, 224] on button "Next apartment" at bounding box center [803, 225] width 18 height 18
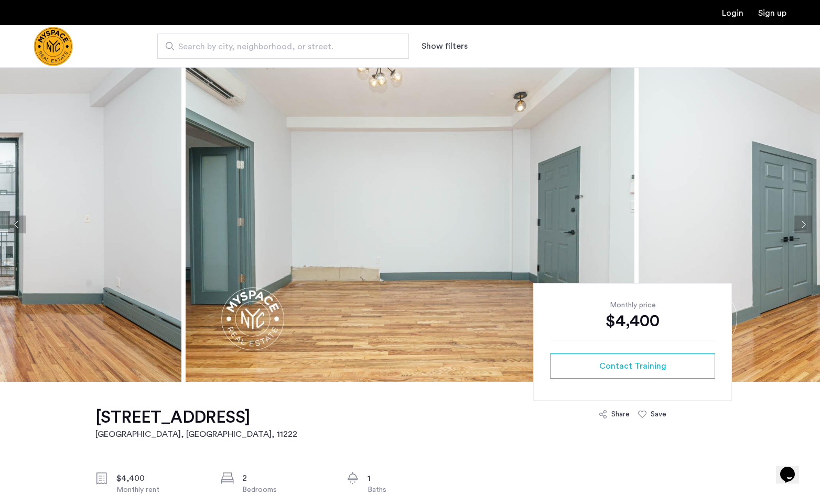
click at [19, 226] on button "Previous apartment" at bounding box center [17, 225] width 18 height 18
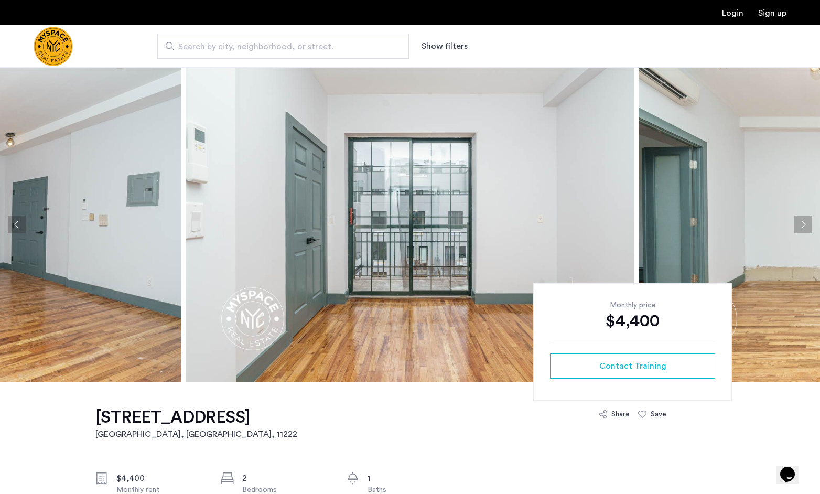
click at [800, 227] on button "Next apartment" at bounding box center [803, 225] width 18 height 18
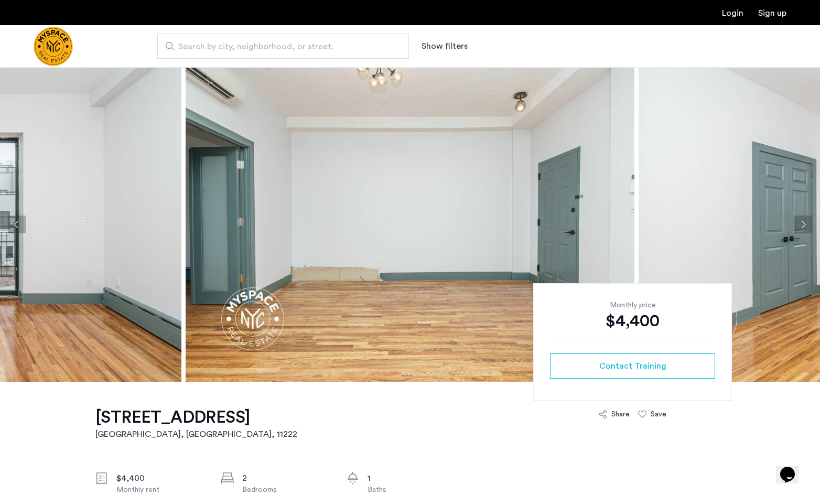
click at [800, 227] on button "Next apartment" at bounding box center [803, 225] width 18 height 18
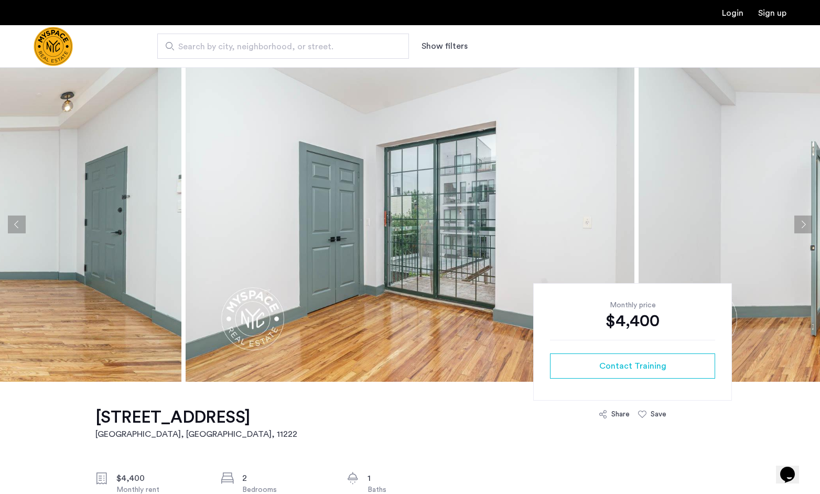
click at [800, 227] on button "Next apartment" at bounding box center [803, 225] width 18 height 18
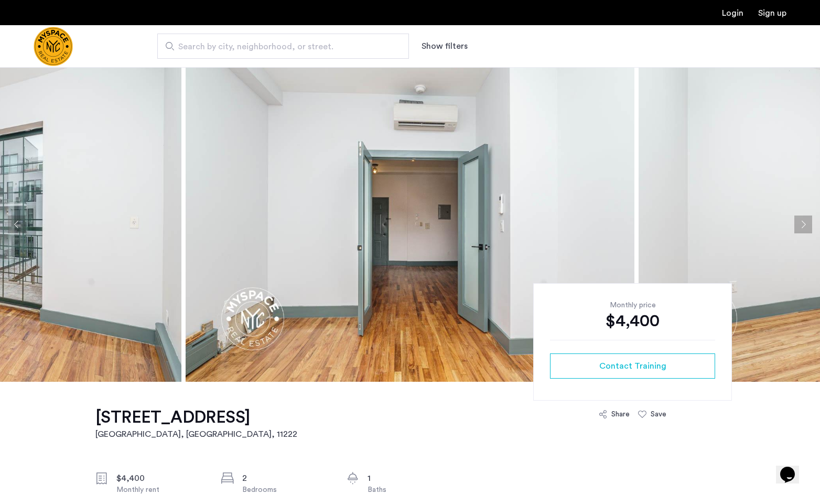
click at [422, 260] on img at bounding box center [410, 224] width 449 height 315
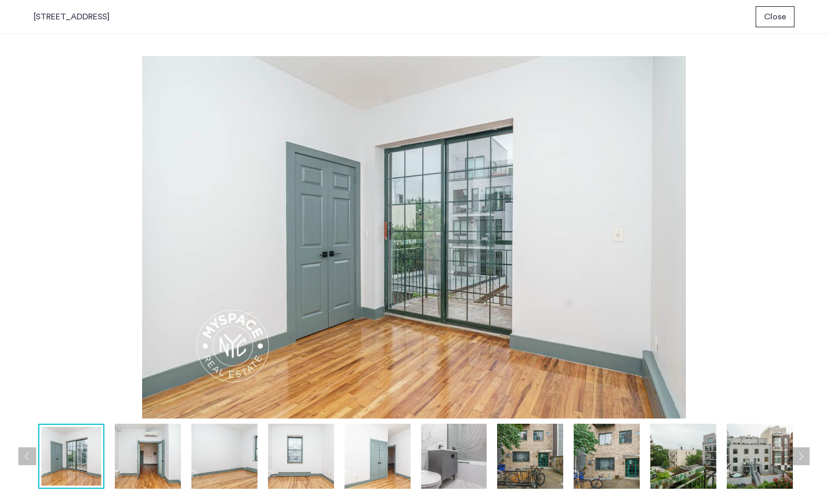
click at [266, 45] on div "prev next prev next" at bounding box center [414, 264] width 828 height 460
click at [762, 20] on button "Close" at bounding box center [775, 16] width 39 height 21
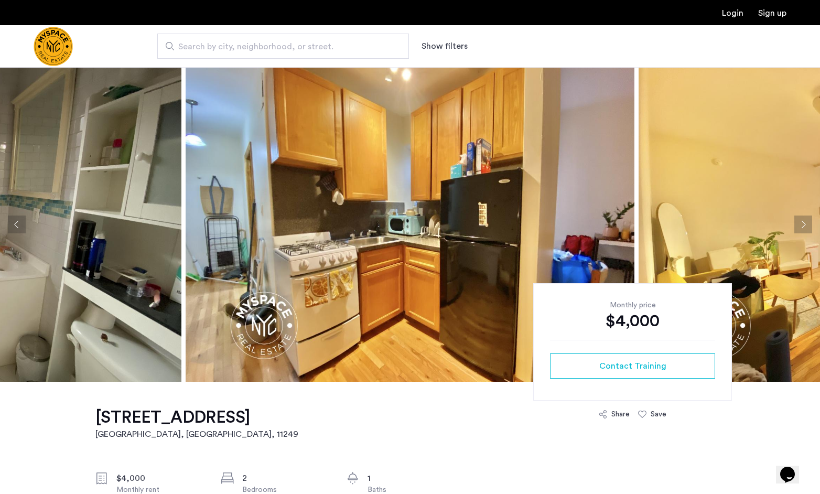
scroll to position [315, 0]
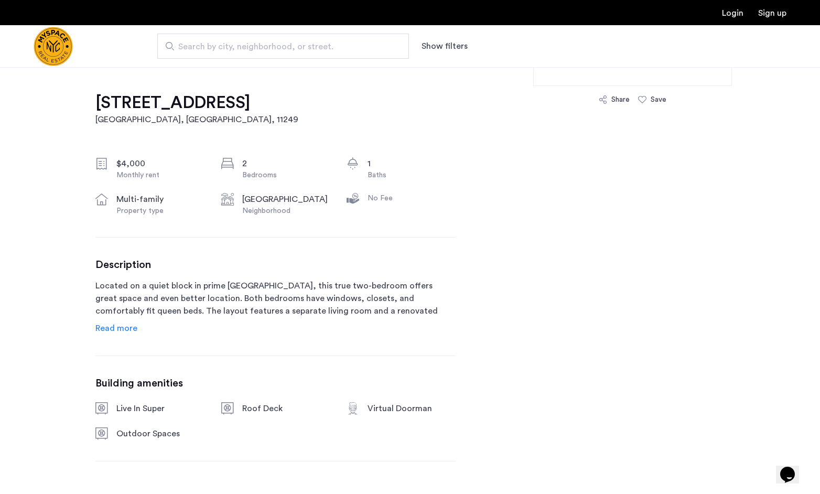
click at [121, 328] on span "Read more" at bounding box center [116, 328] width 42 height 8
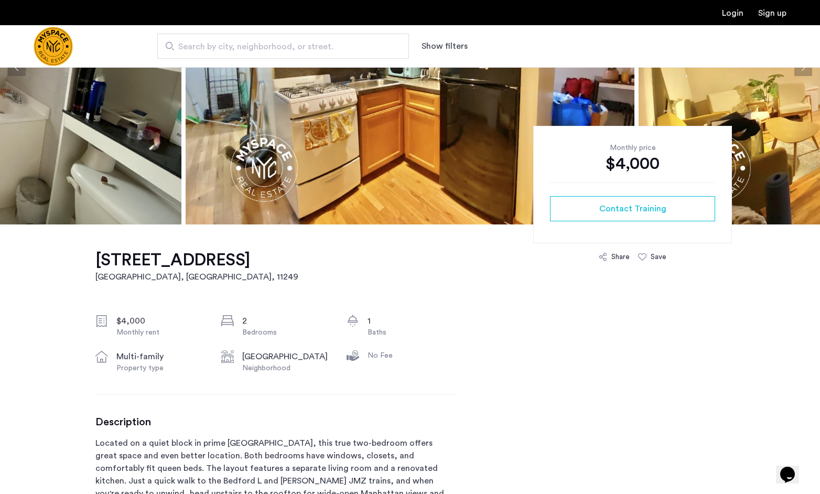
scroll to position [0, 0]
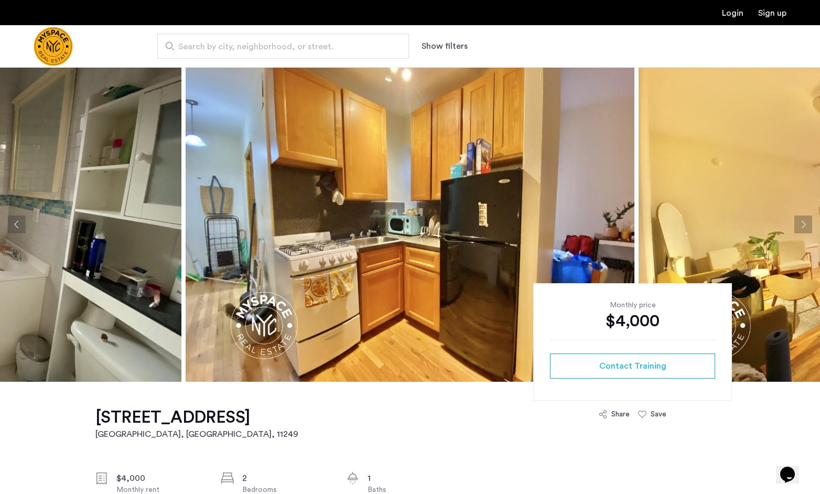
click at [383, 208] on img at bounding box center [410, 224] width 449 height 315
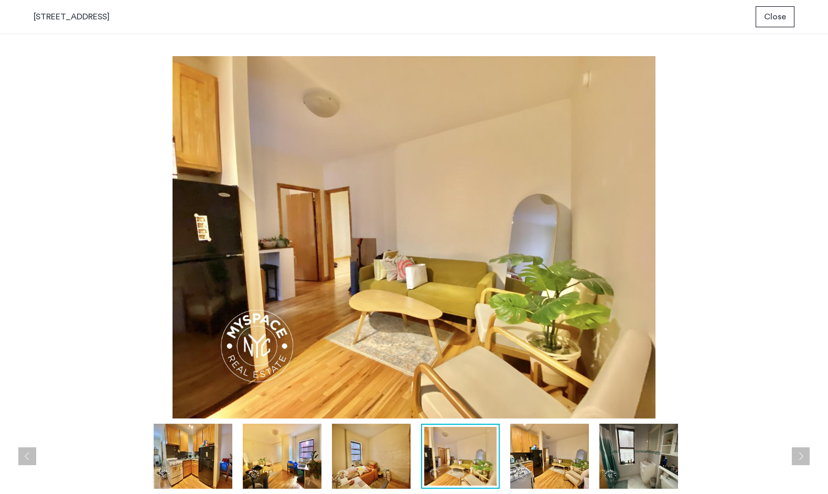
click at [784, 16] on span "Close" at bounding box center [775, 16] width 22 height 13
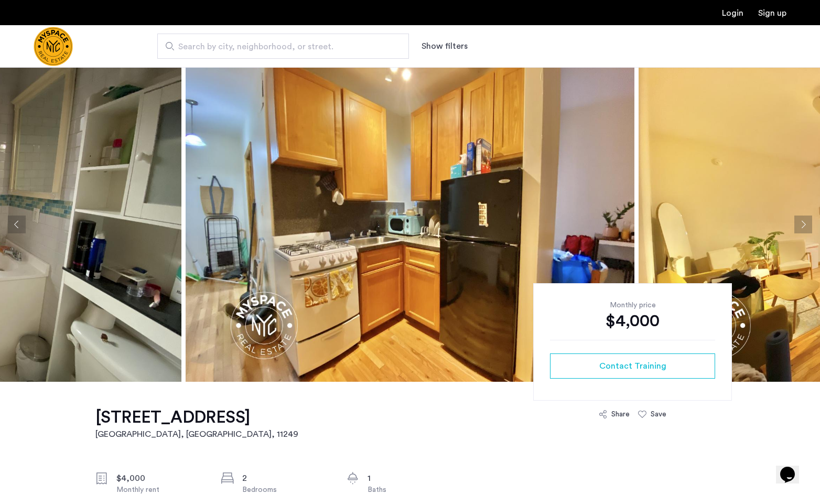
click at [797, 223] on button "Next apartment" at bounding box center [803, 225] width 18 height 18
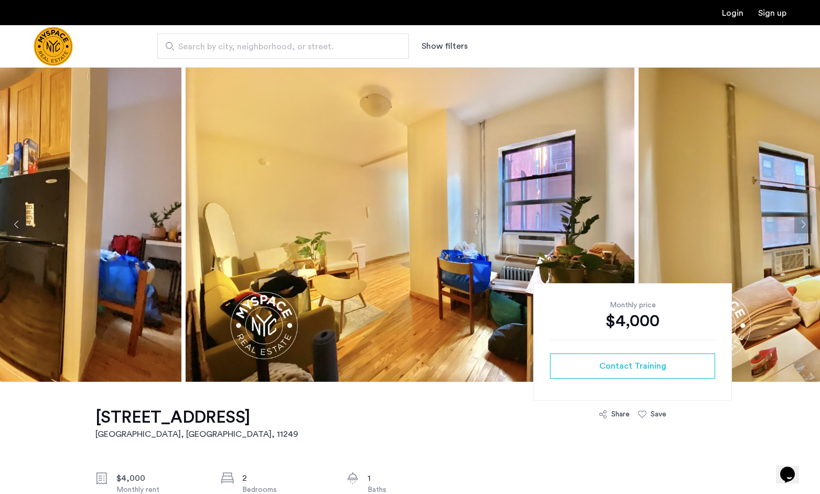
click at [797, 223] on button "Next apartment" at bounding box center [803, 225] width 18 height 18
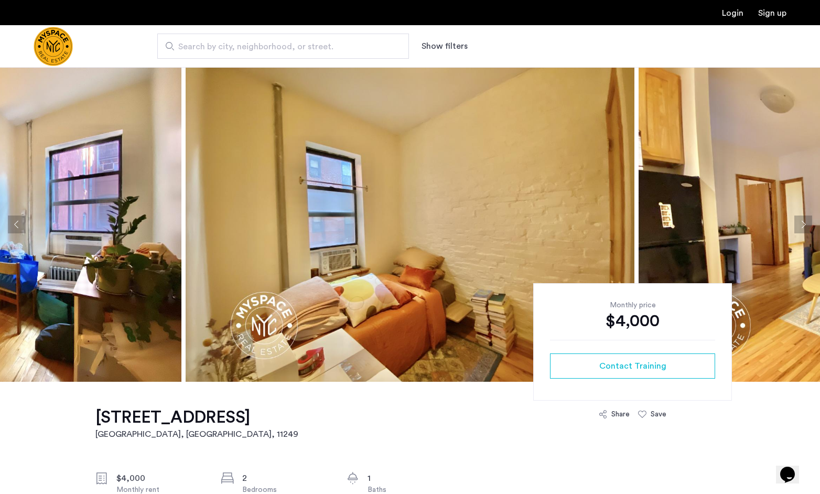
click at [797, 223] on button "Next apartment" at bounding box center [803, 225] width 18 height 18
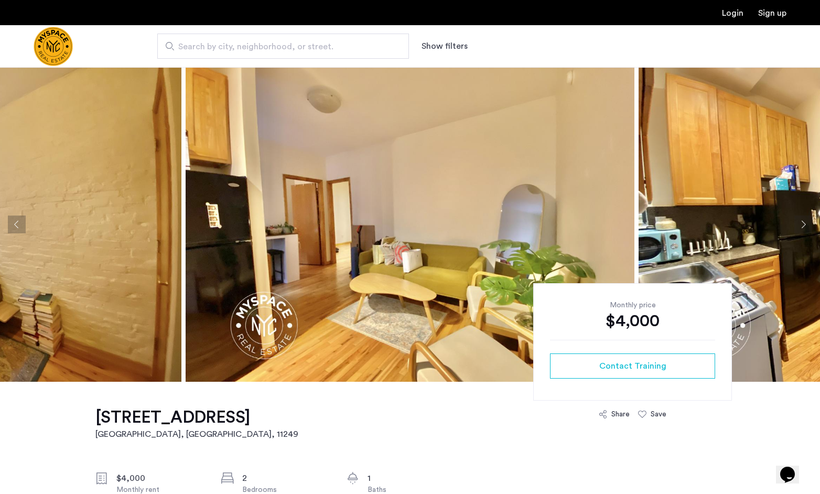
click at [400, 224] on img at bounding box center [410, 224] width 449 height 315
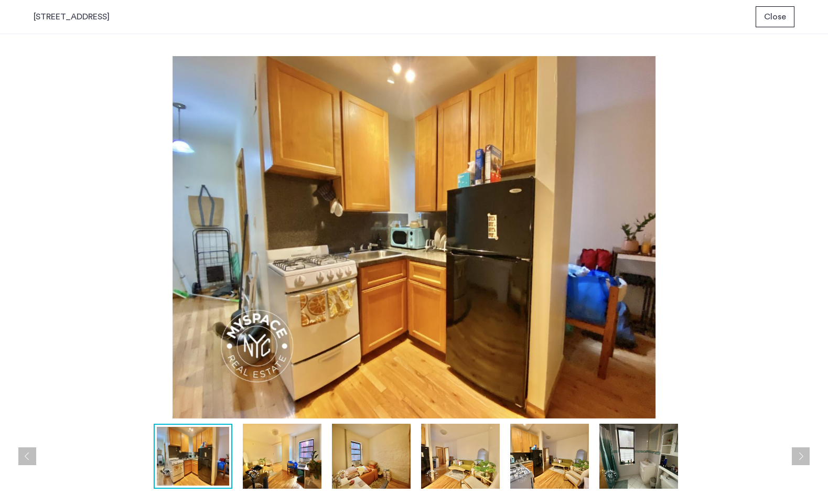
click at [782, 21] on span "Close" at bounding box center [775, 16] width 22 height 13
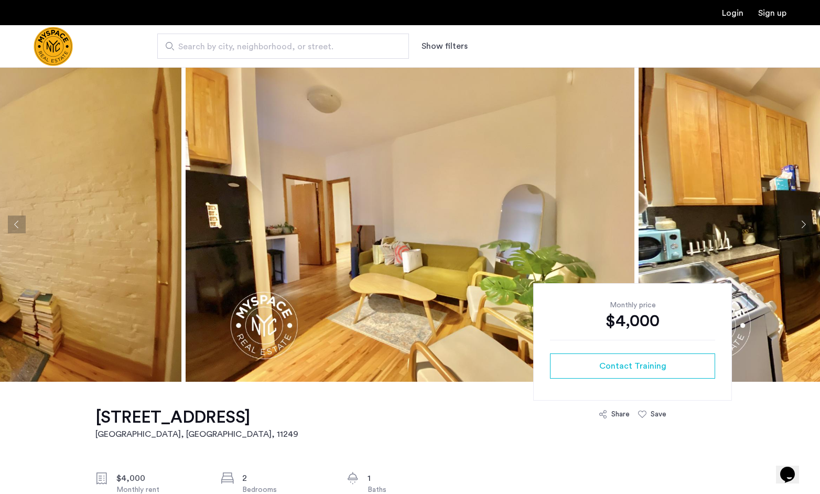
click at [804, 223] on button "Next apartment" at bounding box center [803, 225] width 18 height 18
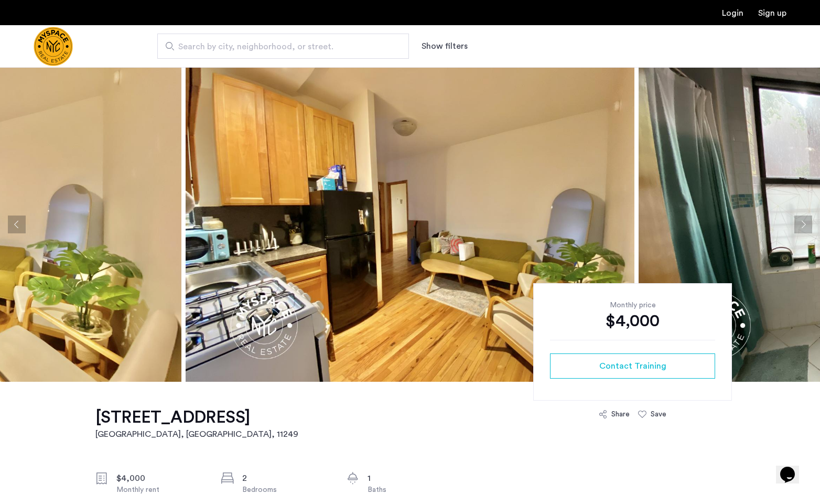
click at [804, 223] on button "Next apartment" at bounding box center [803, 225] width 18 height 18
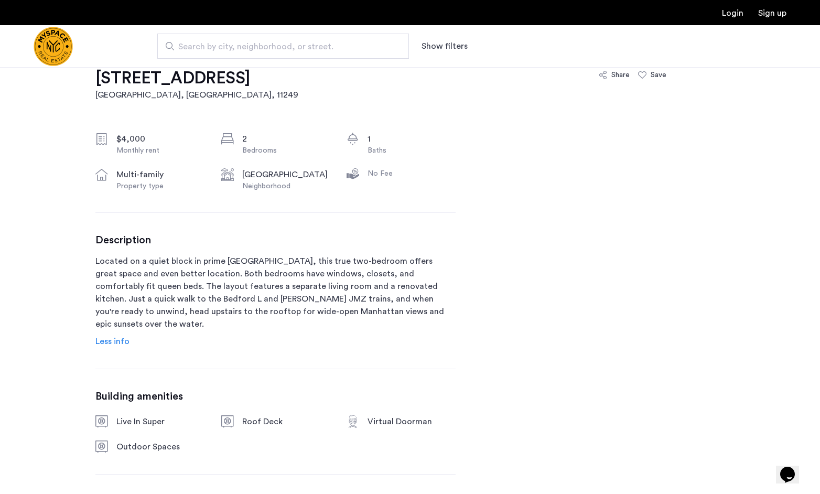
scroll to position [420, 0]
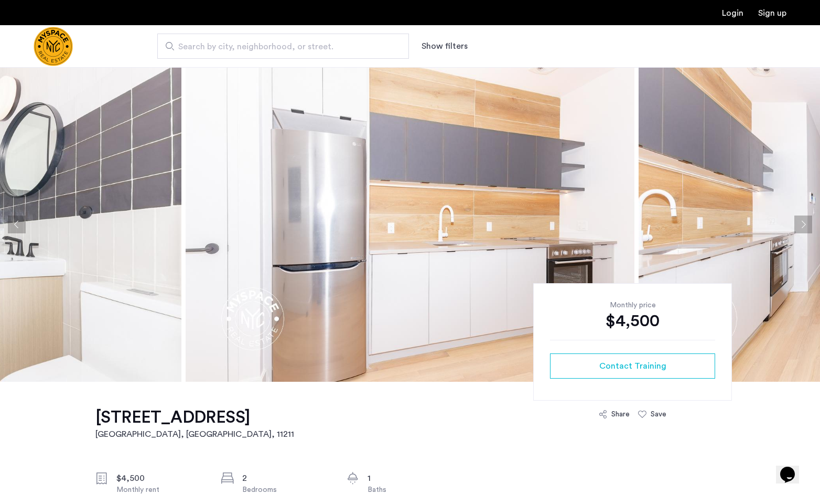
click at [380, 208] on img at bounding box center [410, 224] width 449 height 315
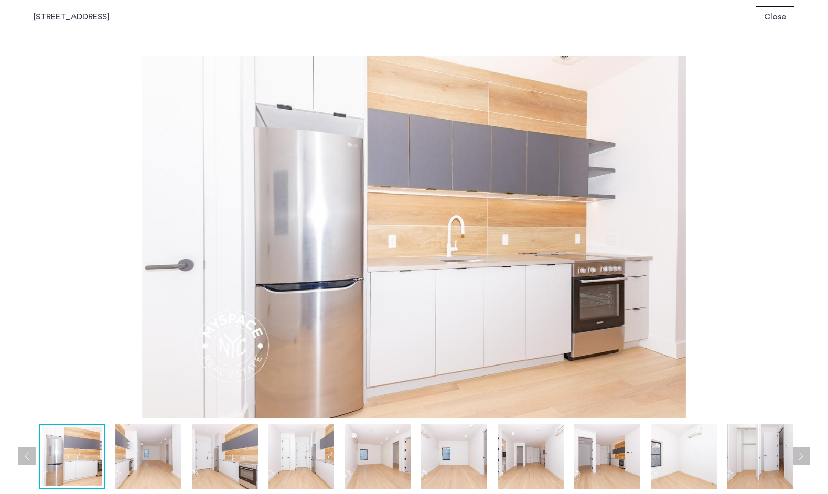
click at [757, 8] on button "Close" at bounding box center [775, 16] width 39 height 21
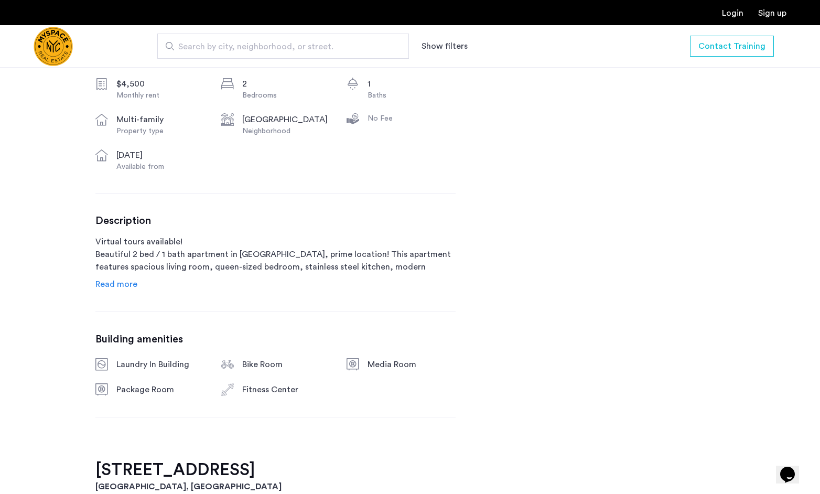
scroll to position [420, 0]
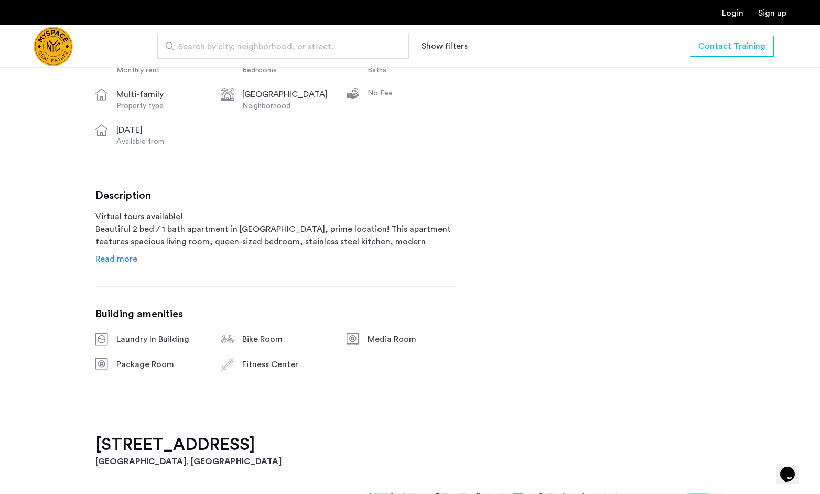
click at [131, 258] on span "Read more" at bounding box center [116, 259] width 42 height 8
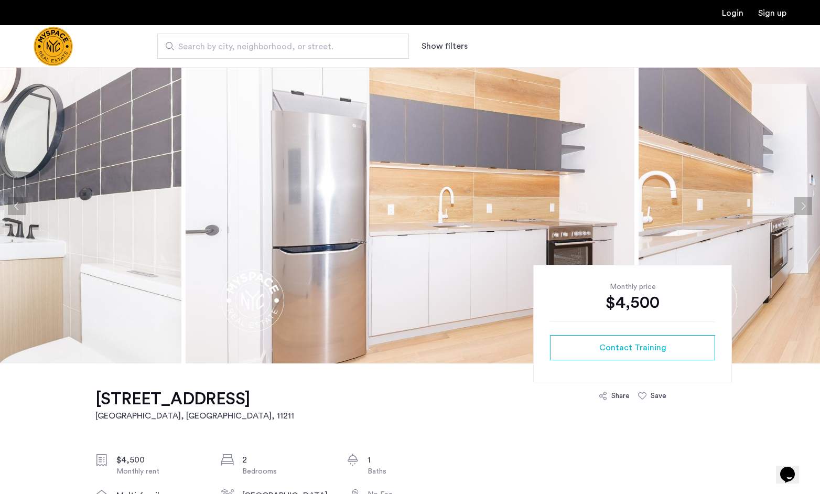
scroll to position [0, 0]
